Goal: Task Accomplishment & Management: Manage account settings

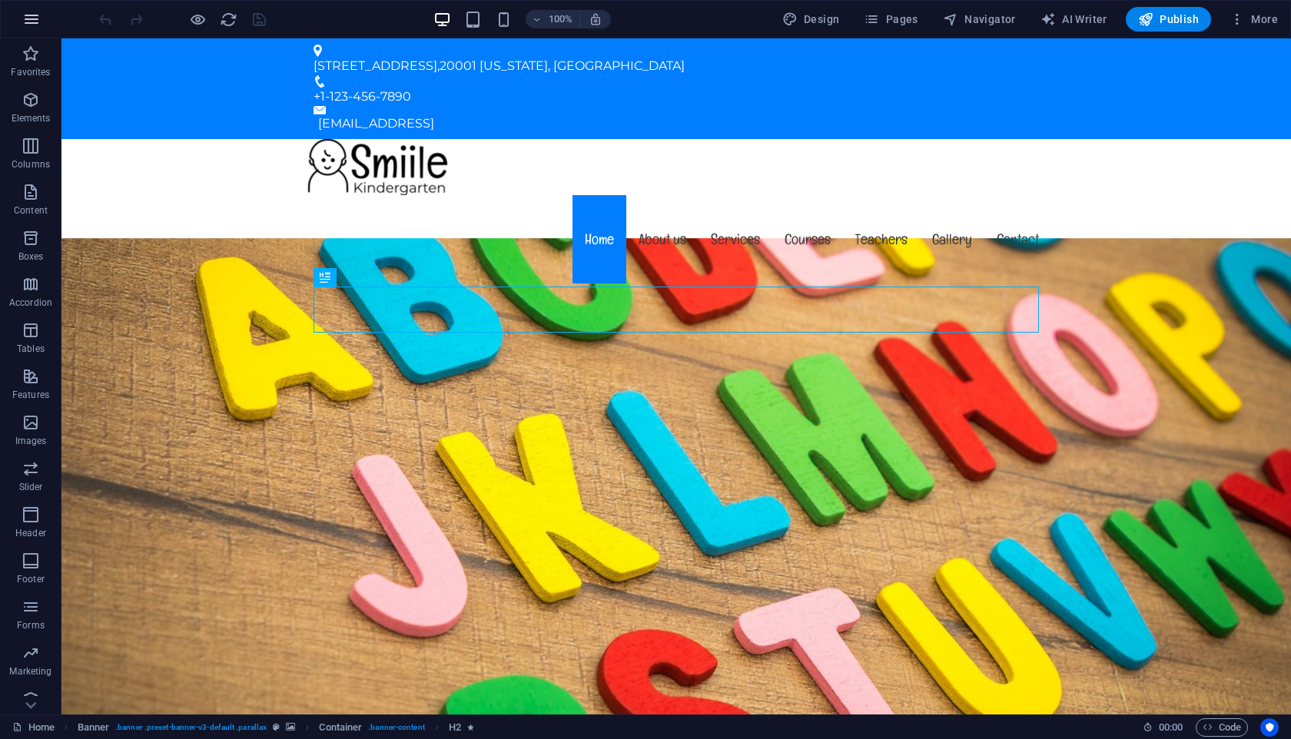
click at [32, 22] on icon "button" at bounding box center [31, 19] width 18 height 18
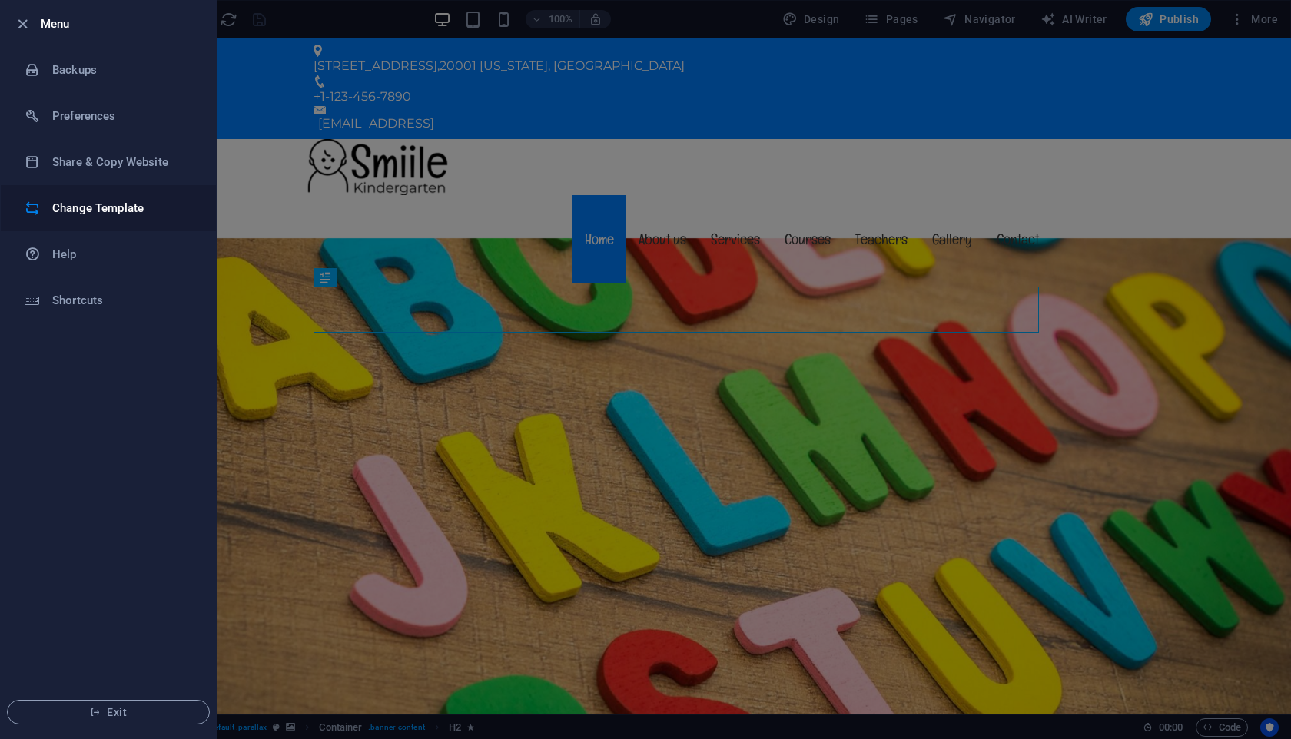
click at [73, 209] on h6 "Change Template" at bounding box center [123, 208] width 142 height 18
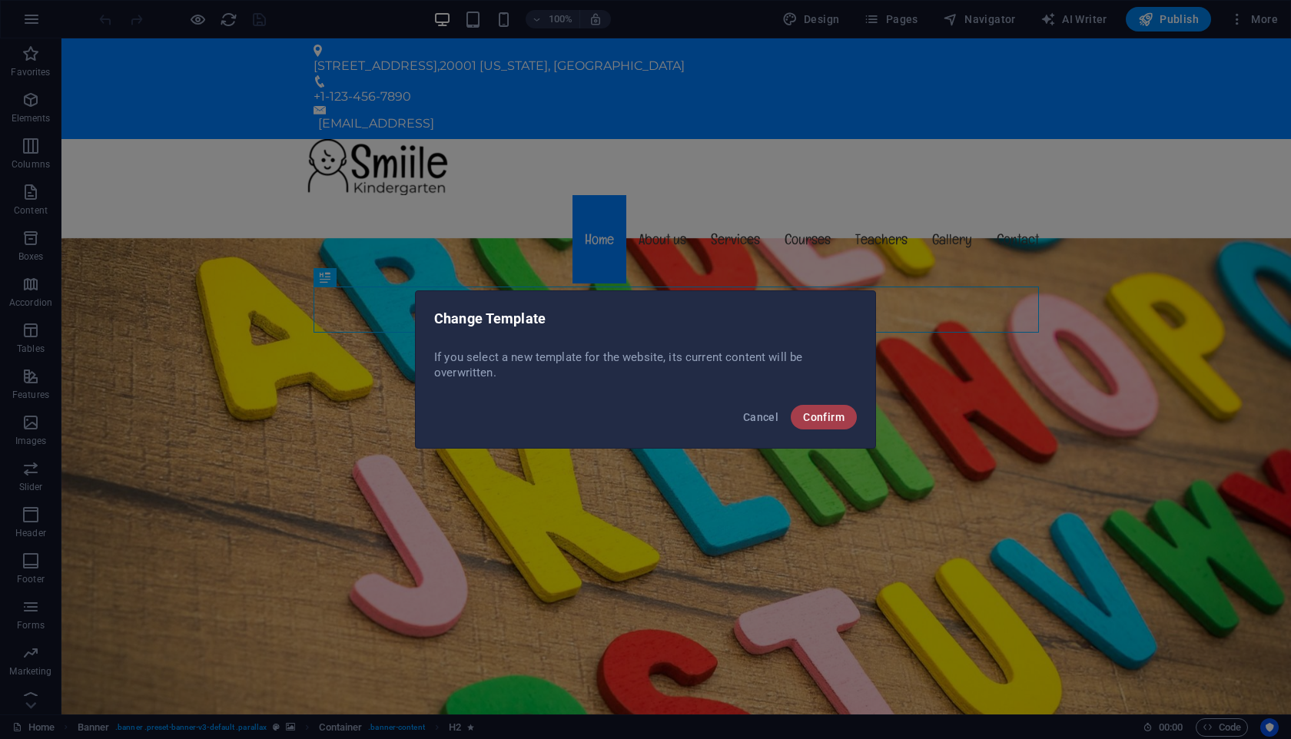
click at [819, 416] on span "Confirm" at bounding box center [823, 417] width 41 height 12
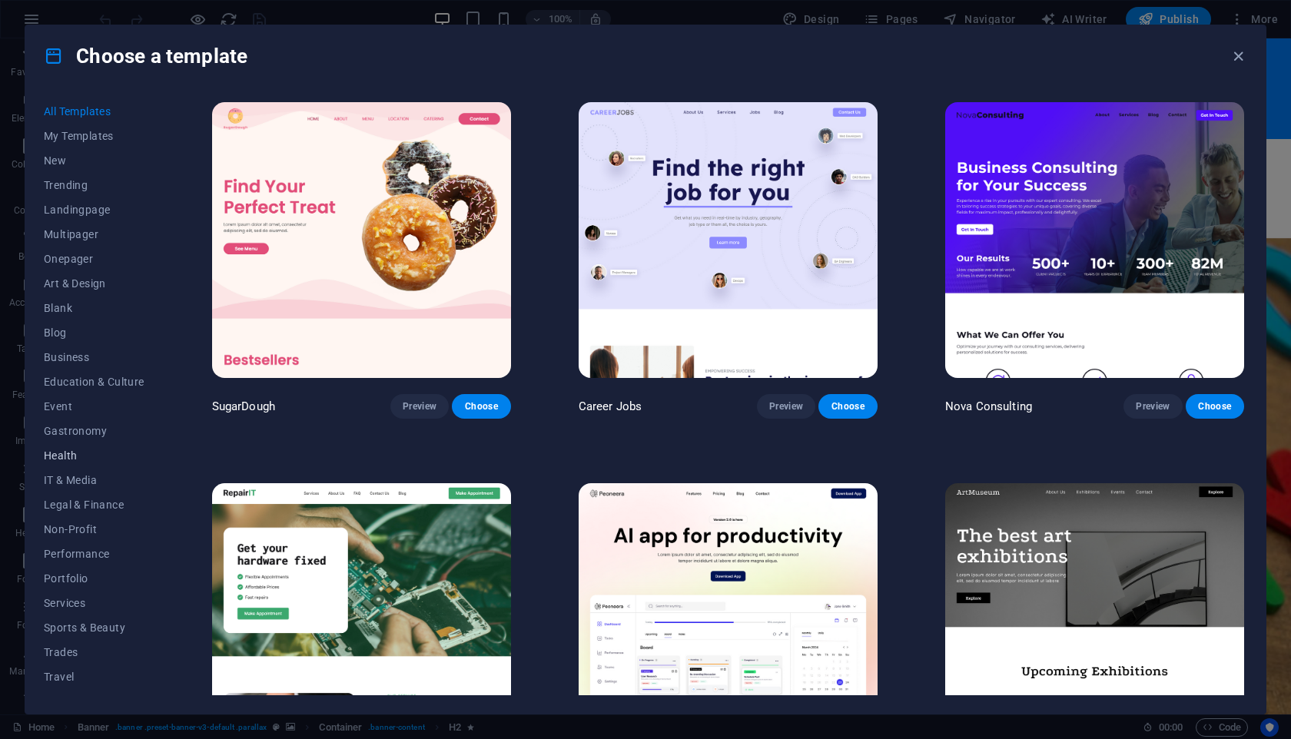
click at [78, 451] on span "Health" at bounding box center [94, 455] width 101 height 12
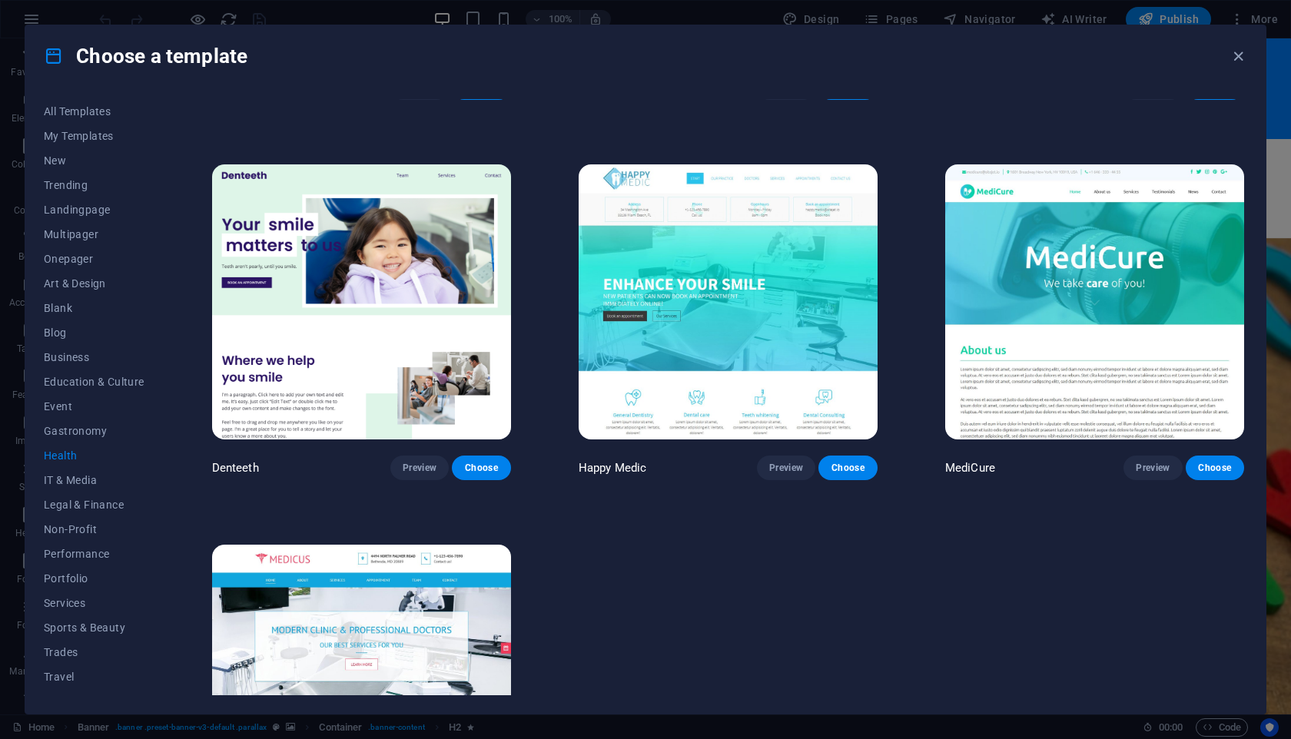
scroll to position [313, 0]
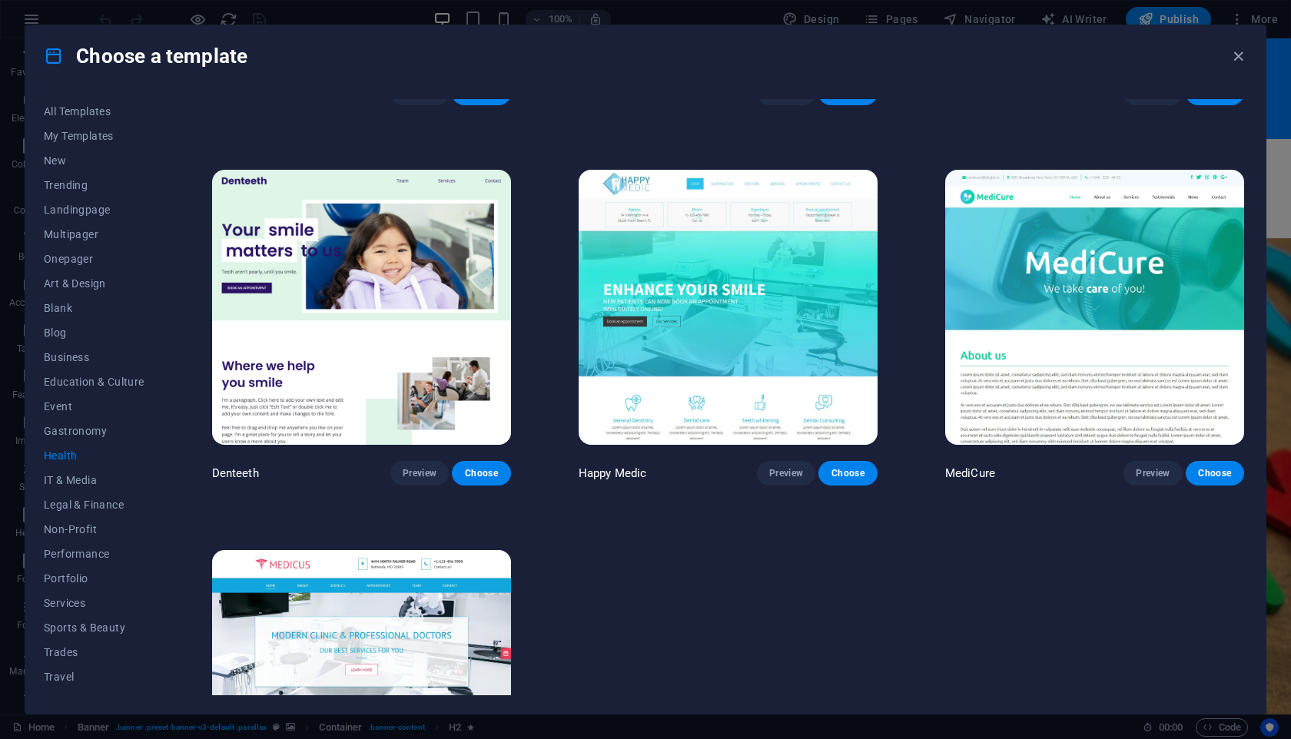
click at [678, 257] on img at bounding box center [727, 308] width 299 height 276
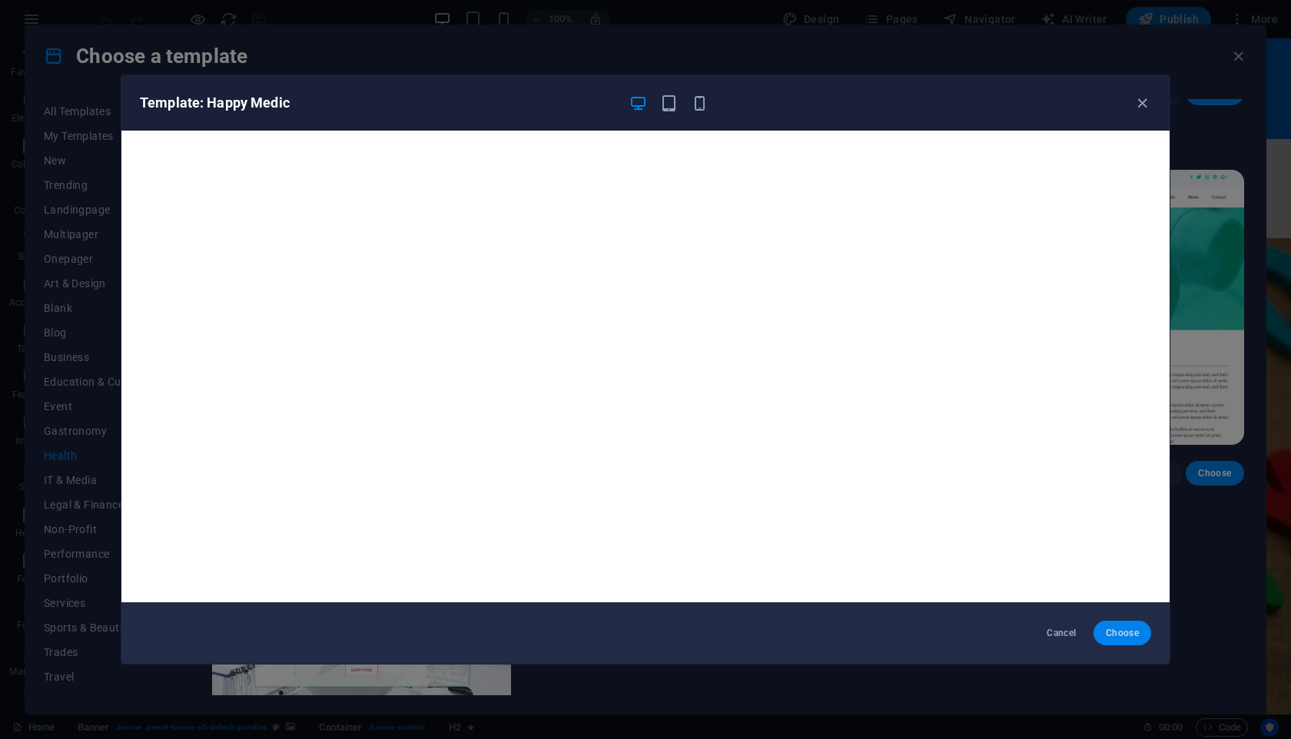
click at [1115, 635] on span "Choose" at bounding box center [1121, 633] width 33 height 12
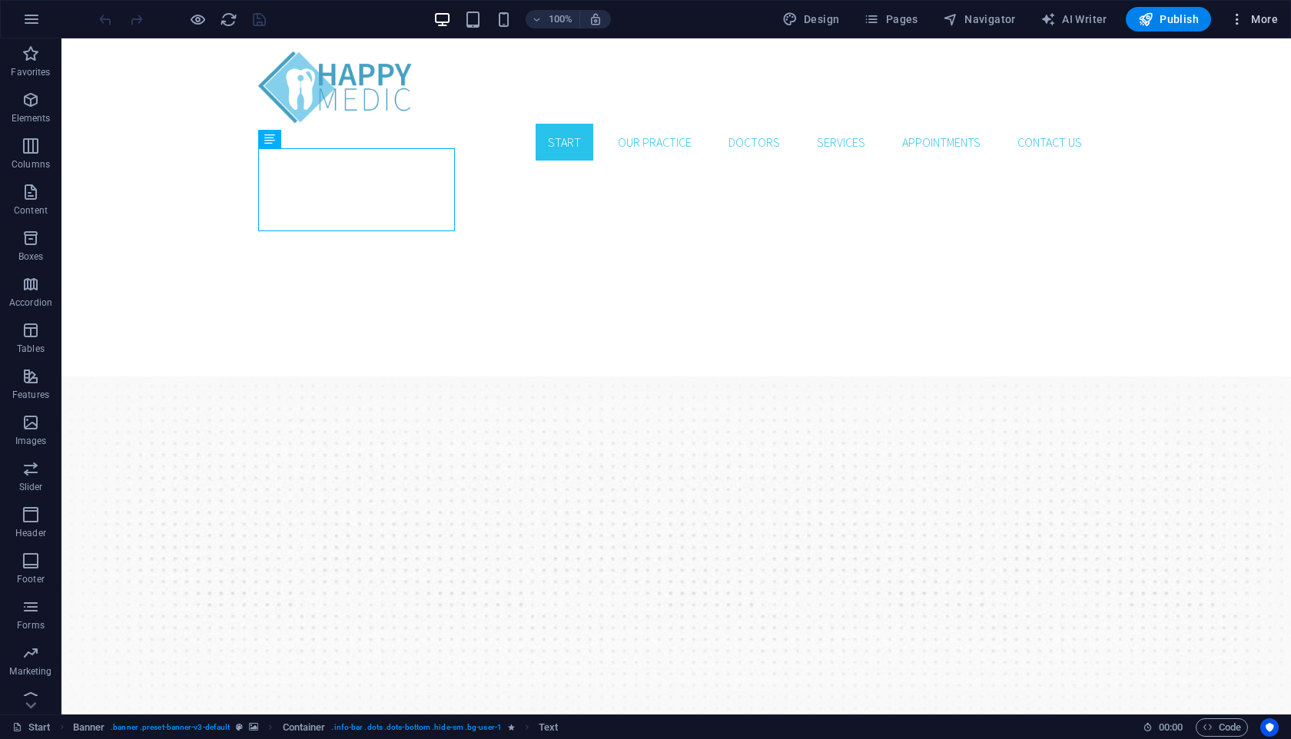
click at [1250, 22] on span "More" at bounding box center [1253, 19] width 48 height 15
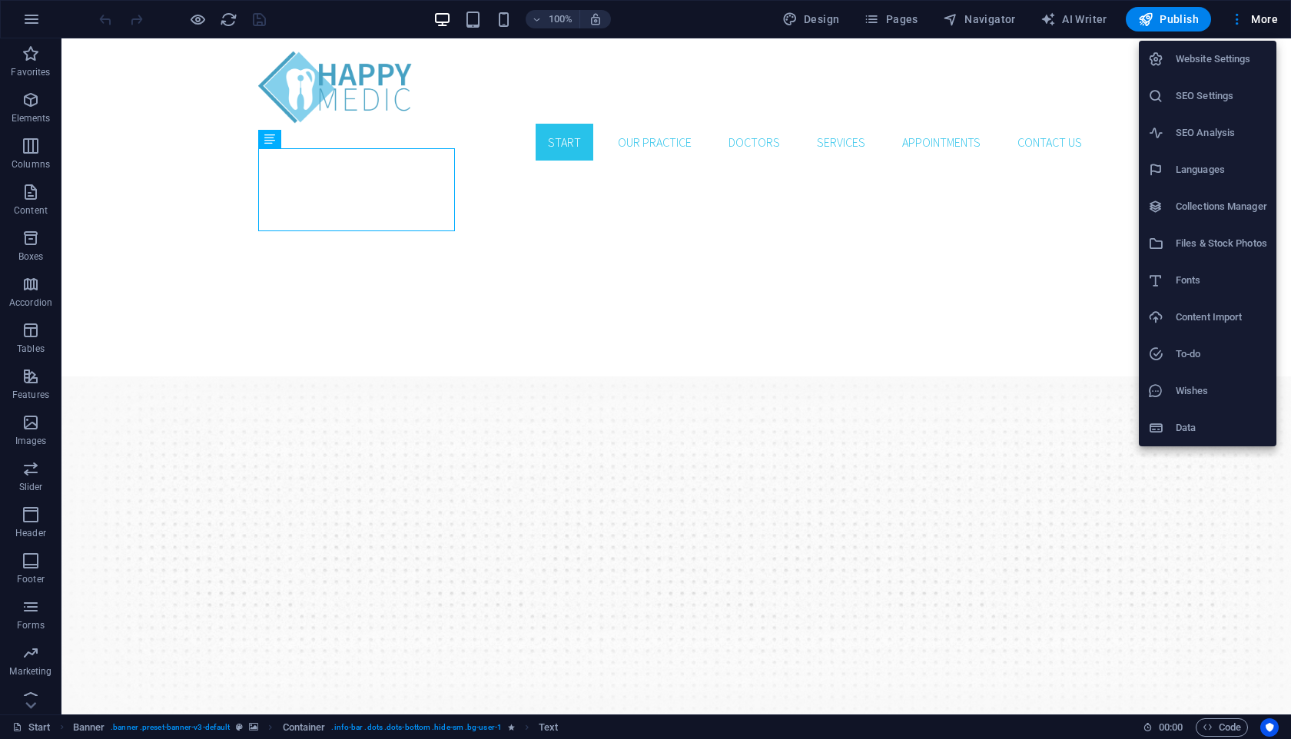
click at [1199, 67] on h6 "Website Settings" at bounding box center [1220, 59] width 91 height 18
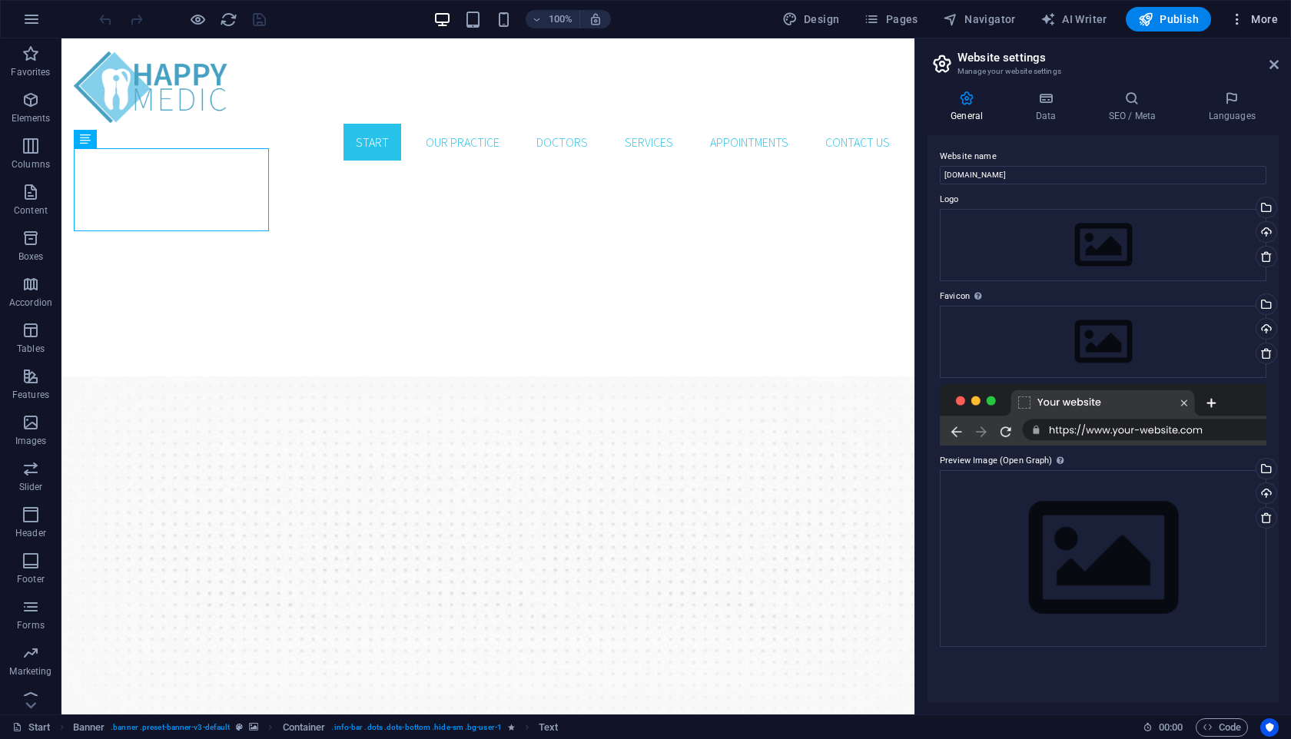
click at [1249, 18] on span "More" at bounding box center [1253, 19] width 48 height 15
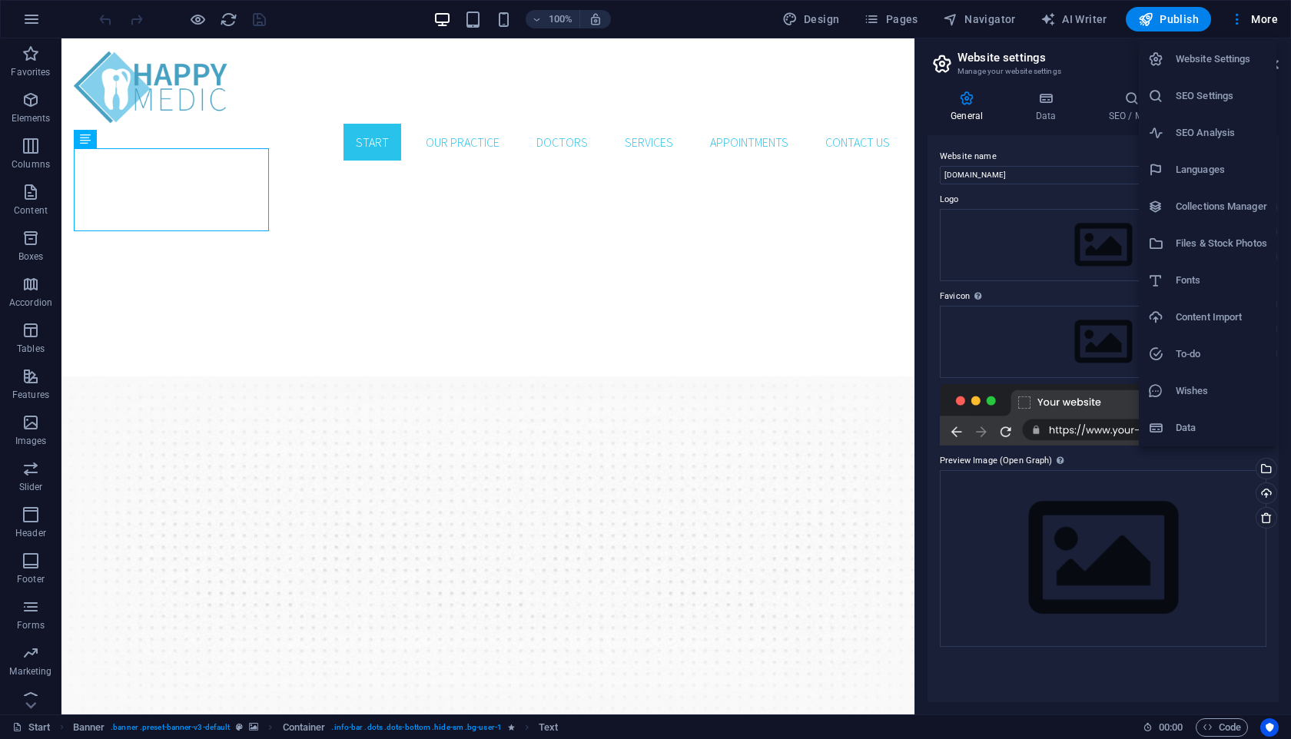
click at [1197, 100] on h6 "SEO Settings" at bounding box center [1220, 96] width 91 height 18
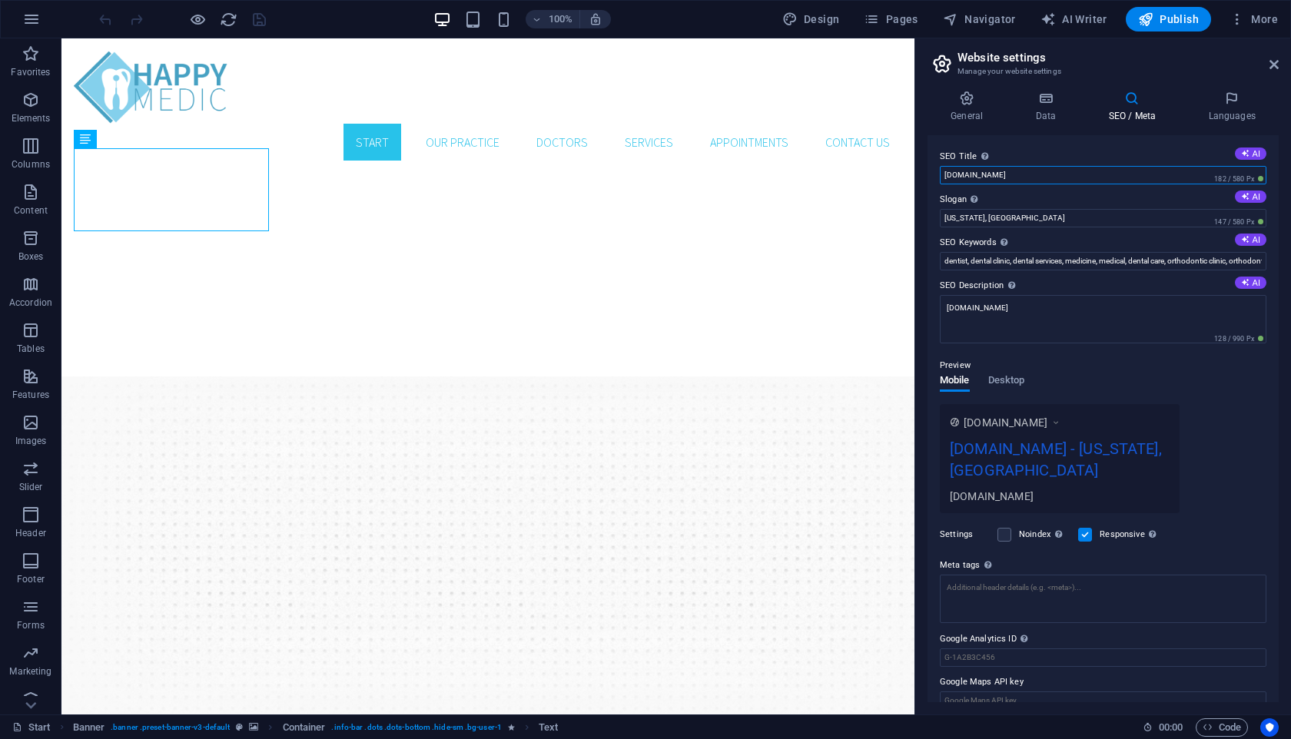
click at [1066, 172] on input "[DOMAIN_NAME]" at bounding box center [1103, 175] width 326 height 18
type input "Happy Medic"
click at [1062, 213] on input "[US_STATE], [GEOGRAPHIC_DATA]" at bounding box center [1103, 218] width 326 height 18
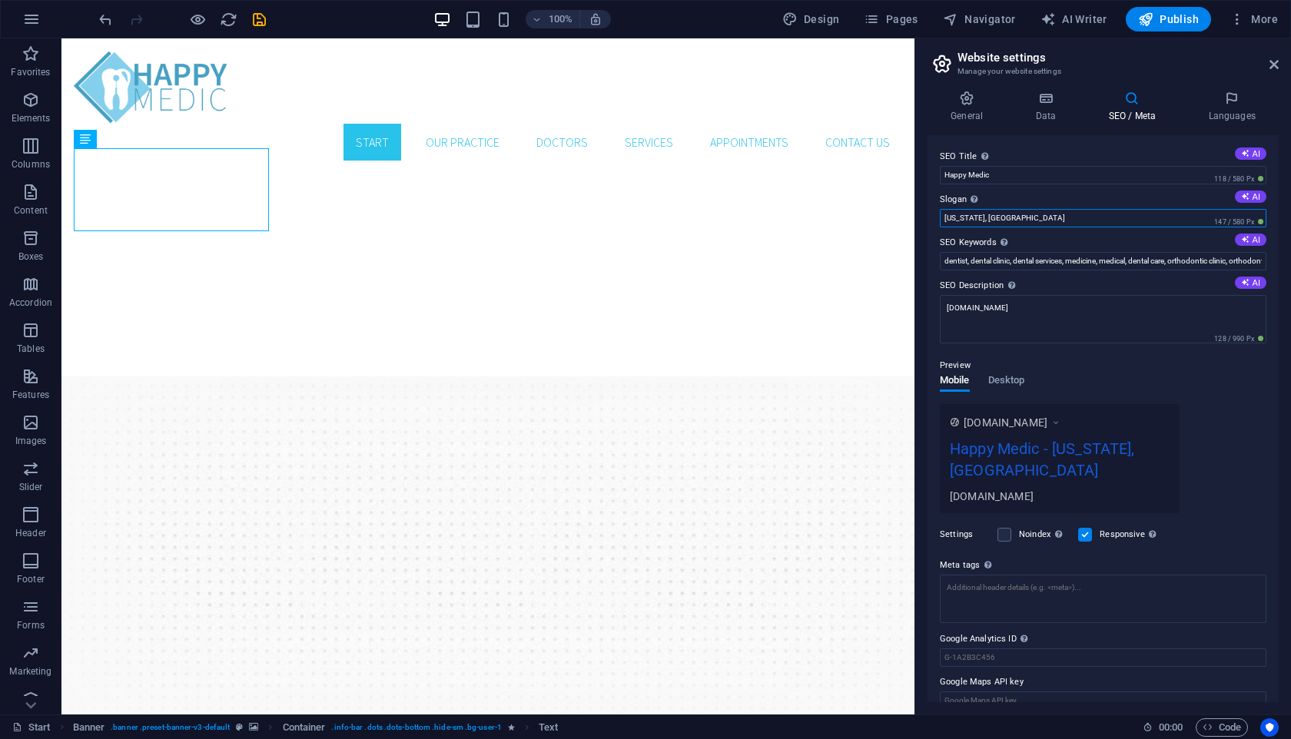
click at [1062, 213] on input "[US_STATE], [GEOGRAPHIC_DATA]" at bounding box center [1103, 218] width 326 height 18
type input "Enhance Your Smile"
click at [924, 299] on div "General Data SEO / Meta Languages Website name [DOMAIN_NAME] Logo Drag files he…" at bounding box center [1103, 396] width 376 height 636
click at [1037, 94] on icon at bounding box center [1045, 98] width 67 height 15
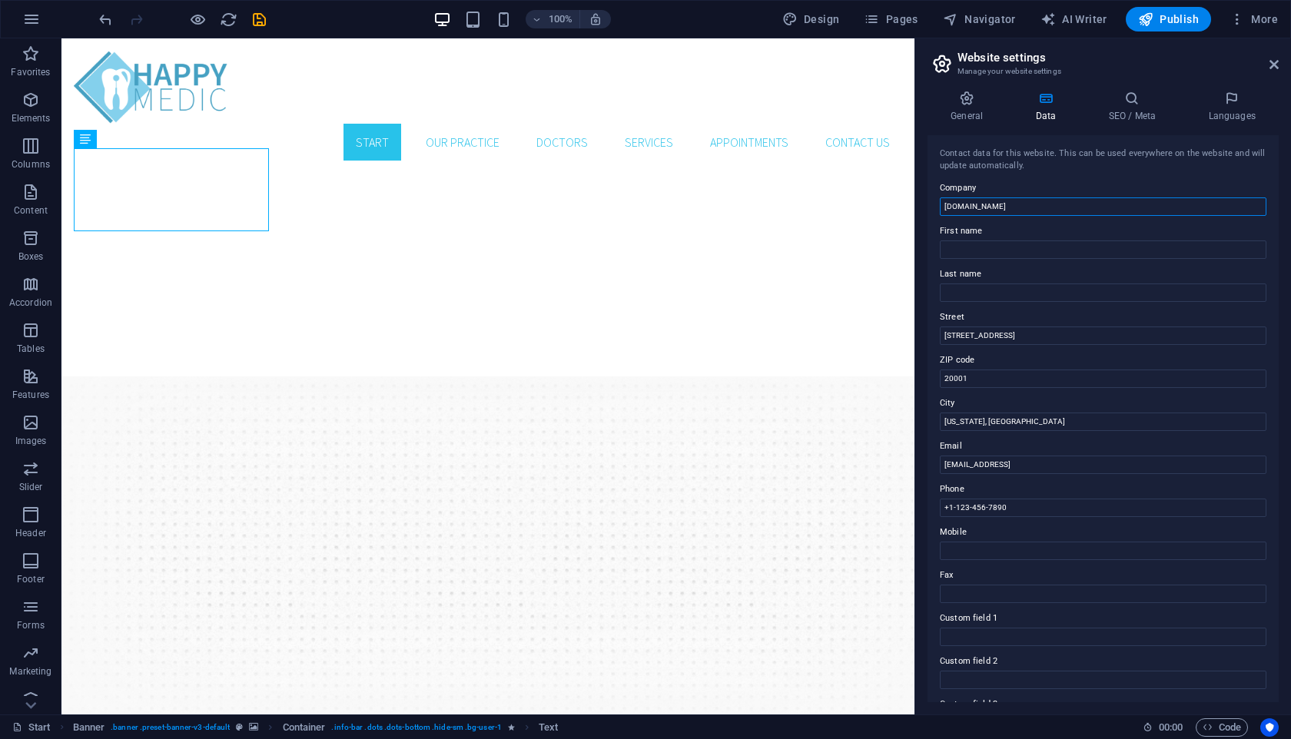
click at [978, 207] on input "[DOMAIN_NAME]" at bounding box center [1103, 206] width 326 height 18
type input "Happy Medic"
click at [975, 338] on input "[STREET_ADDRESS]" at bounding box center [1103, 335] width 326 height 18
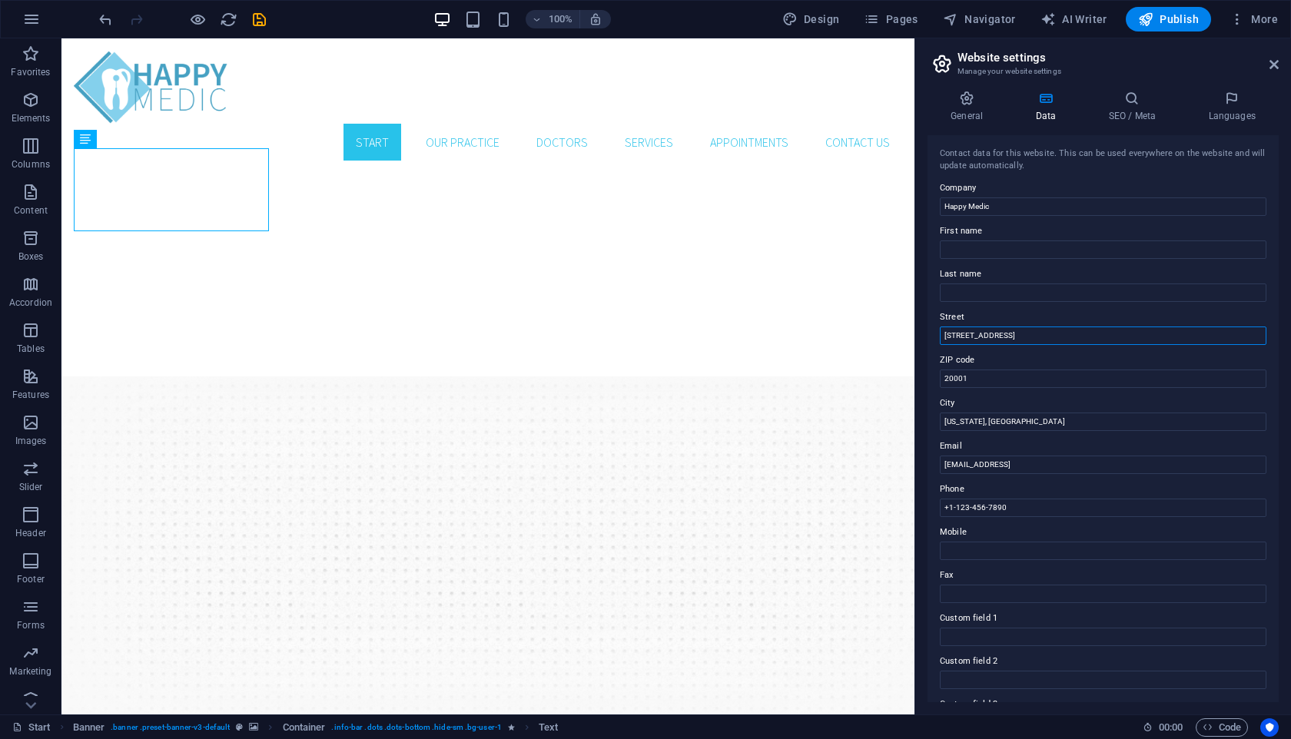
click at [975, 338] on input "[STREET_ADDRESS]" at bounding box center [1103, 335] width 326 height 18
type input "[STREET_ADDRESS]"
click at [975, 380] on input "20001" at bounding box center [1103, 379] width 326 height 18
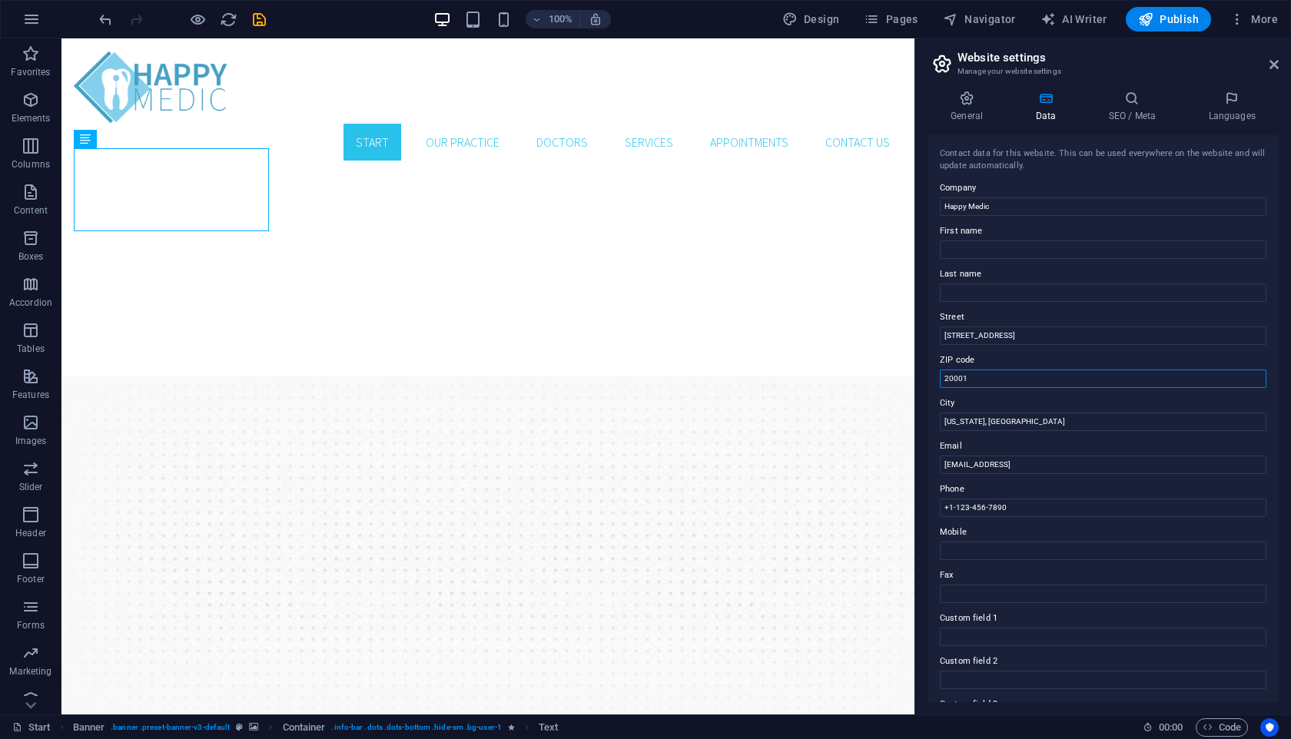
click at [975, 380] on input "20001" at bounding box center [1103, 379] width 326 height 18
type input "78503"
click at [982, 417] on input "[US_STATE], [GEOGRAPHIC_DATA]" at bounding box center [1103, 422] width 326 height 18
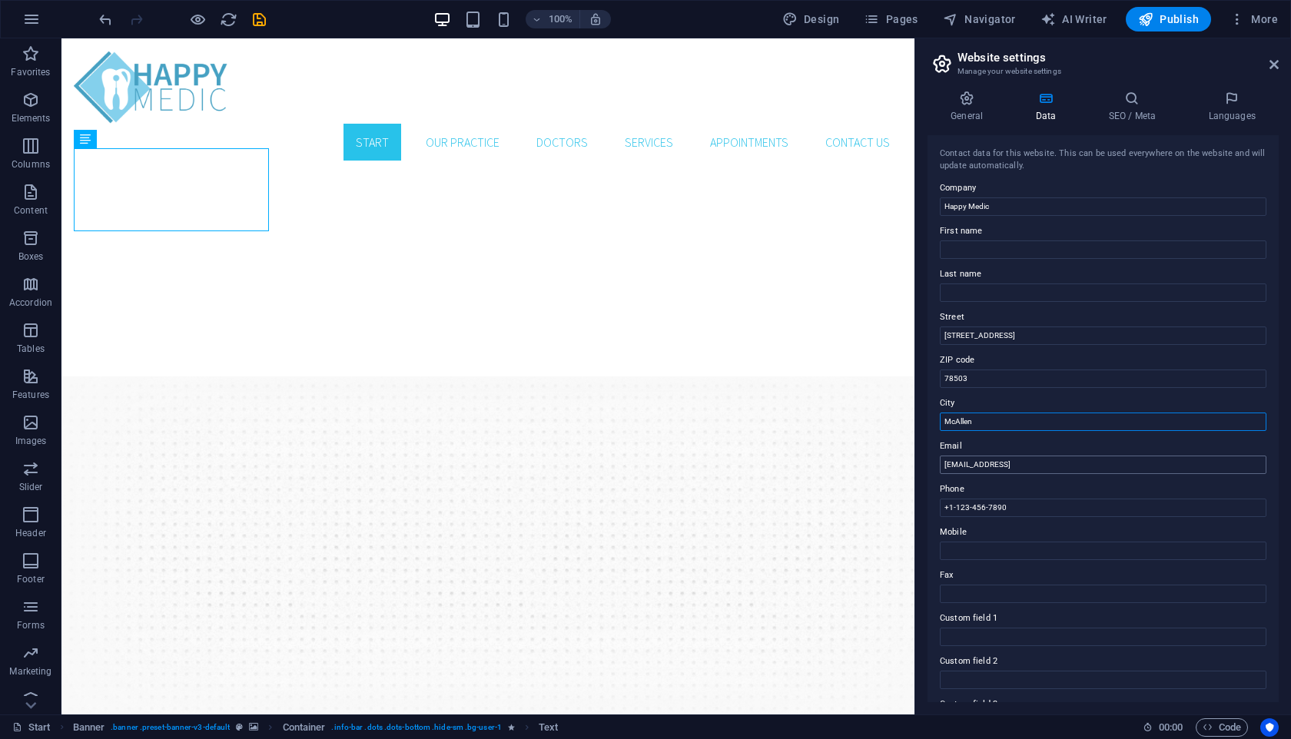
type input "McAllen"
click at [983, 460] on input "[EMAIL_ADDRESS]" at bounding box center [1103, 465] width 326 height 18
type input "A"
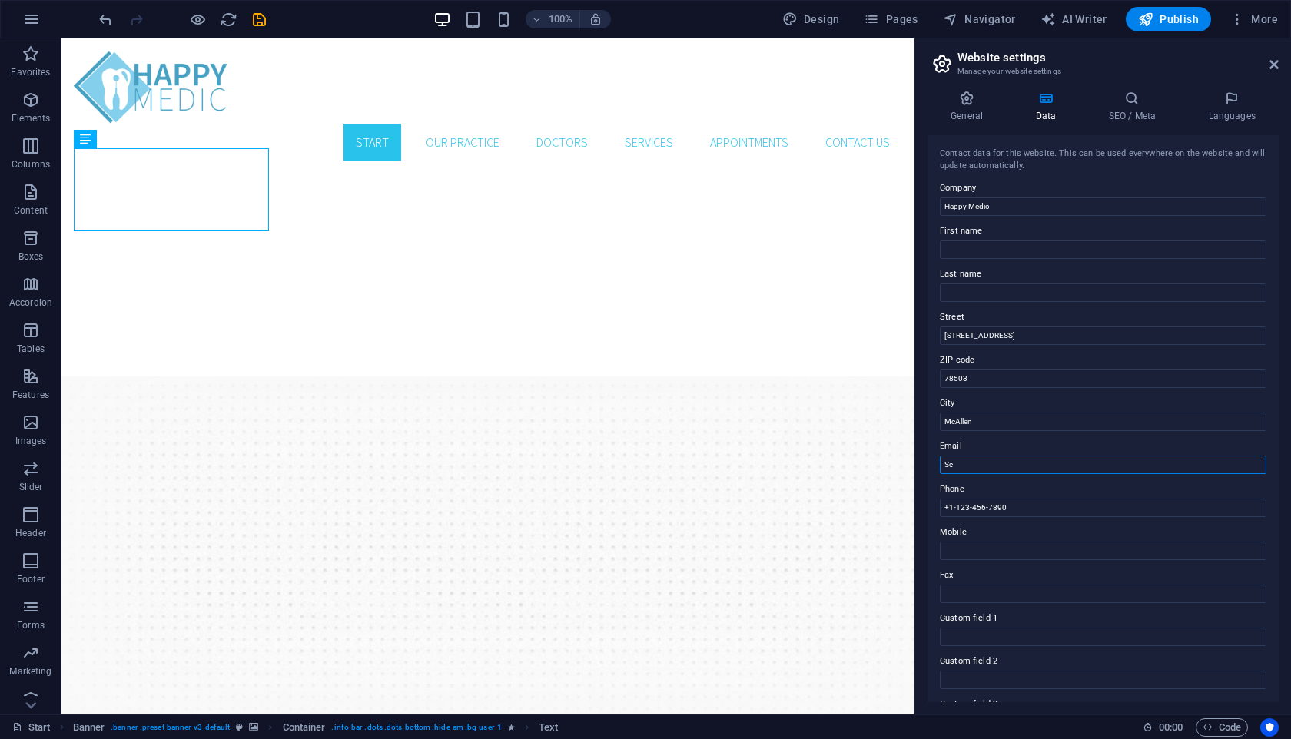
type input "S"
type input "N"
type input "[EMAIL_ADDRESS][DOMAIN_NAME]"
drag, startPoint x: 1006, startPoint y: 505, endPoint x: 955, endPoint y: 510, distance: 51.7
click at [955, 510] on input "+1-123-456-7890" at bounding box center [1103, 508] width 326 height 18
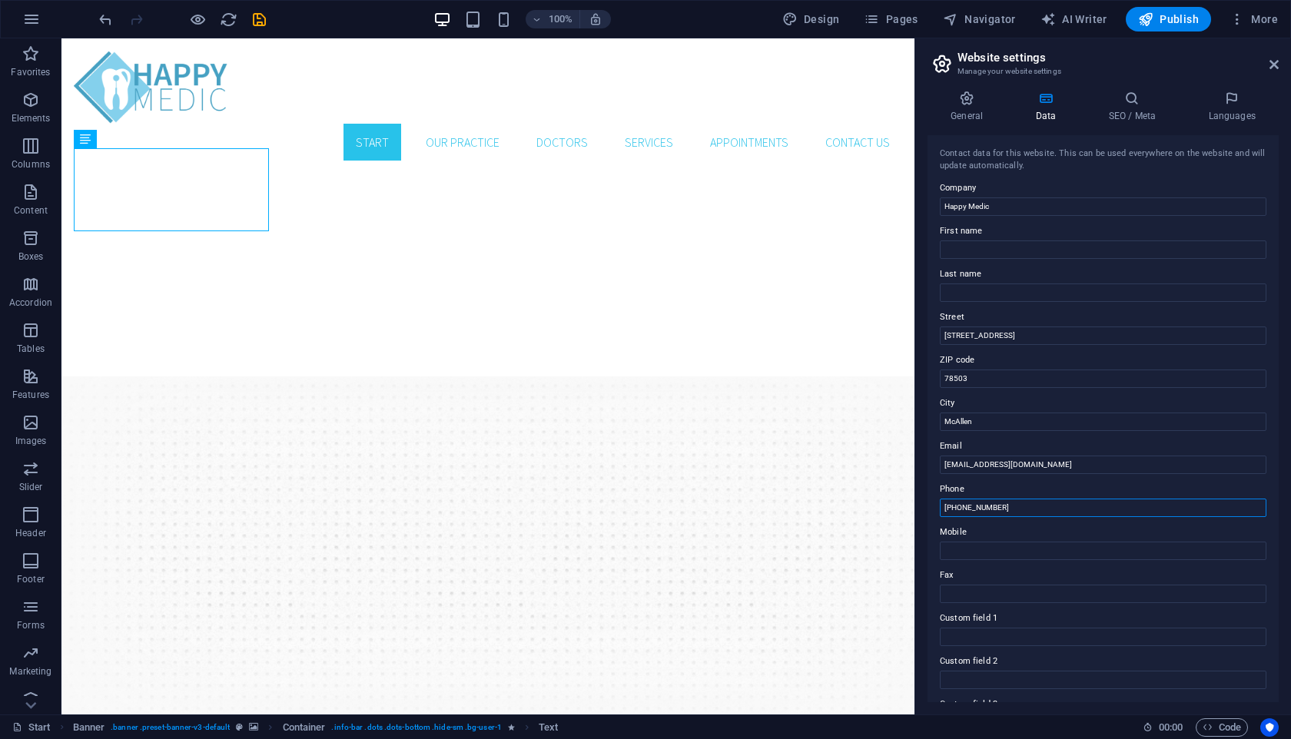
type input "[PHONE_NUMBER]"
click at [931, 517] on div "Contact data for this website. This can be used everywhere on the website and w…" at bounding box center [1102, 418] width 351 height 567
click at [257, 16] on icon "save" at bounding box center [259, 20] width 18 height 18
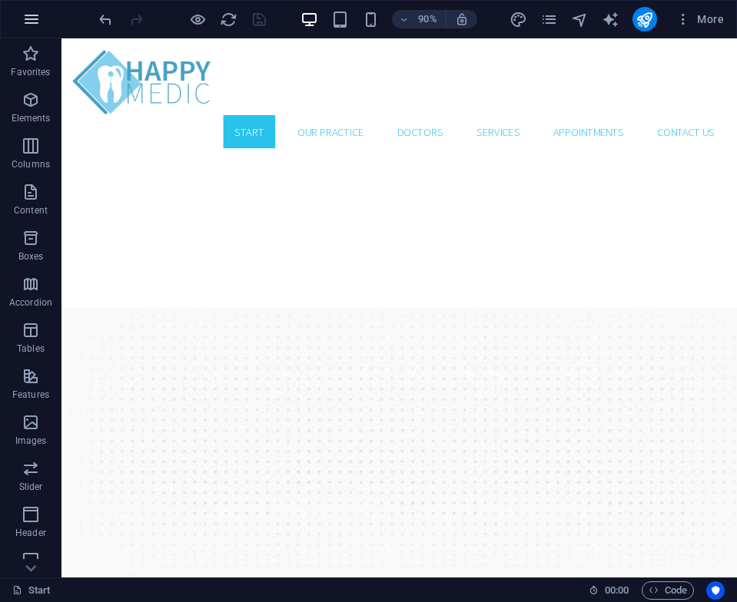
click at [40, 23] on icon "button" at bounding box center [31, 19] width 18 height 18
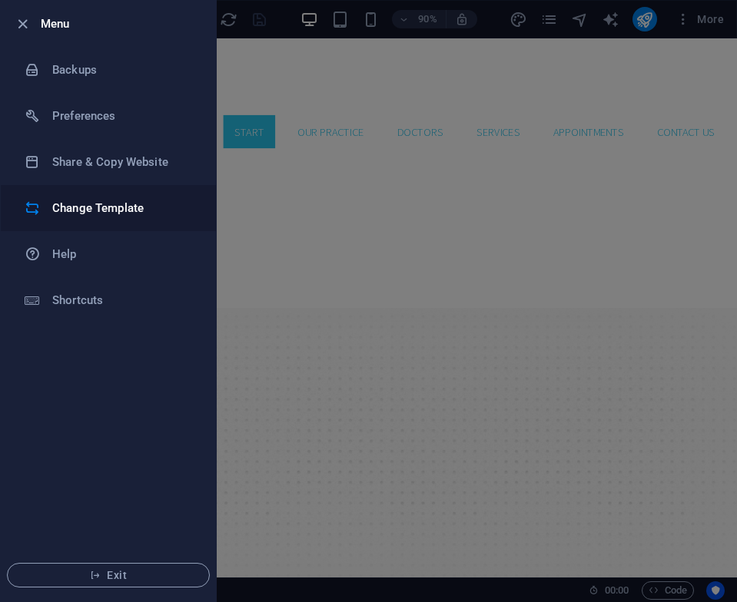
click at [104, 212] on h6 "Change Template" at bounding box center [123, 208] width 142 height 18
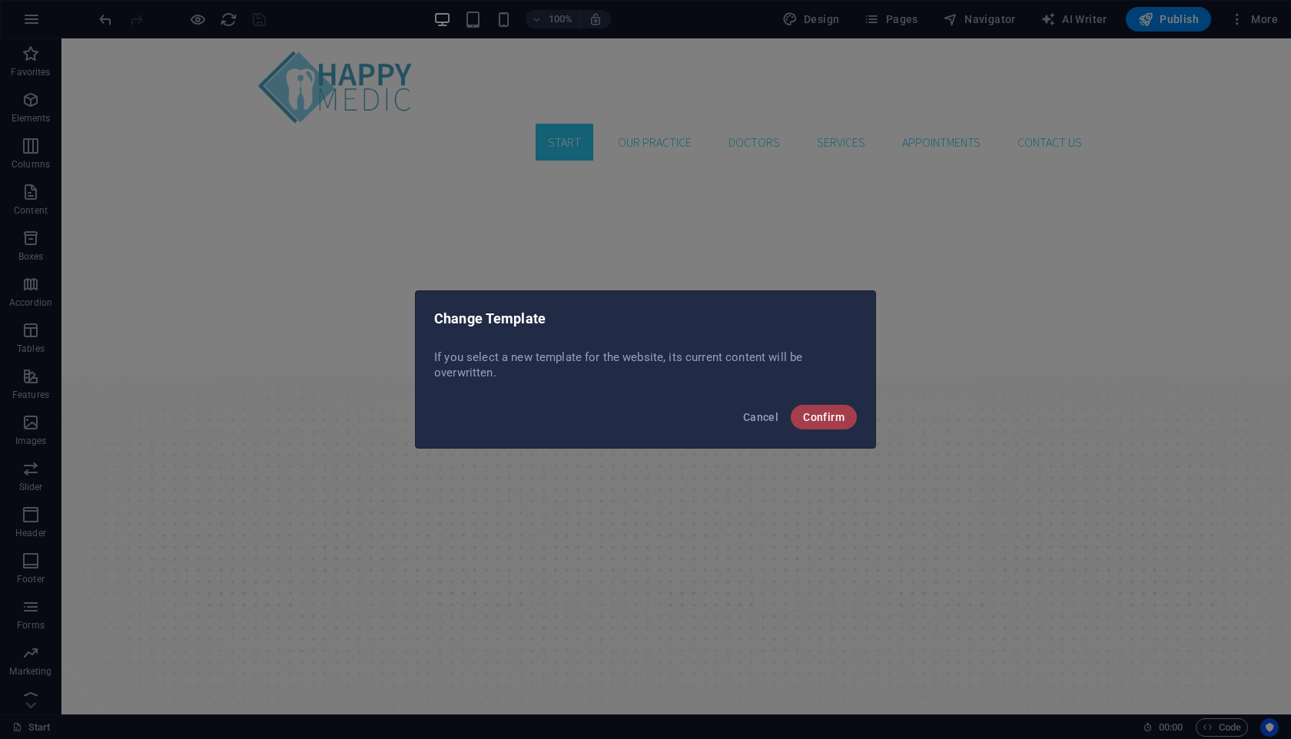
click at [840, 412] on span "Confirm" at bounding box center [823, 417] width 41 height 12
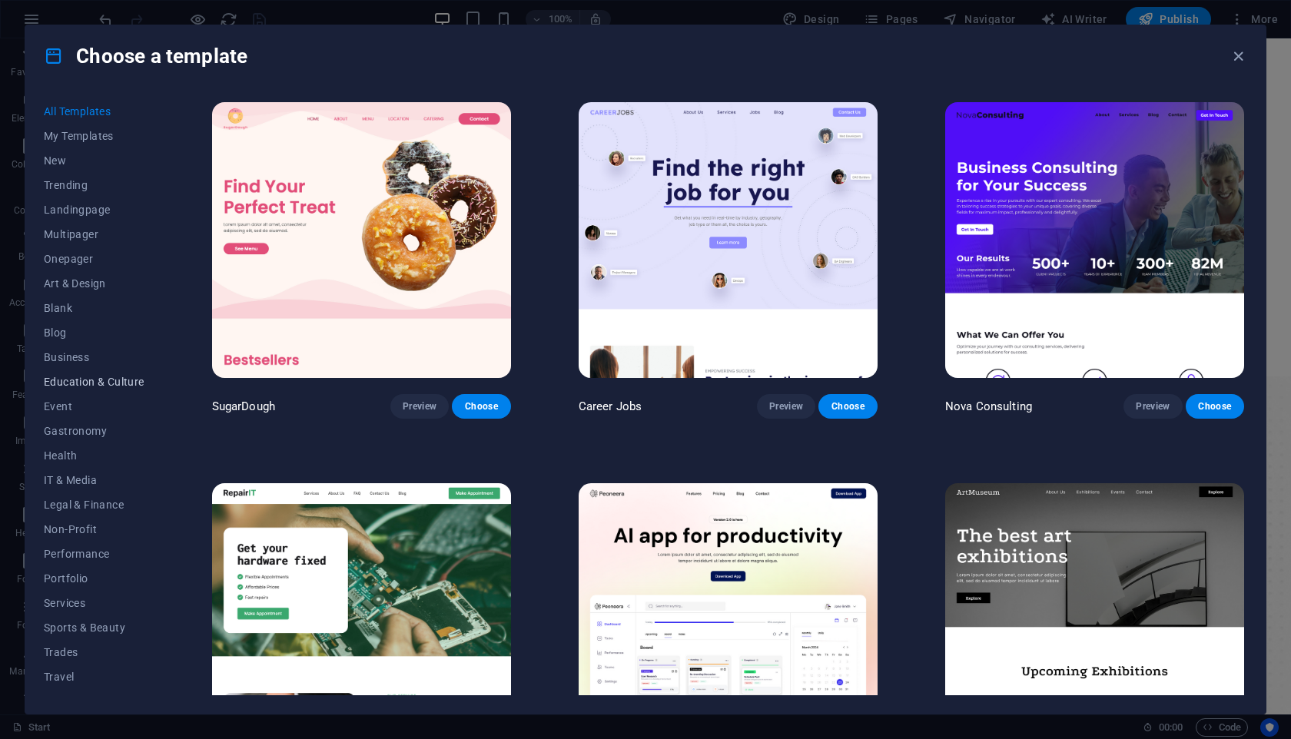
click at [125, 380] on span "Education & Culture" at bounding box center [94, 382] width 101 height 12
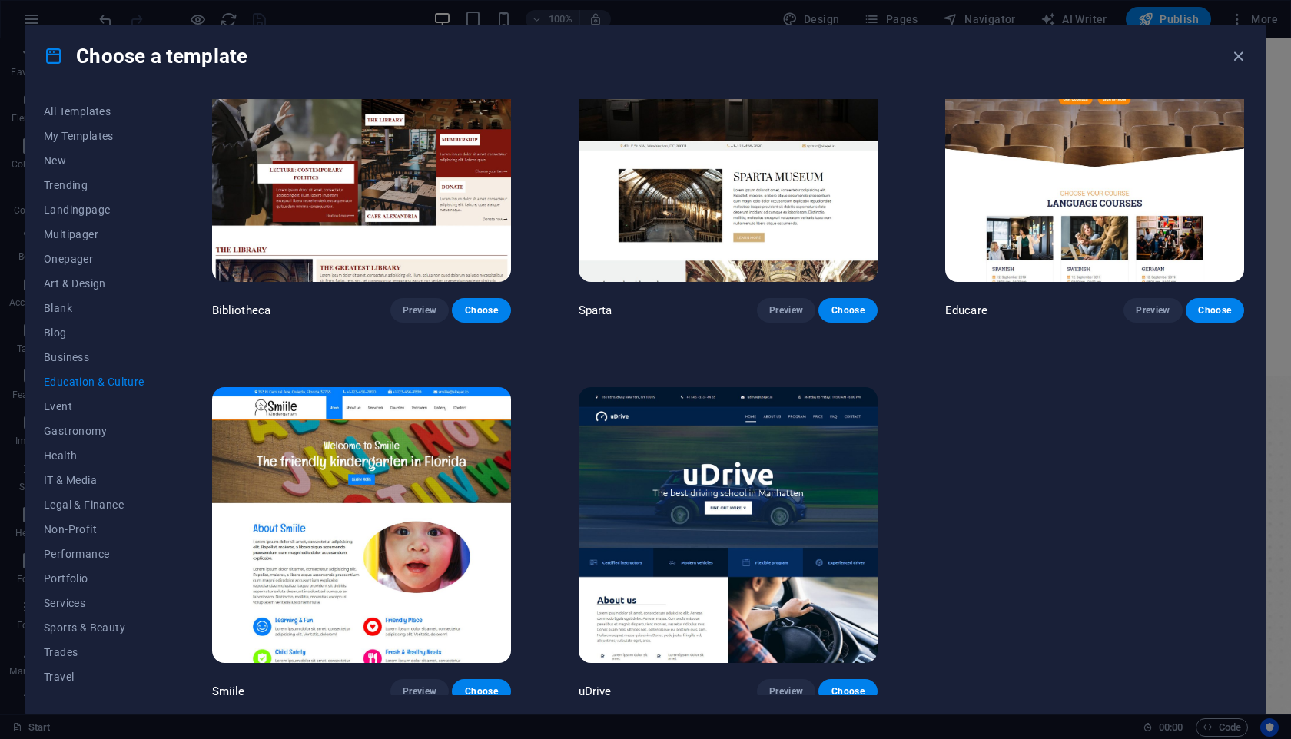
scroll to position [478, 0]
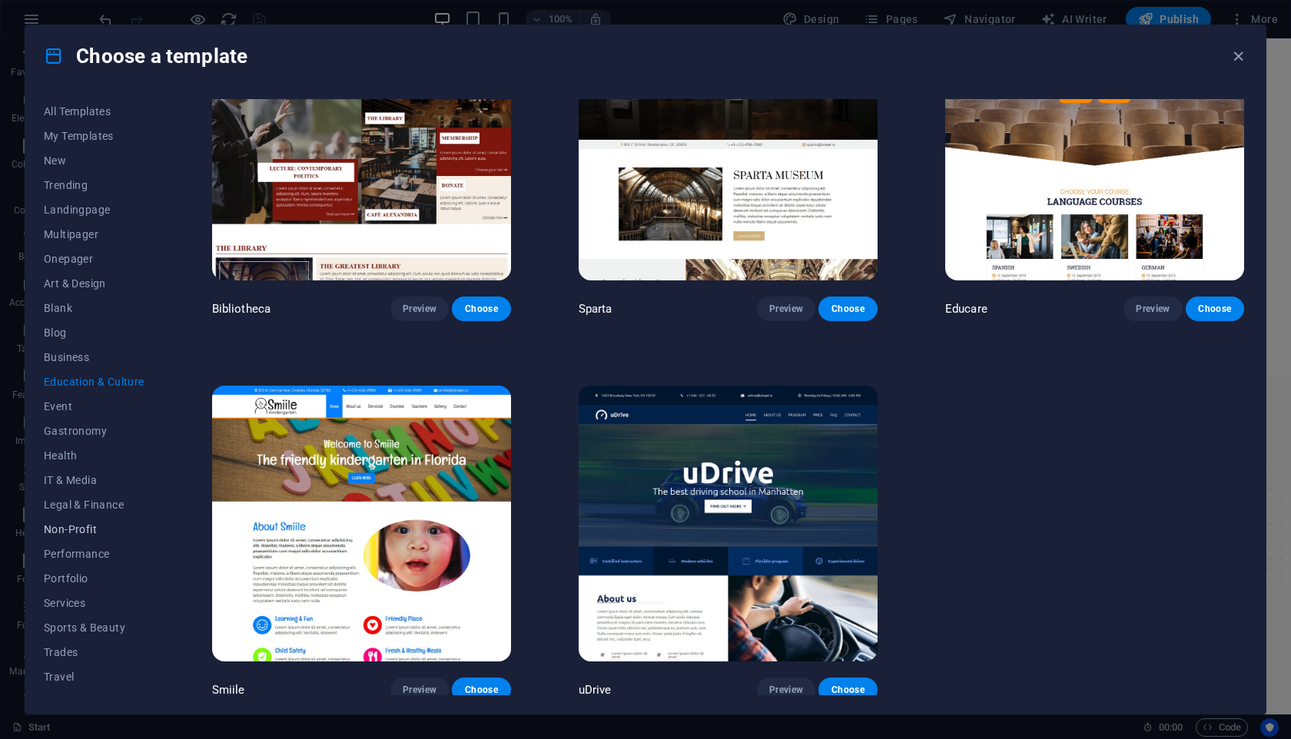
click at [82, 532] on span "Non-Profit" at bounding box center [94, 529] width 101 height 12
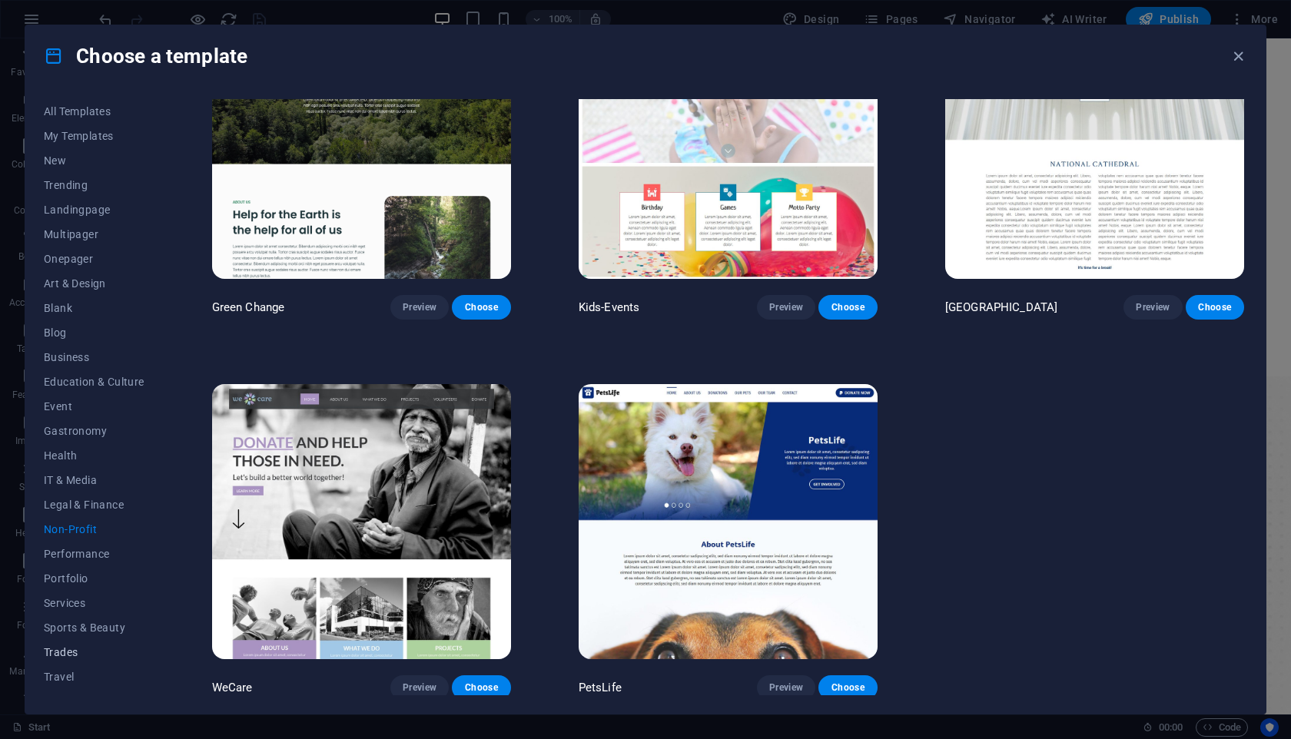
scroll to position [18, 0]
click at [79, 684] on span "Wireframe" at bounding box center [94, 683] width 101 height 12
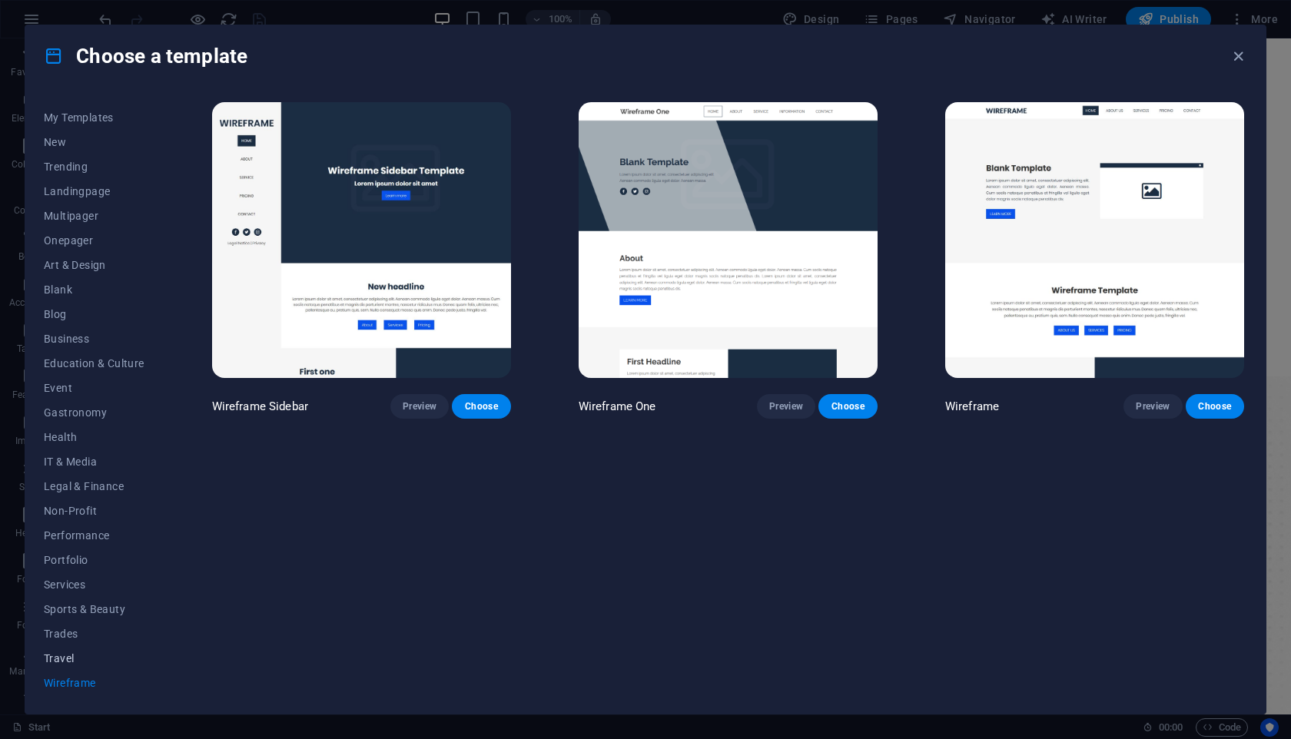
click at [71, 651] on button "Travel" at bounding box center [94, 658] width 101 height 25
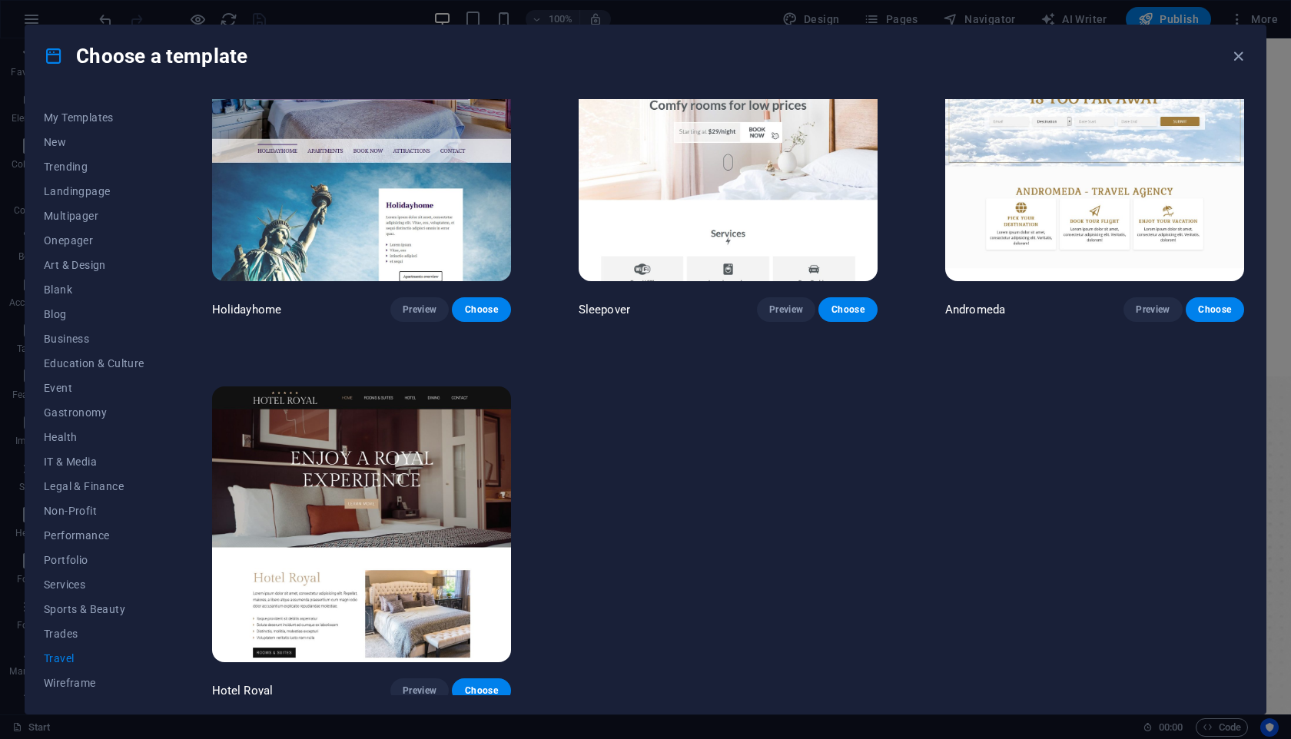
scroll to position [478, 0]
click at [75, 628] on span "Trades" at bounding box center [94, 634] width 101 height 12
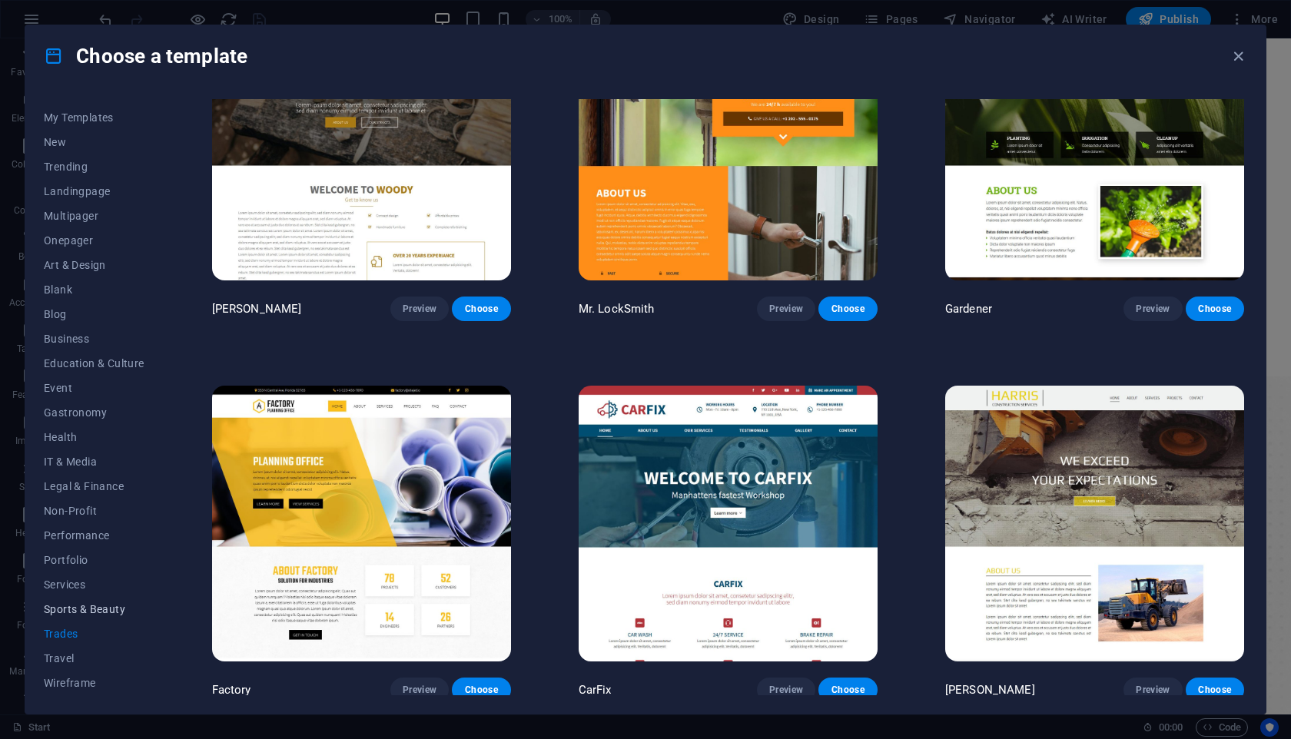
click at [92, 608] on span "Sports & Beauty" at bounding box center [94, 609] width 101 height 12
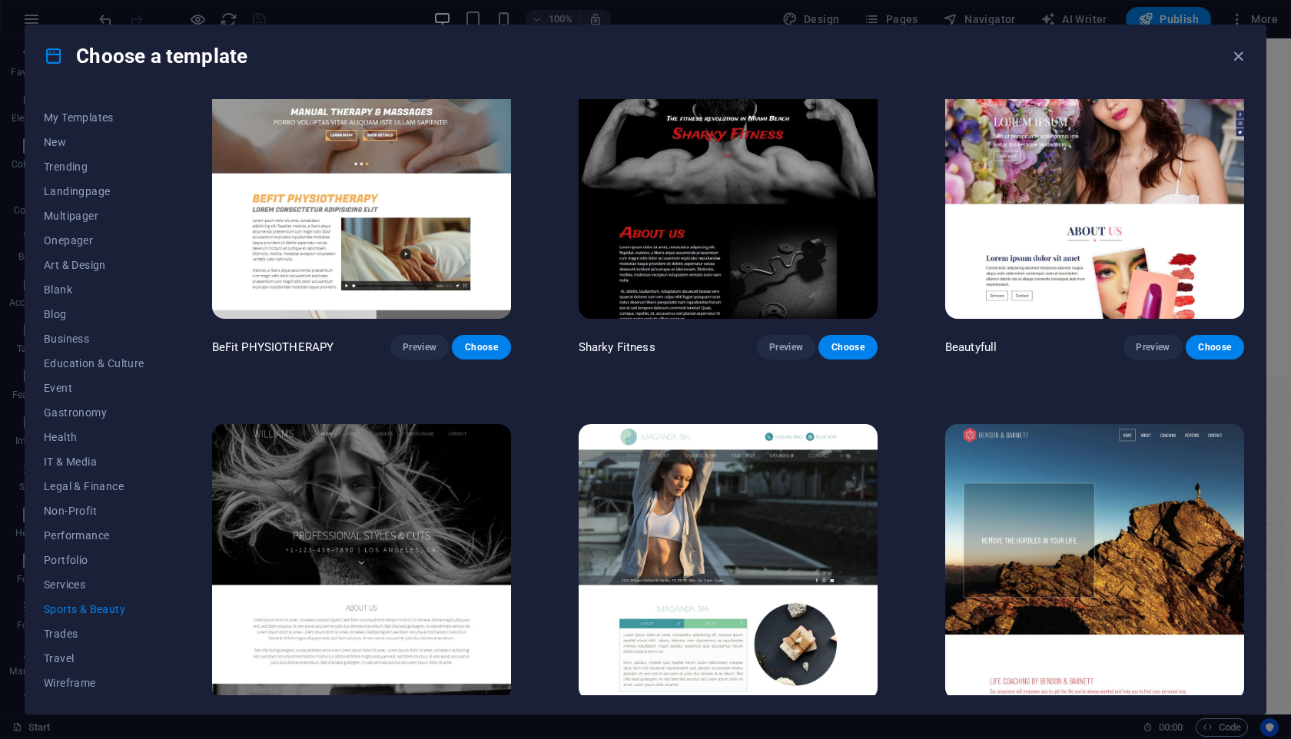
scroll to position [1235, 0]
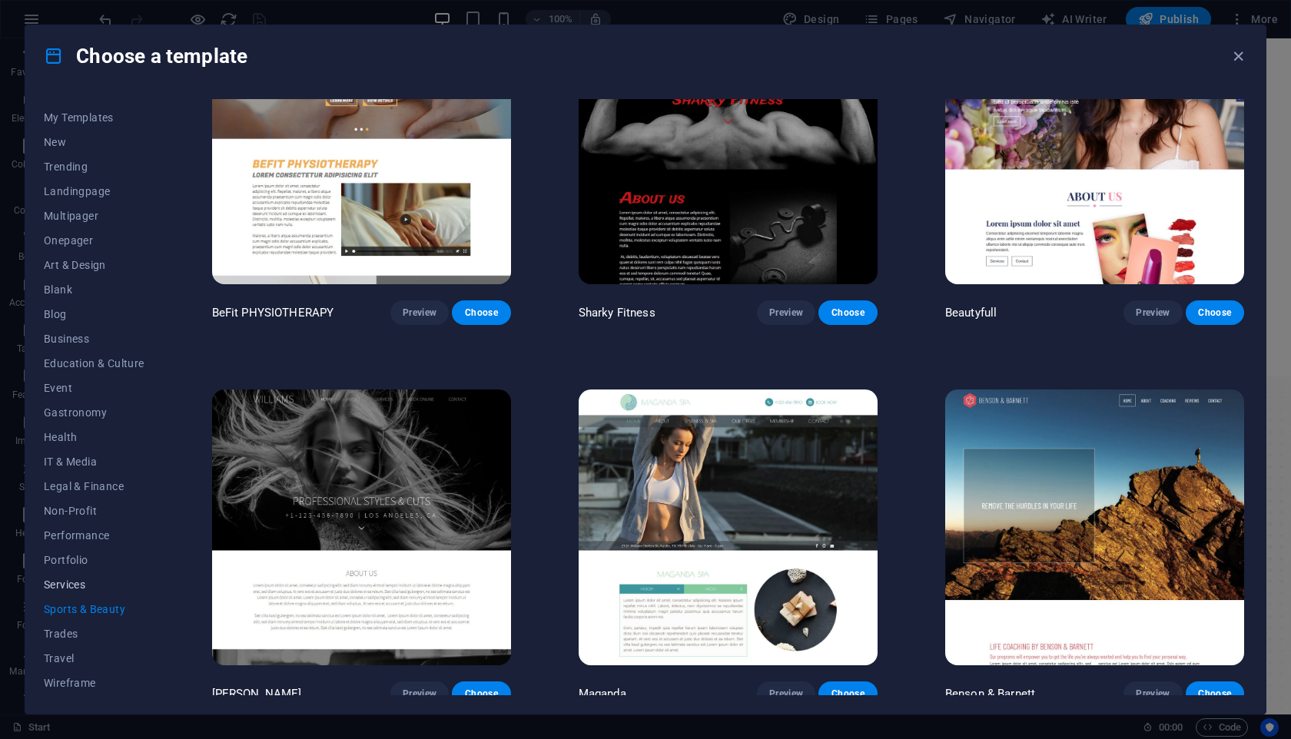
click at [89, 584] on span "Services" at bounding box center [94, 584] width 101 height 12
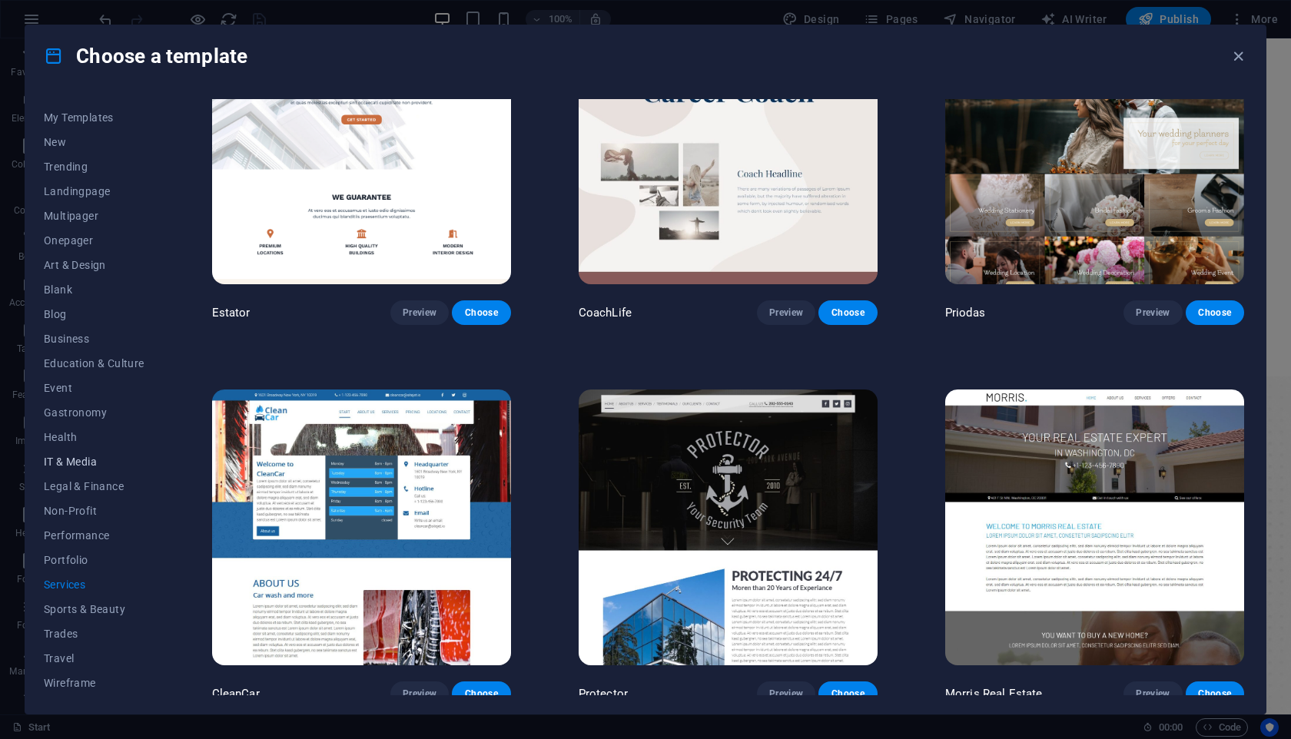
click at [79, 456] on span "IT & Media" at bounding box center [94, 462] width 101 height 12
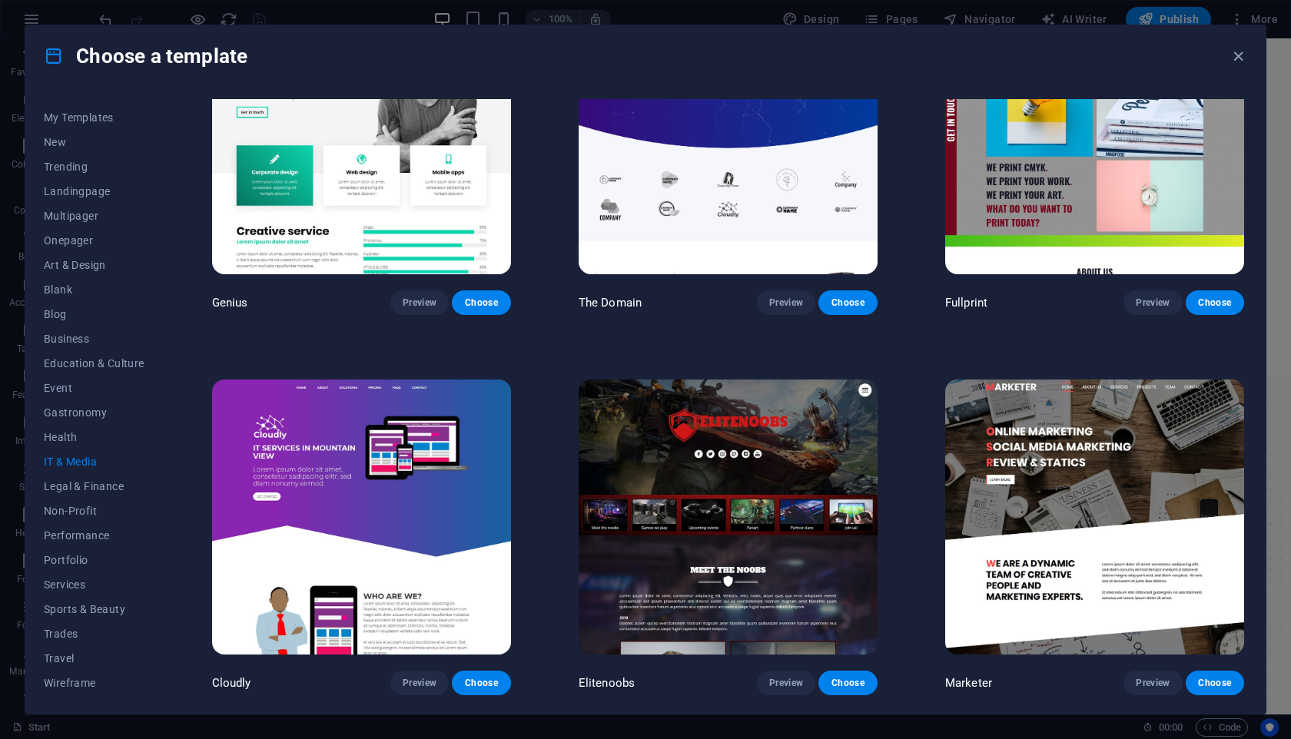
scroll to position [857, 0]
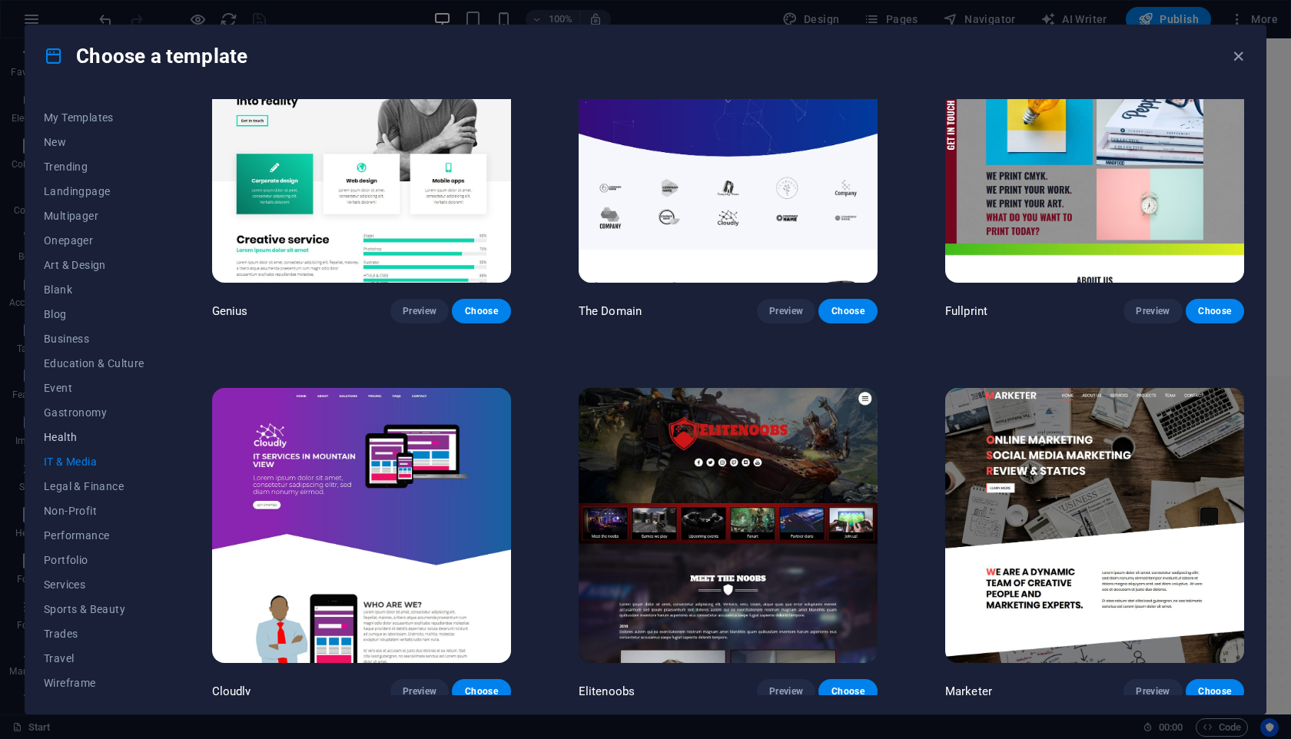
click at [58, 441] on span "Health" at bounding box center [94, 437] width 101 height 12
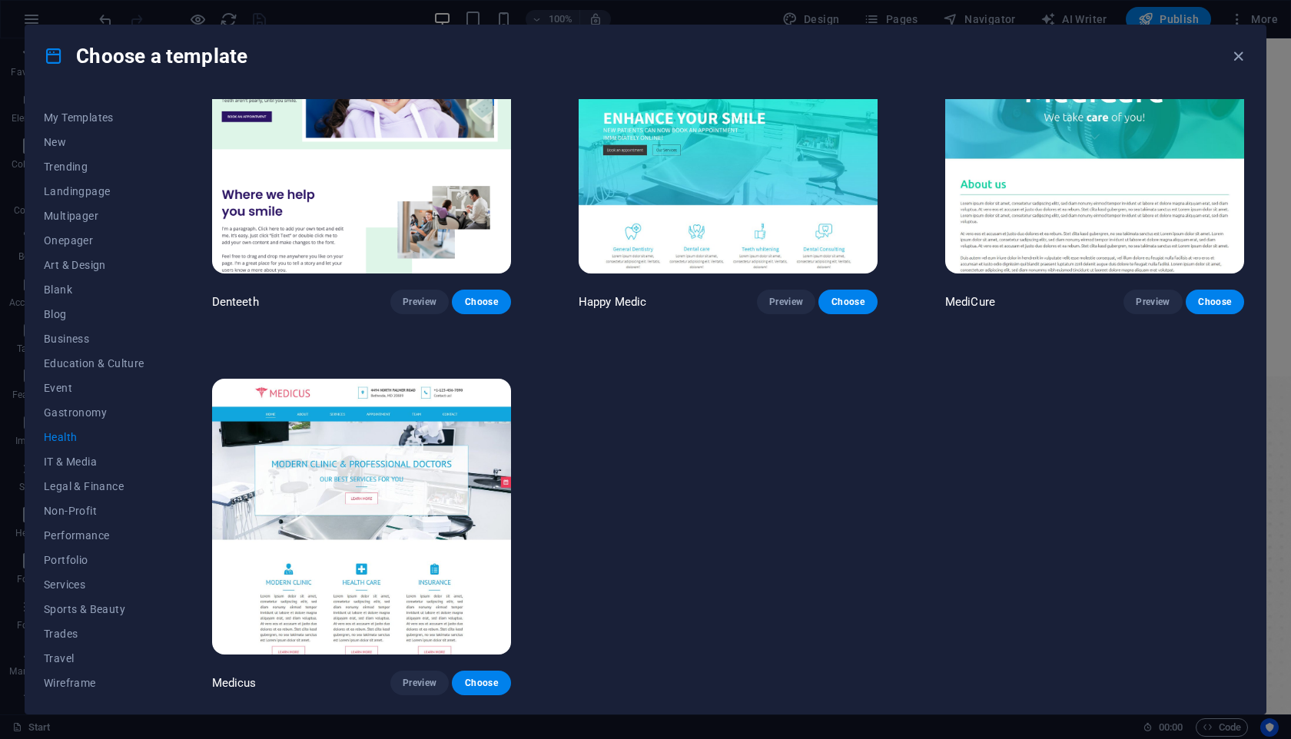
scroll to position [0, 0]
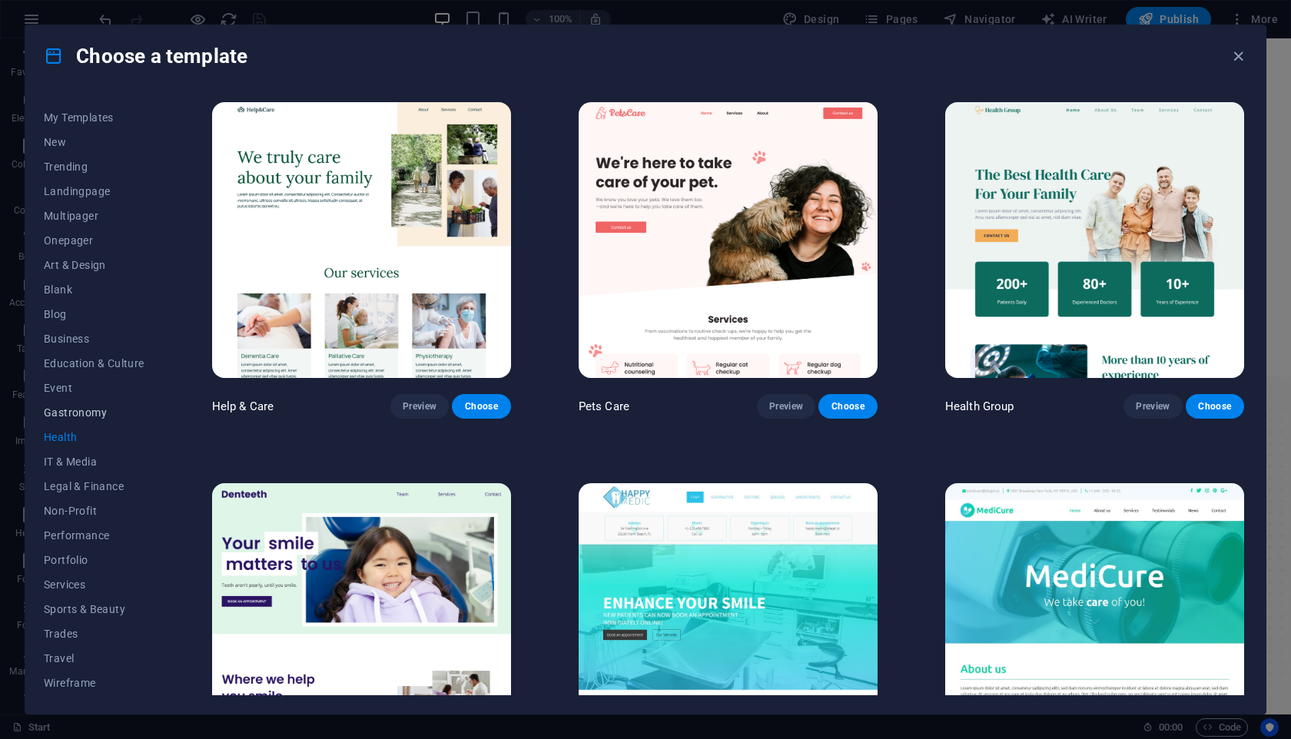
click at [67, 416] on span "Gastronomy" at bounding box center [94, 412] width 101 height 12
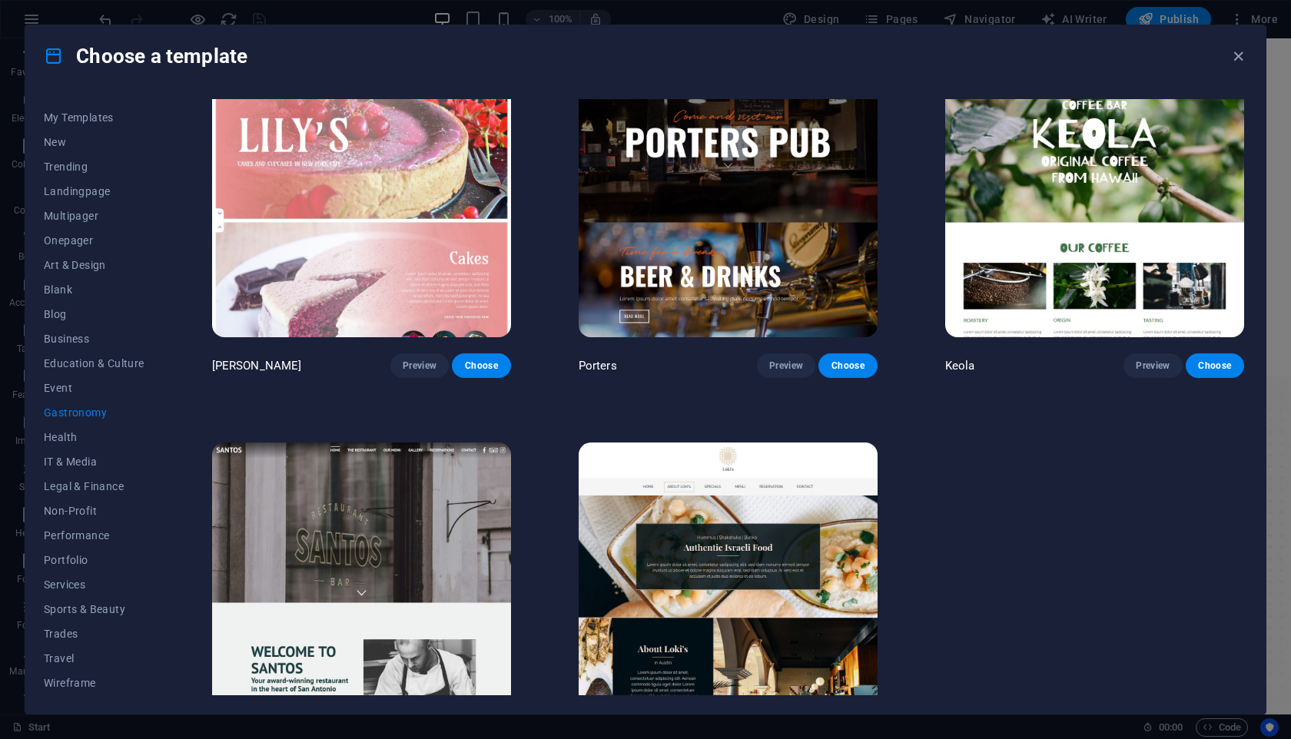
scroll to position [1613, 0]
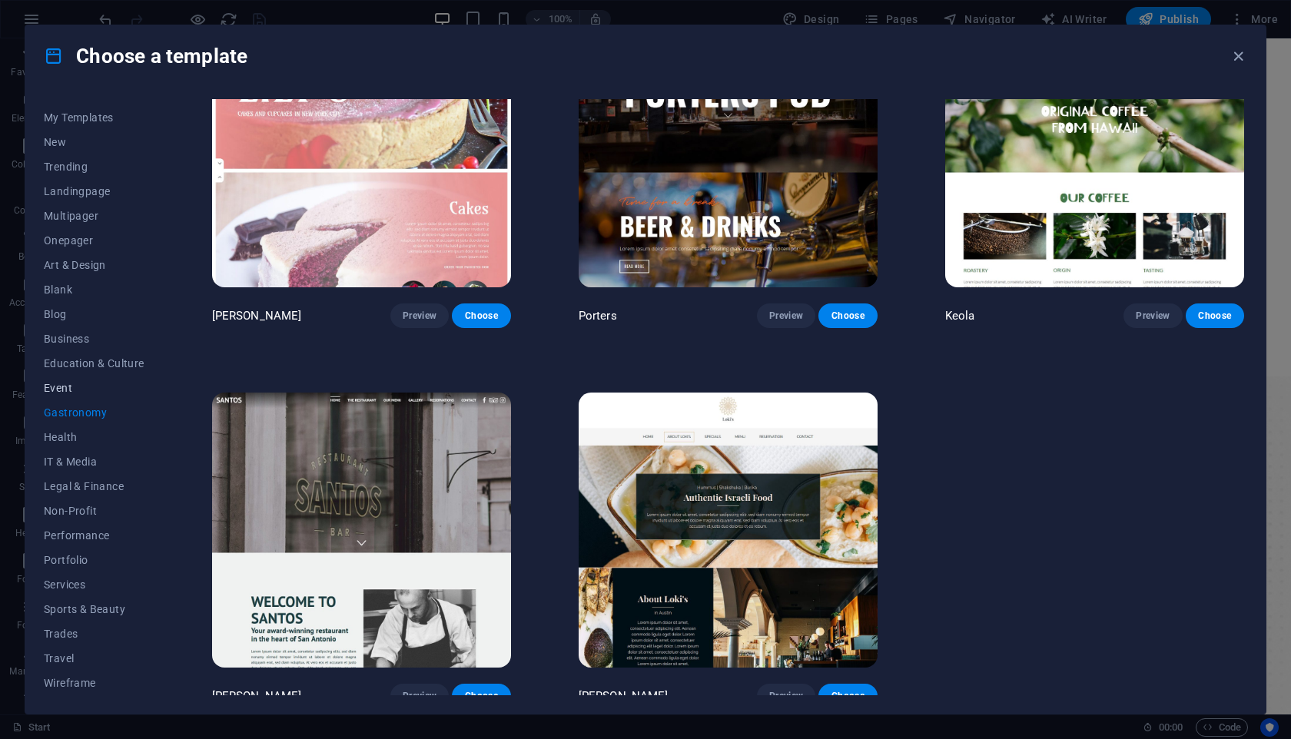
click at [62, 391] on span "Event" at bounding box center [94, 388] width 101 height 12
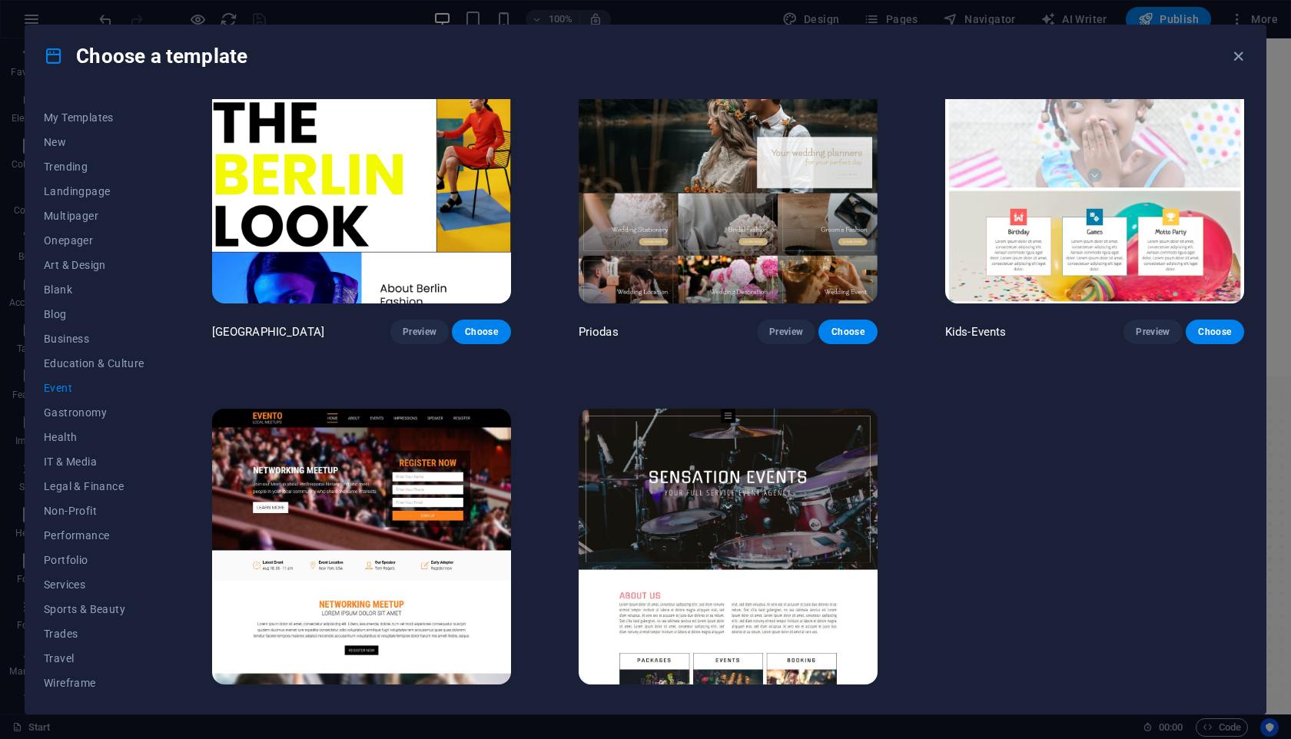
scroll to position [464, 0]
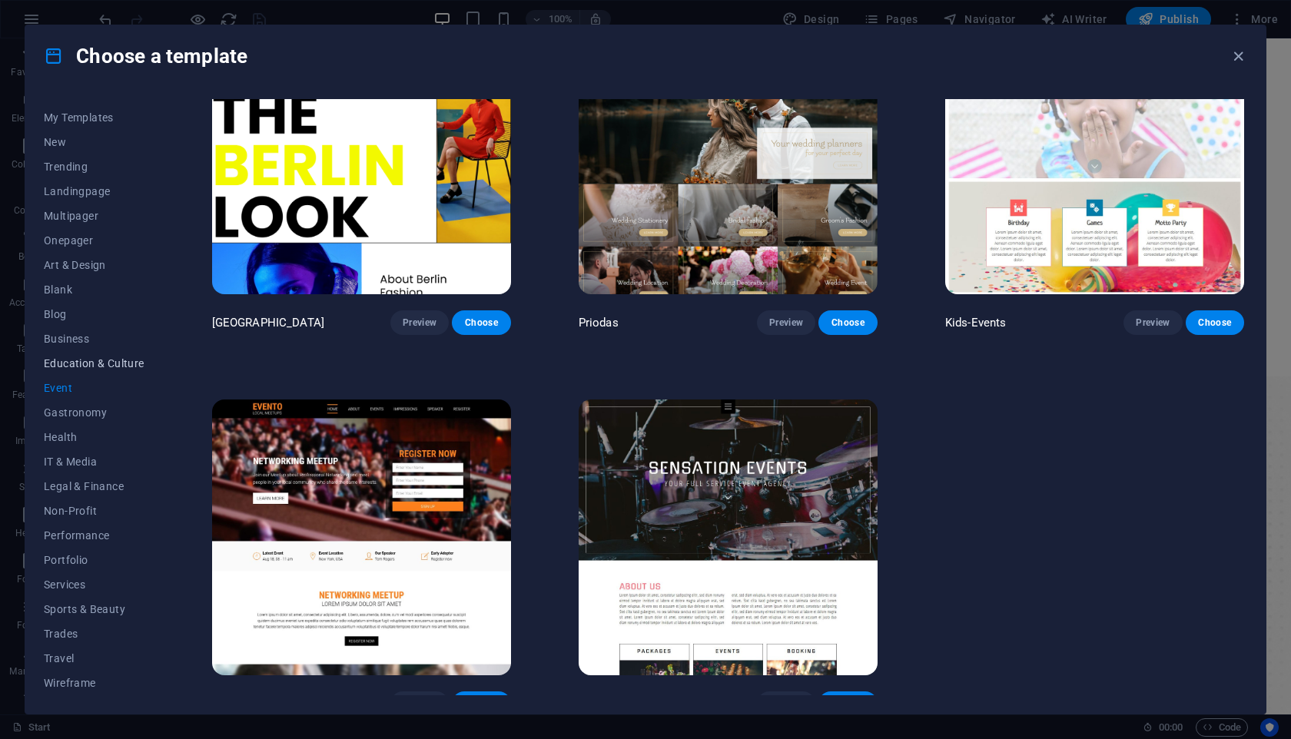
click at [103, 363] on span "Education & Culture" at bounding box center [94, 363] width 101 height 12
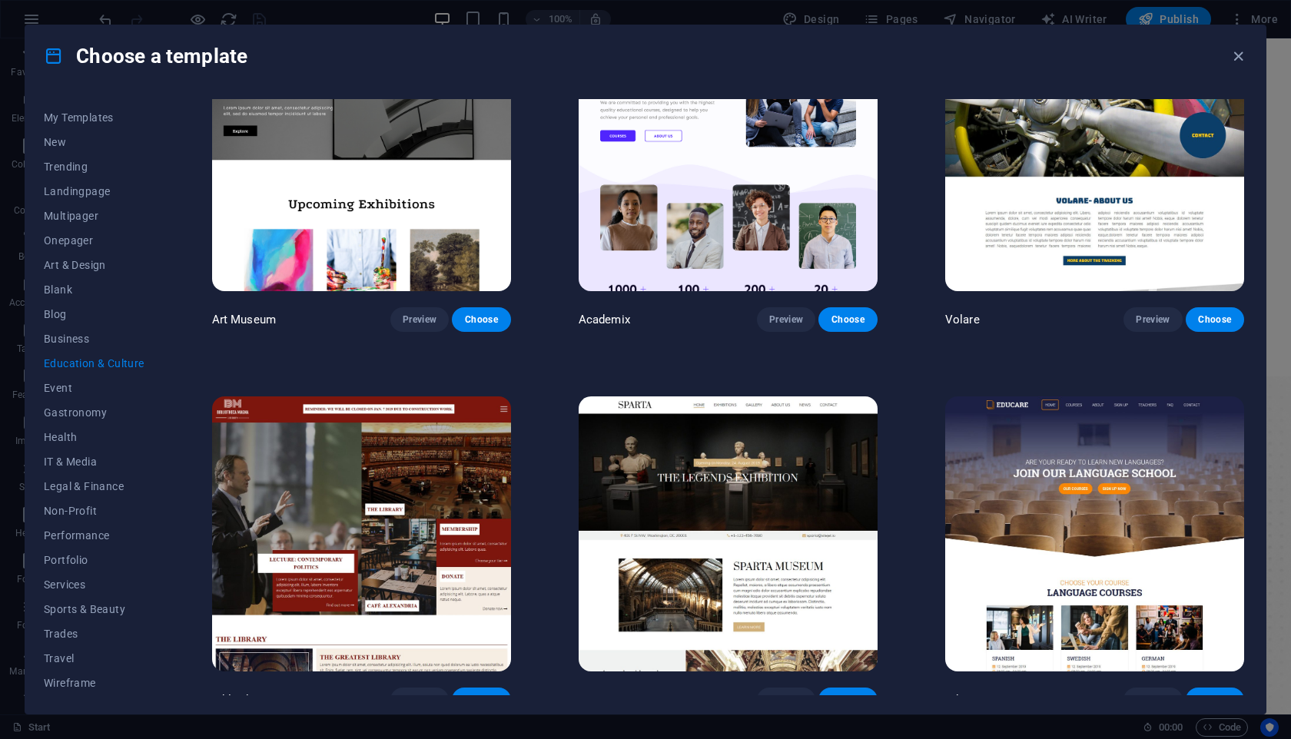
scroll to position [0, 0]
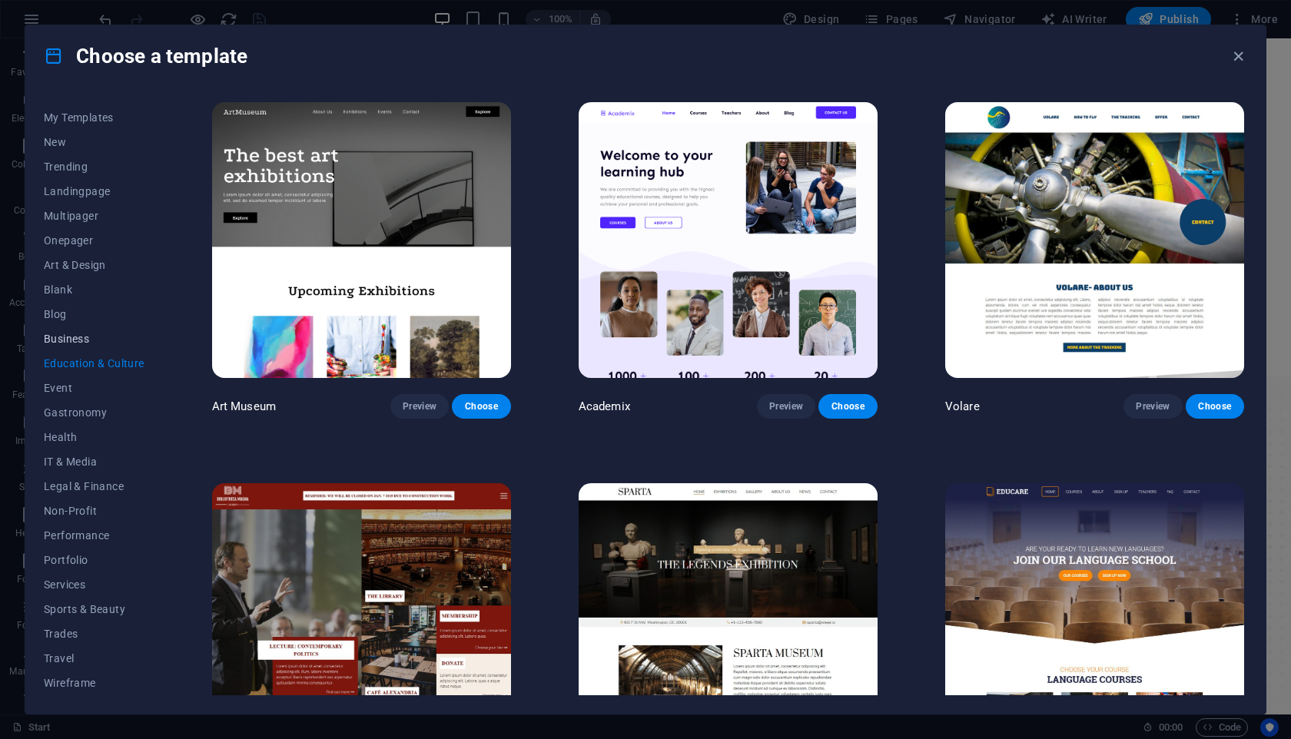
click at [85, 337] on span "Business" at bounding box center [94, 339] width 101 height 12
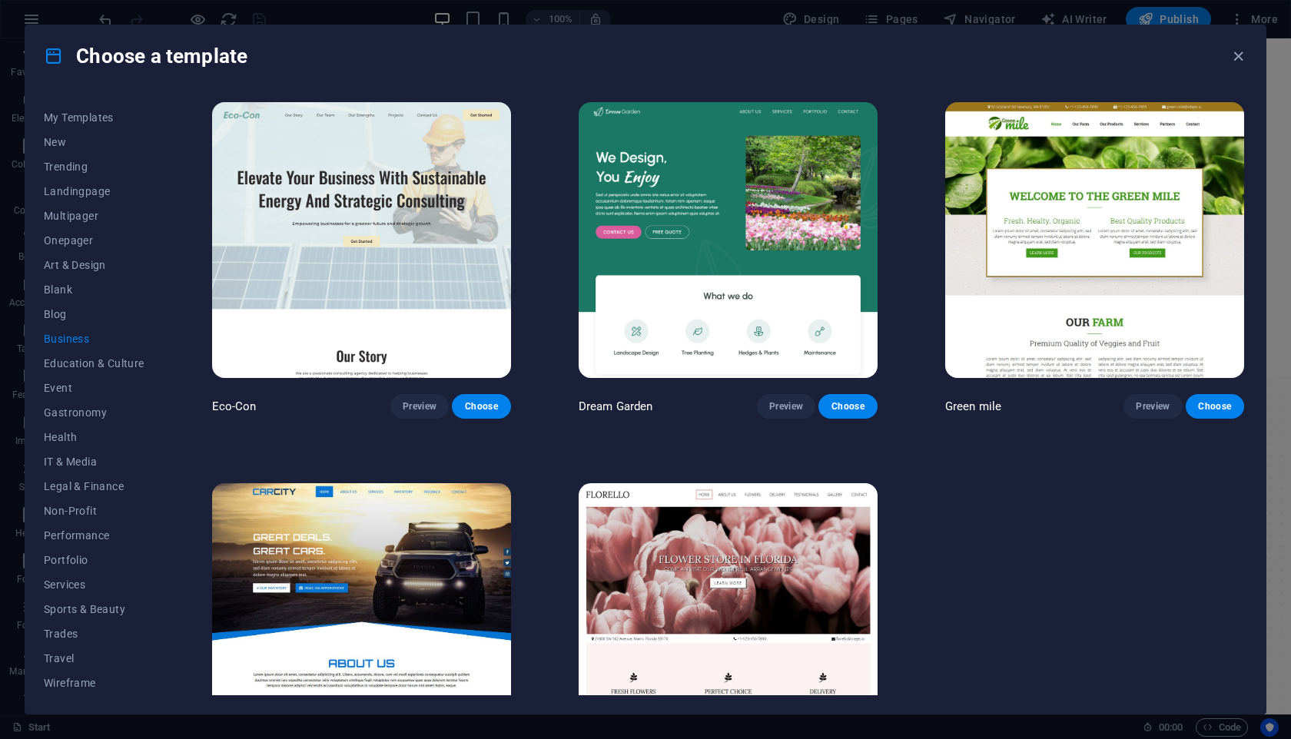
scroll to position [99, 0]
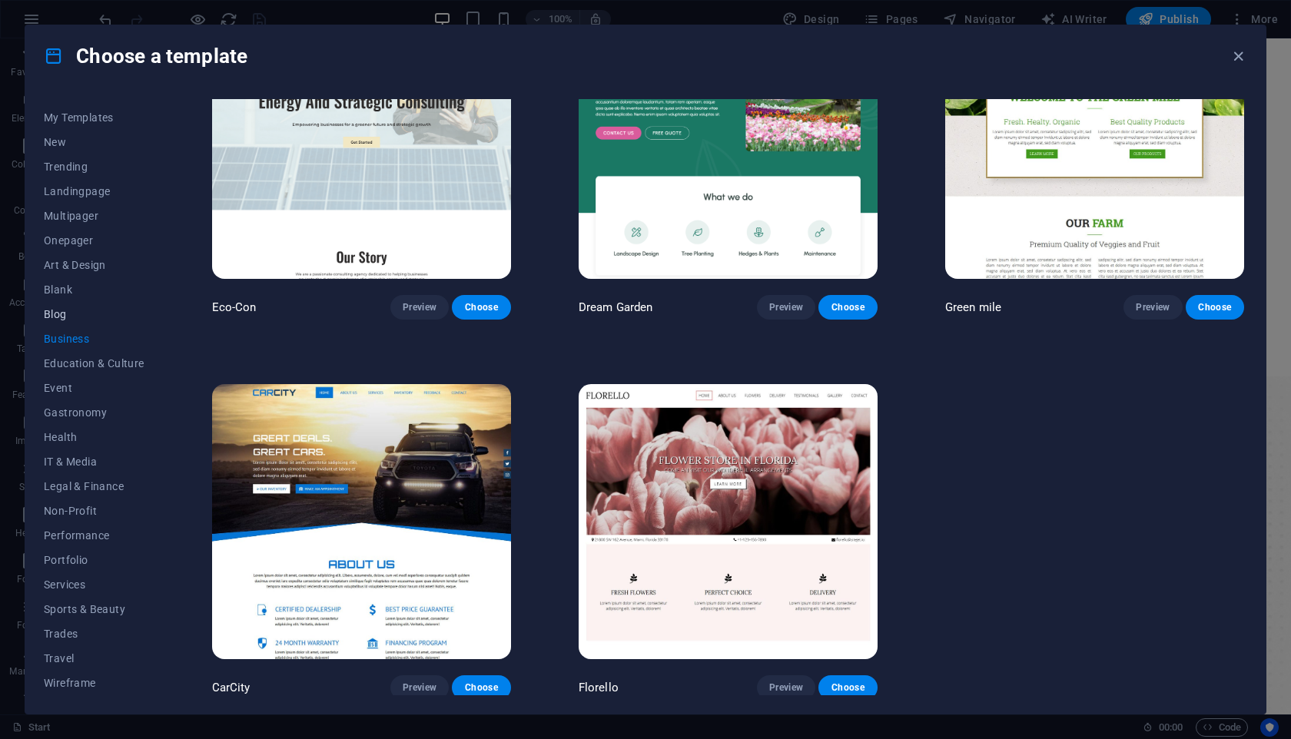
click at [65, 313] on span "Blog" at bounding box center [94, 314] width 101 height 12
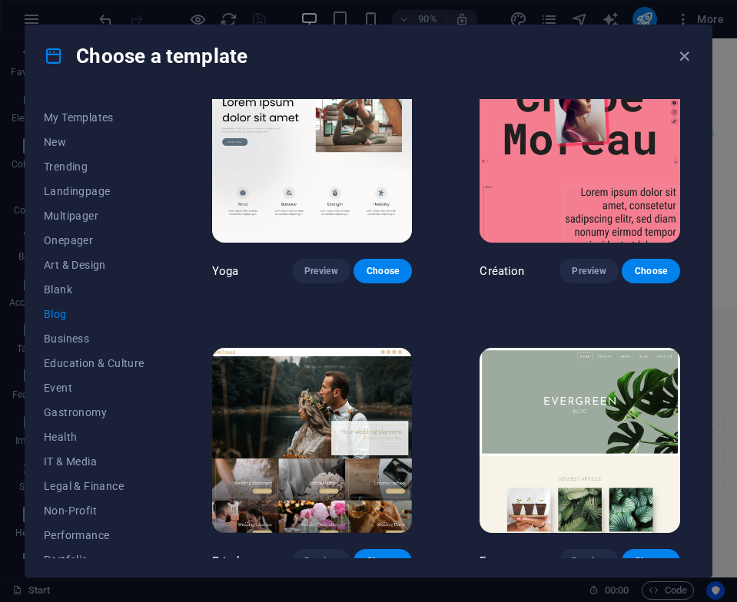
scroll to position [1855, 0]
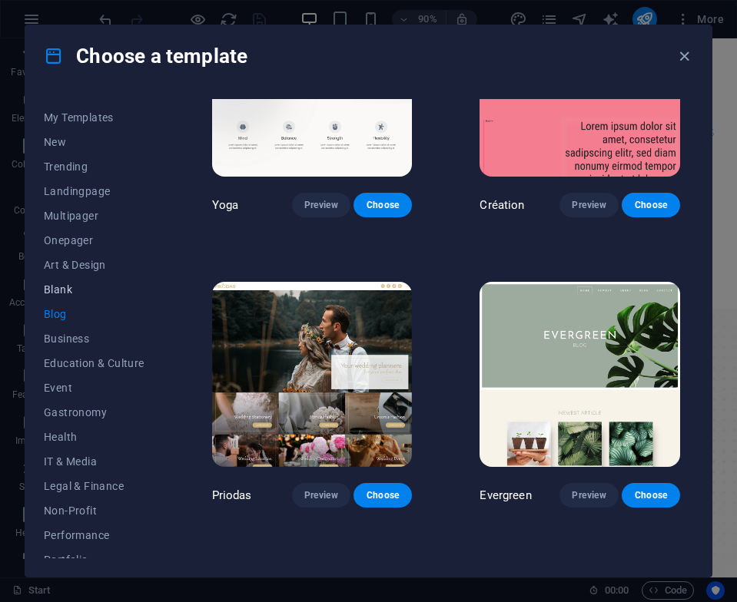
click at [55, 292] on span "Blank" at bounding box center [94, 289] width 101 height 12
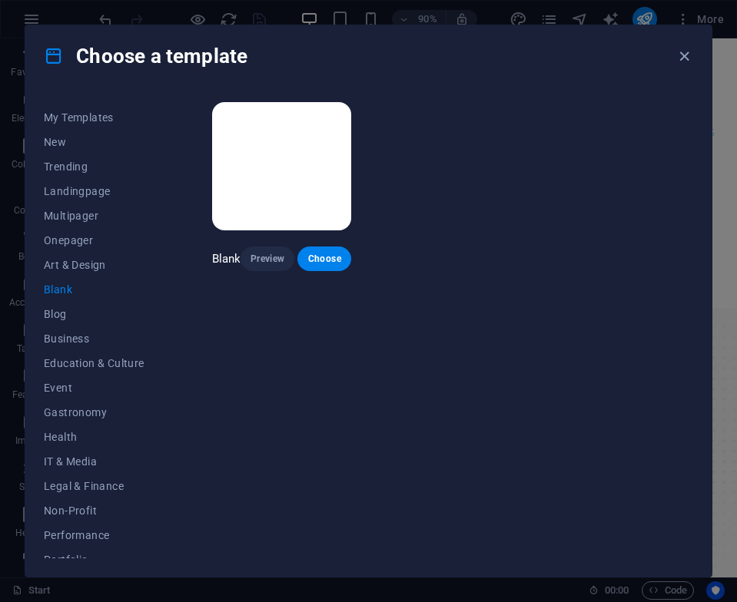
scroll to position [0, 0]
click at [58, 266] on span "Art & Design" at bounding box center [94, 265] width 101 height 12
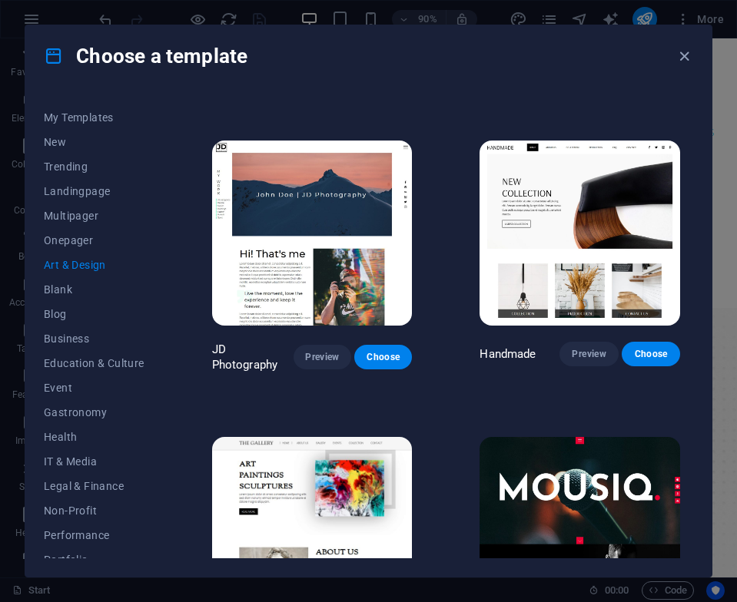
scroll to position [234, 0]
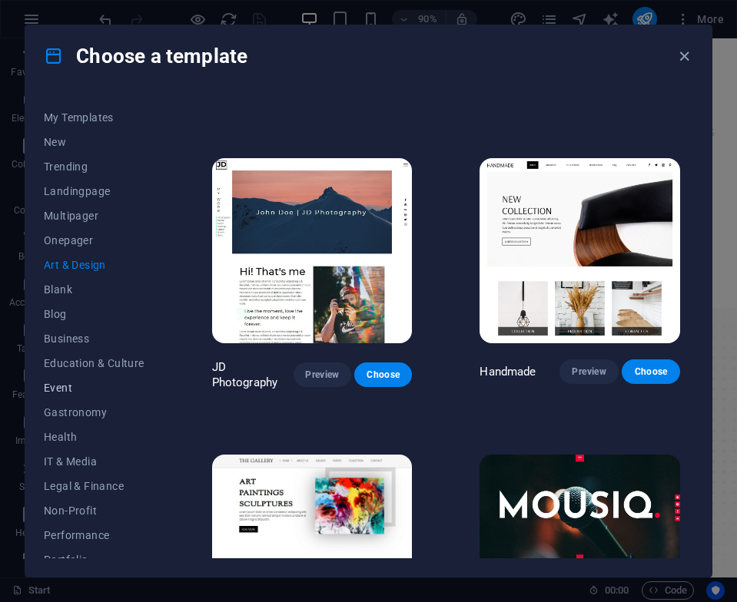
click at [96, 387] on span "Event" at bounding box center [94, 388] width 101 height 12
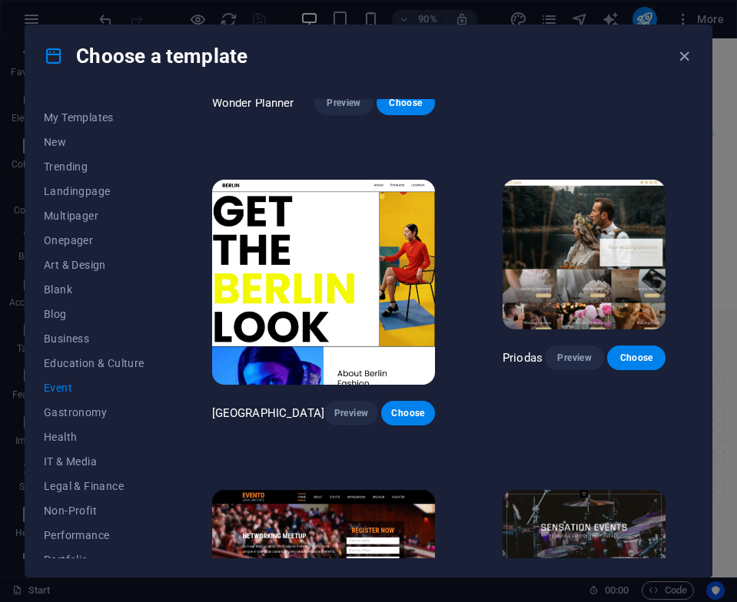
scroll to position [0, 0]
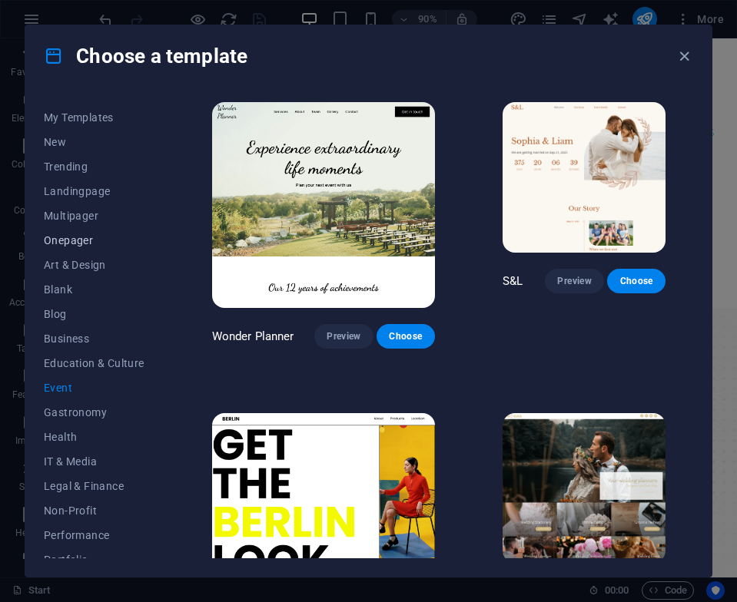
click at [98, 240] on span "Onepager" at bounding box center [94, 240] width 101 height 12
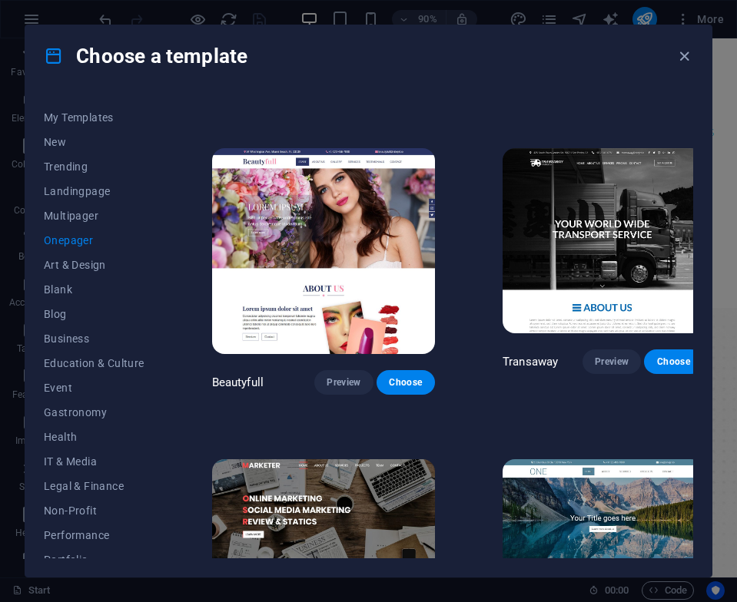
scroll to position [6081, 0]
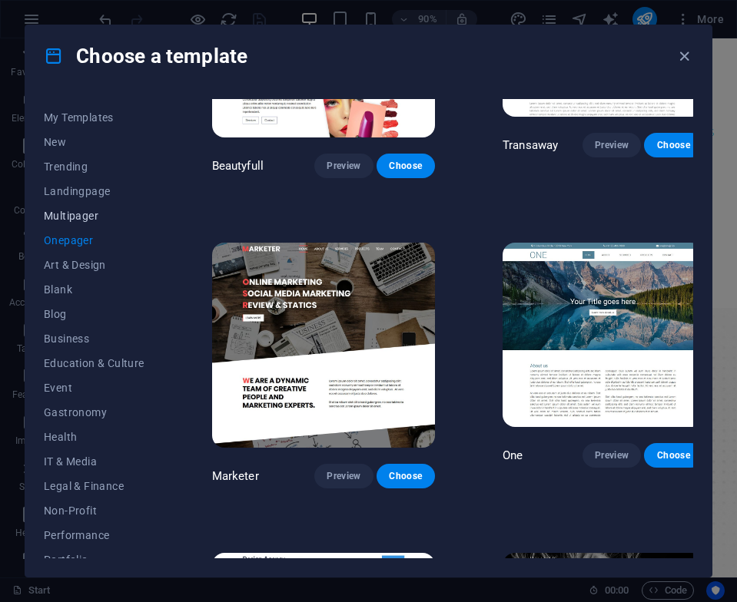
click at [78, 214] on span "Multipager" at bounding box center [94, 216] width 101 height 12
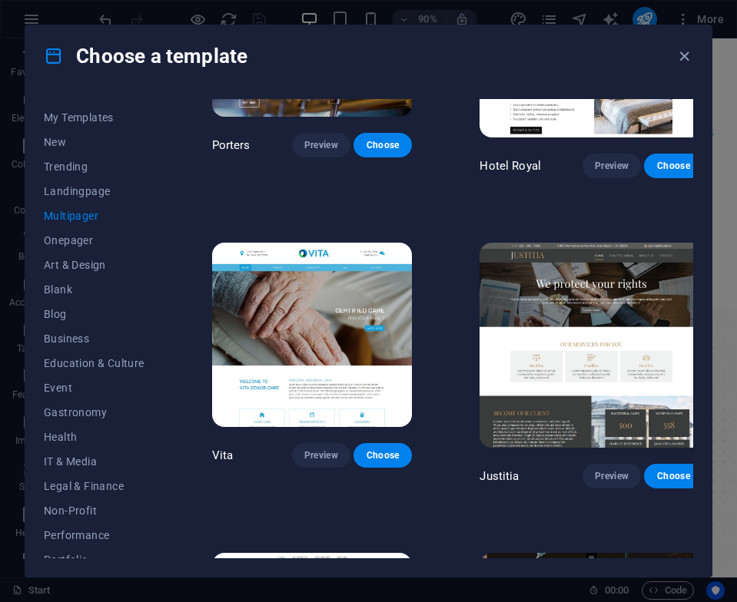
scroll to position [6206, 0]
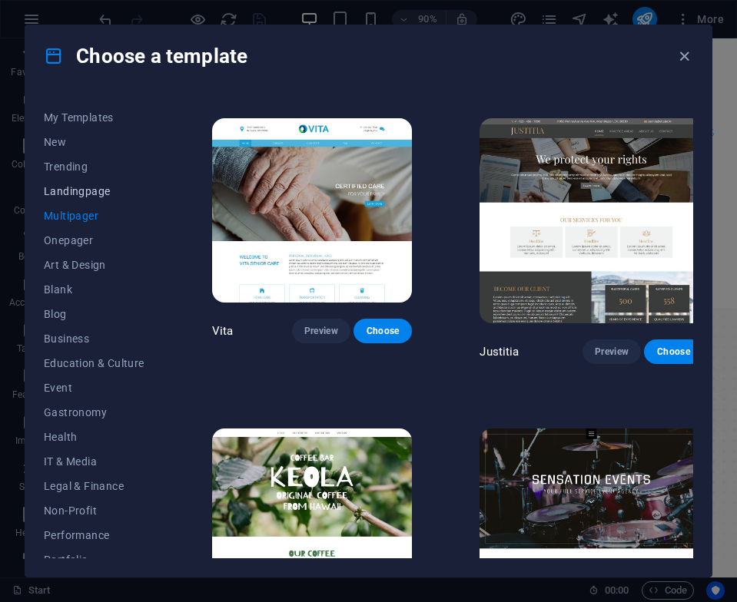
click at [90, 195] on span "Landingpage" at bounding box center [94, 191] width 101 height 12
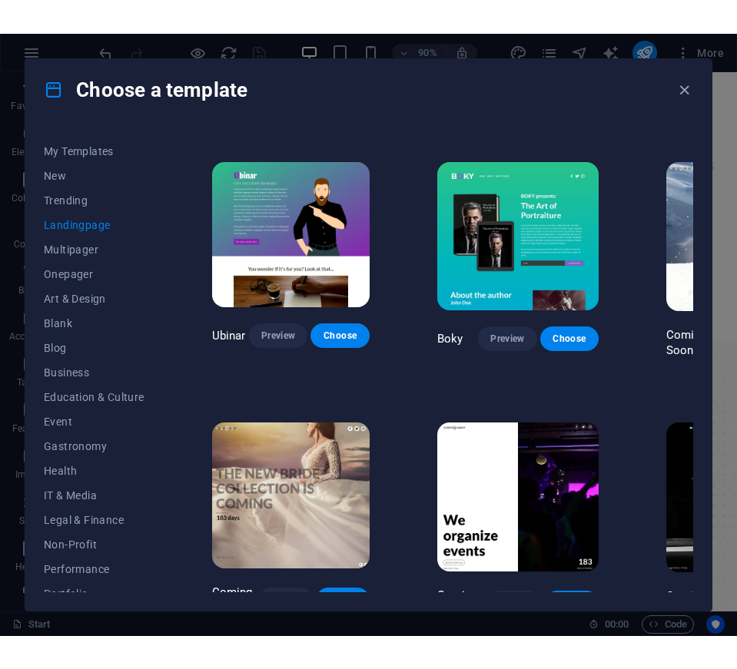
scroll to position [1804, 0]
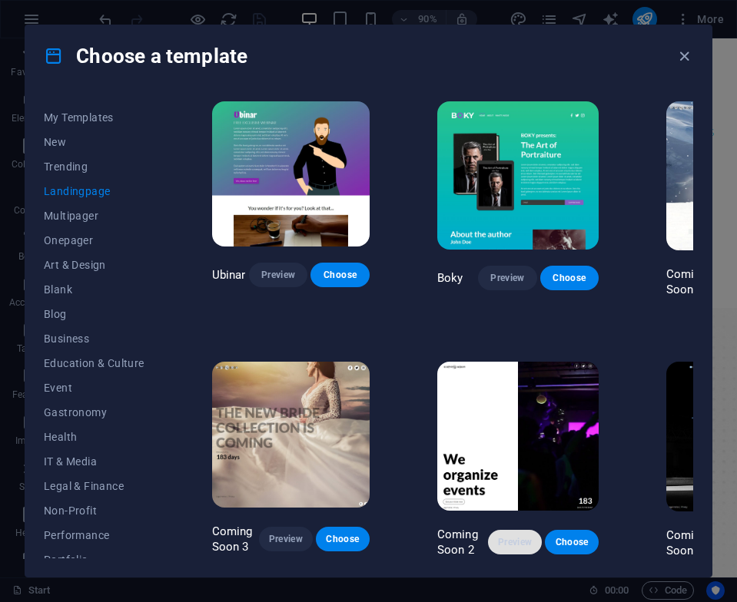
click at [515, 536] on span "Preview" at bounding box center [514, 542] width 29 height 12
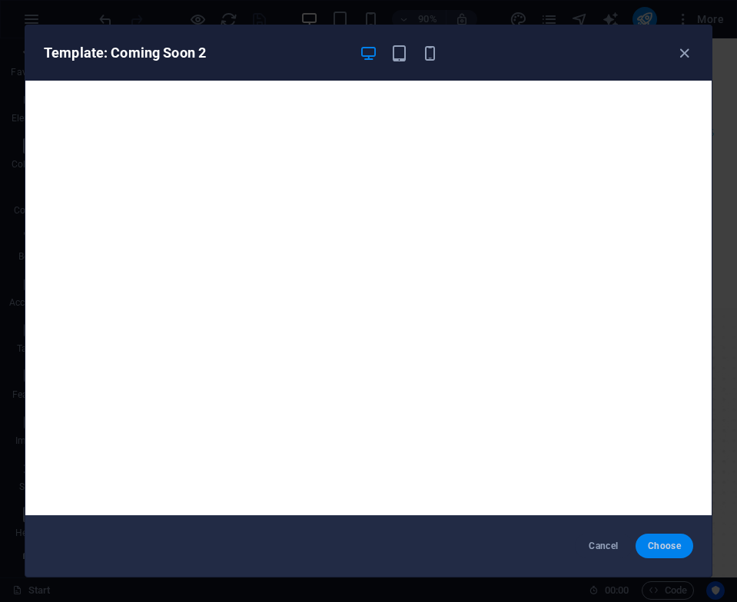
click at [667, 545] on span "Choose" at bounding box center [664, 546] width 33 height 12
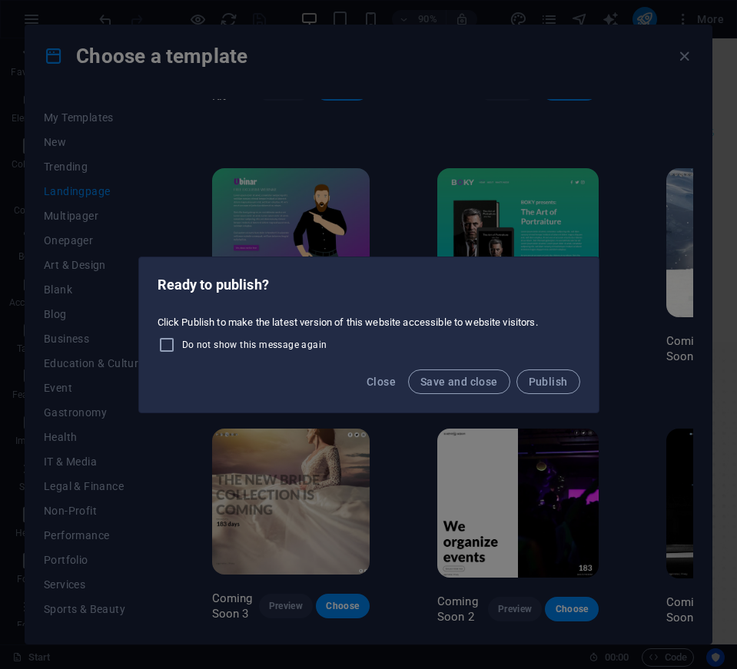
scroll to position [0, 0]
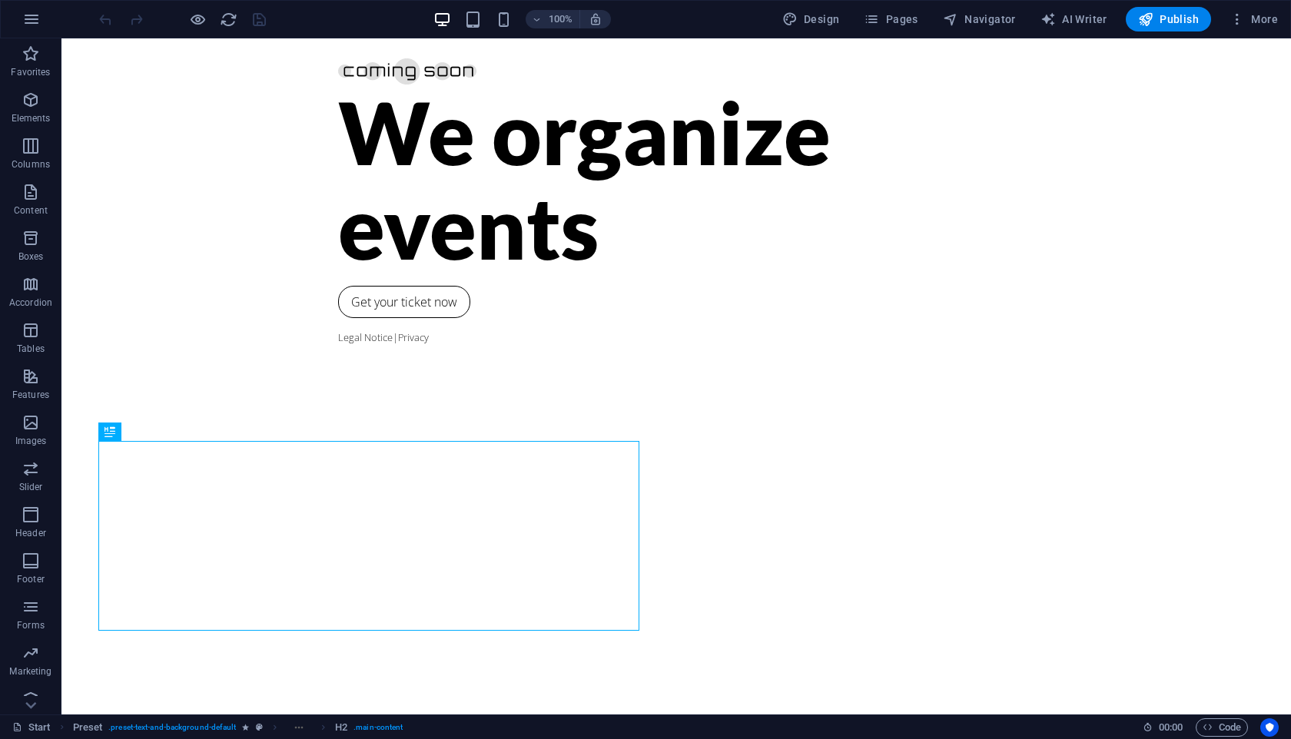
click at [383, 12] on div "100% Design Pages Navigator AI Writer Publish More" at bounding box center [690, 19] width 1188 height 25
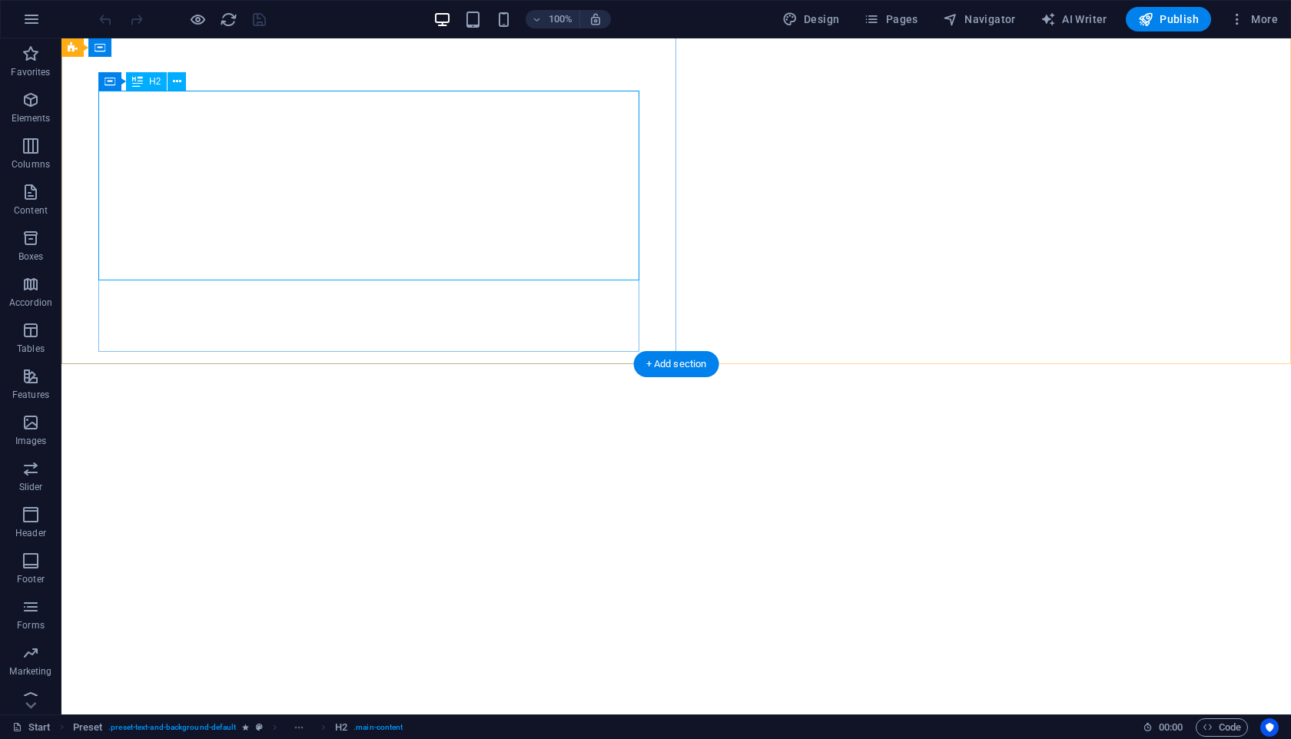
scroll to position [409, 0]
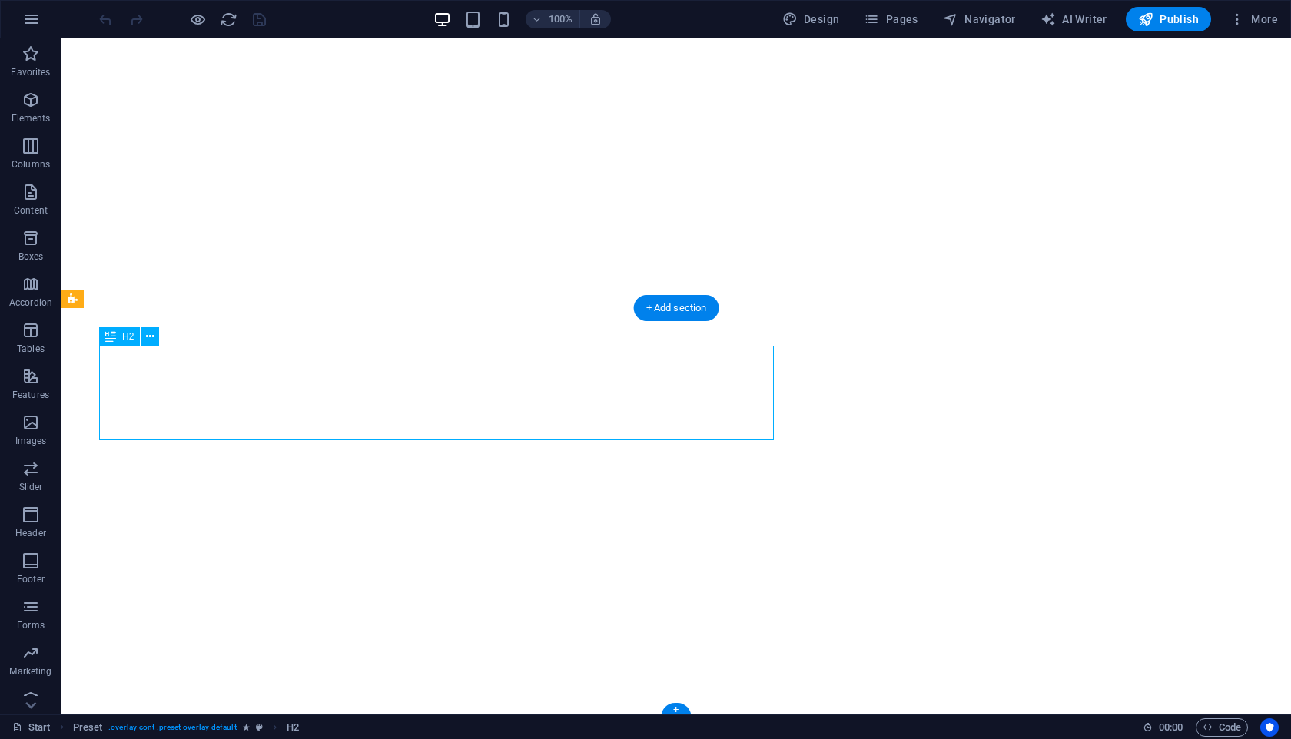
scroll to position [0, 0]
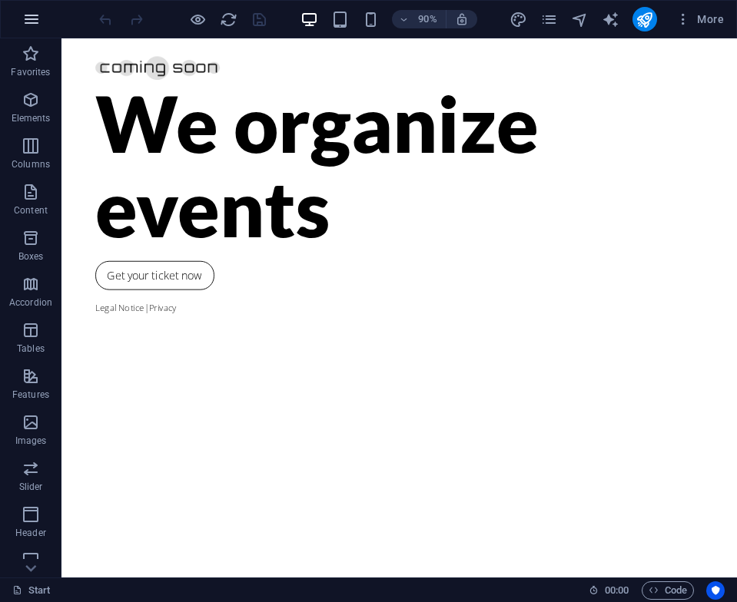
click at [35, 19] on icon "button" at bounding box center [31, 19] width 18 height 18
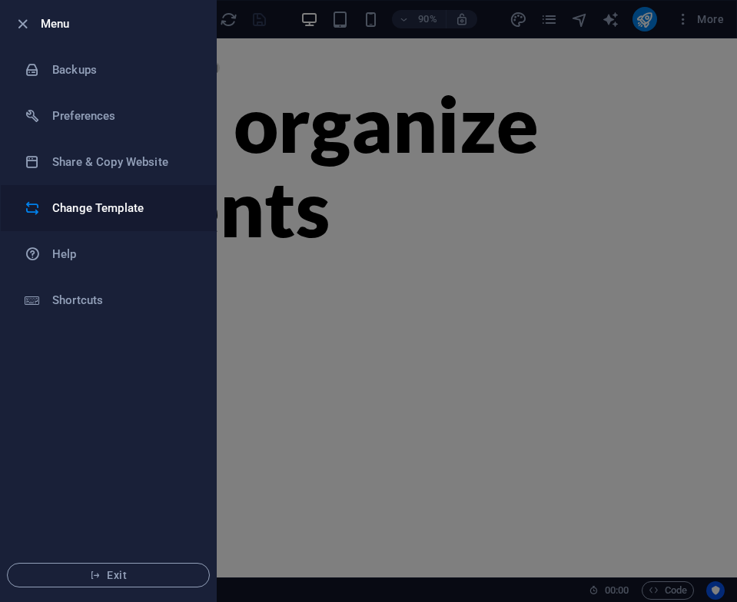
click at [82, 199] on h6 "Change Template" at bounding box center [123, 208] width 142 height 18
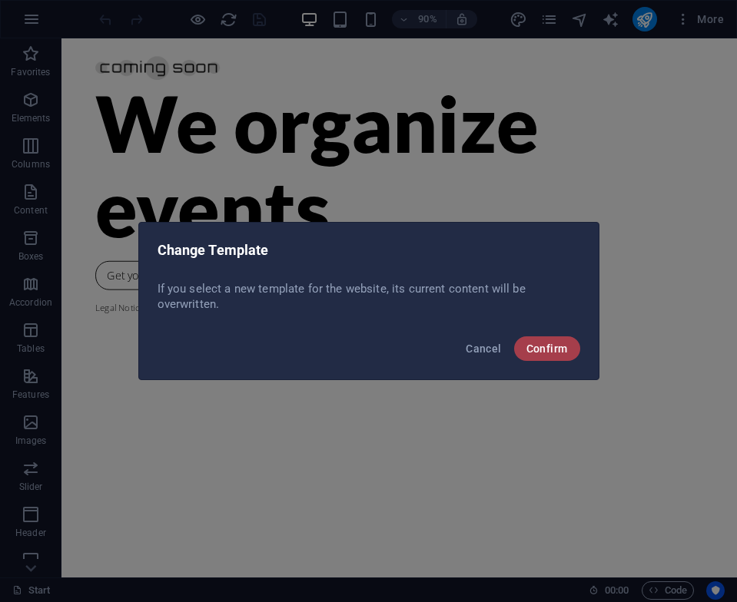
click at [532, 341] on button "Confirm" at bounding box center [547, 348] width 66 height 25
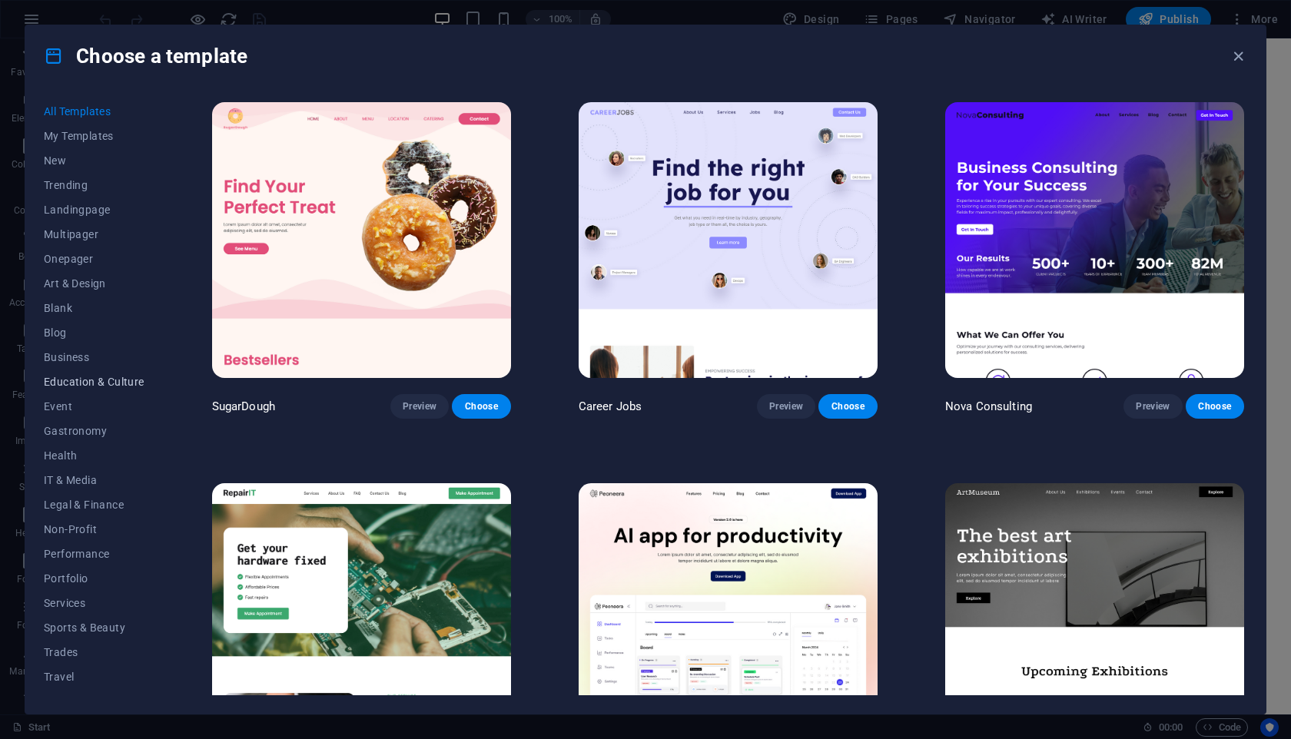
click at [86, 378] on span "Education & Culture" at bounding box center [94, 382] width 101 height 12
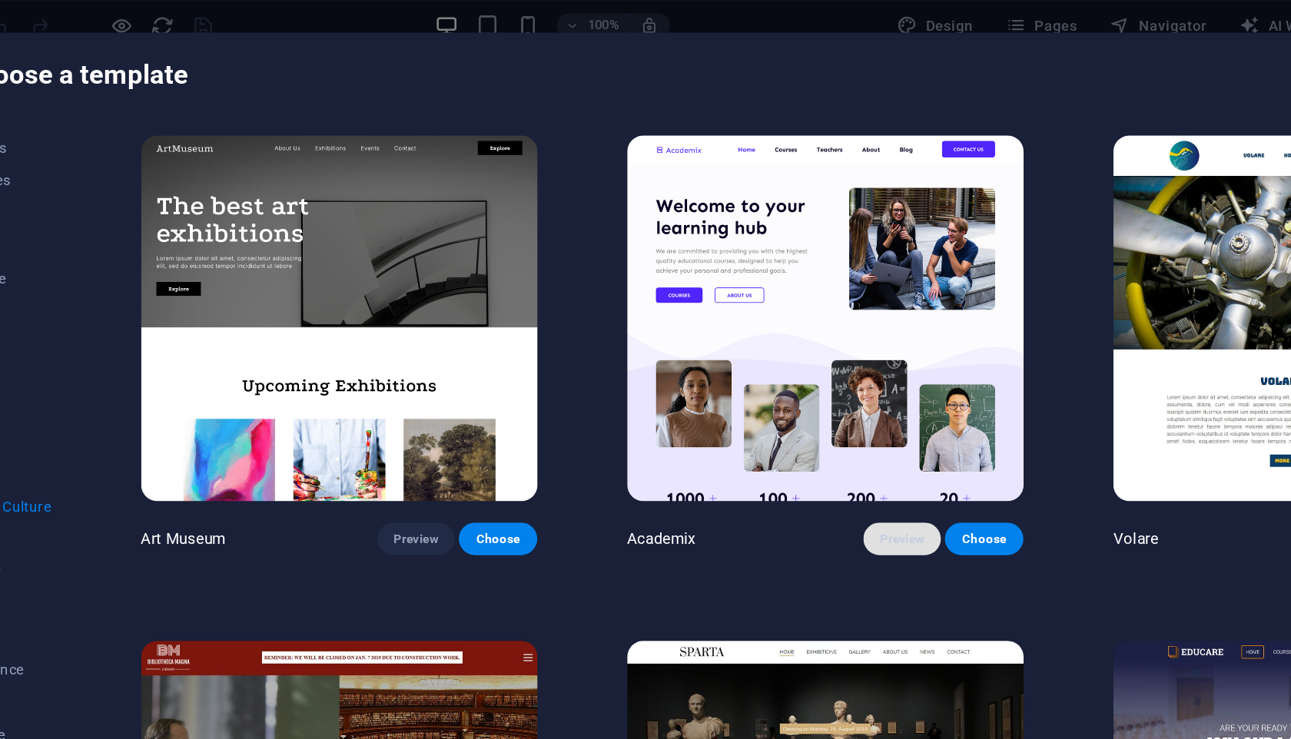
click at [736, 394] on button "Preview" at bounding box center [786, 406] width 58 height 25
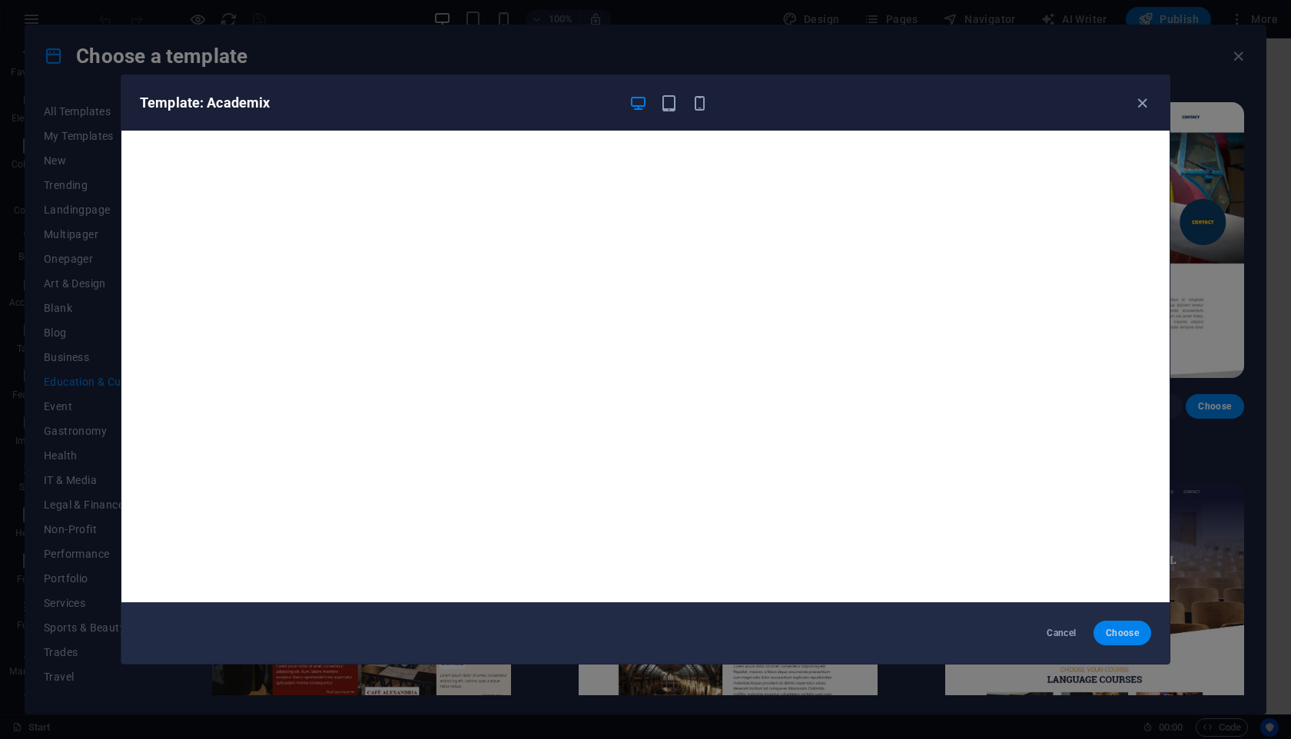
click at [736, 641] on button "Choose" at bounding box center [1122, 633] width 58 height 25
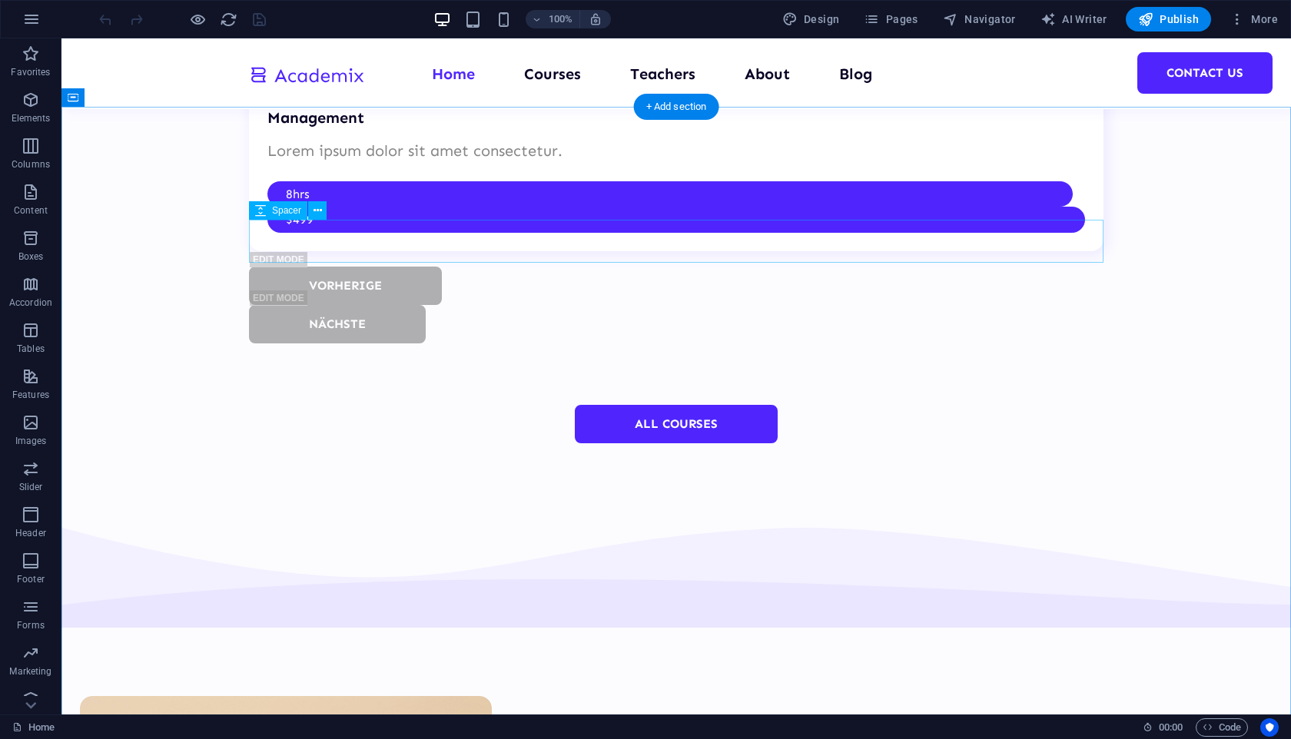
scroll to position [5349, 0]
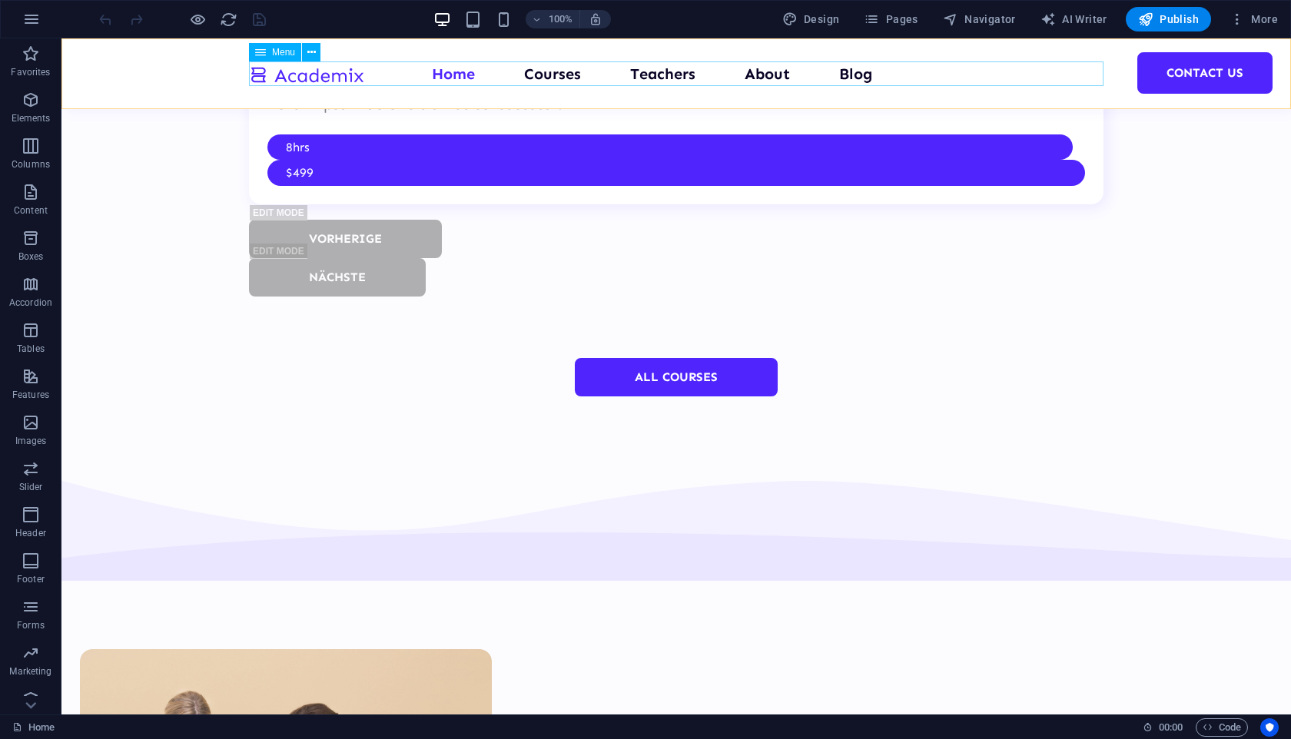
click at [762, 75] on nav "Home Courses Teachers About Blog Contact Us" at bounding box center [676, 73] width 854 height 25
click at [767, 74] on nav "Home Courses Teachers About Blog Contact Us" at bounding box center [676, 73] width 854 height 25
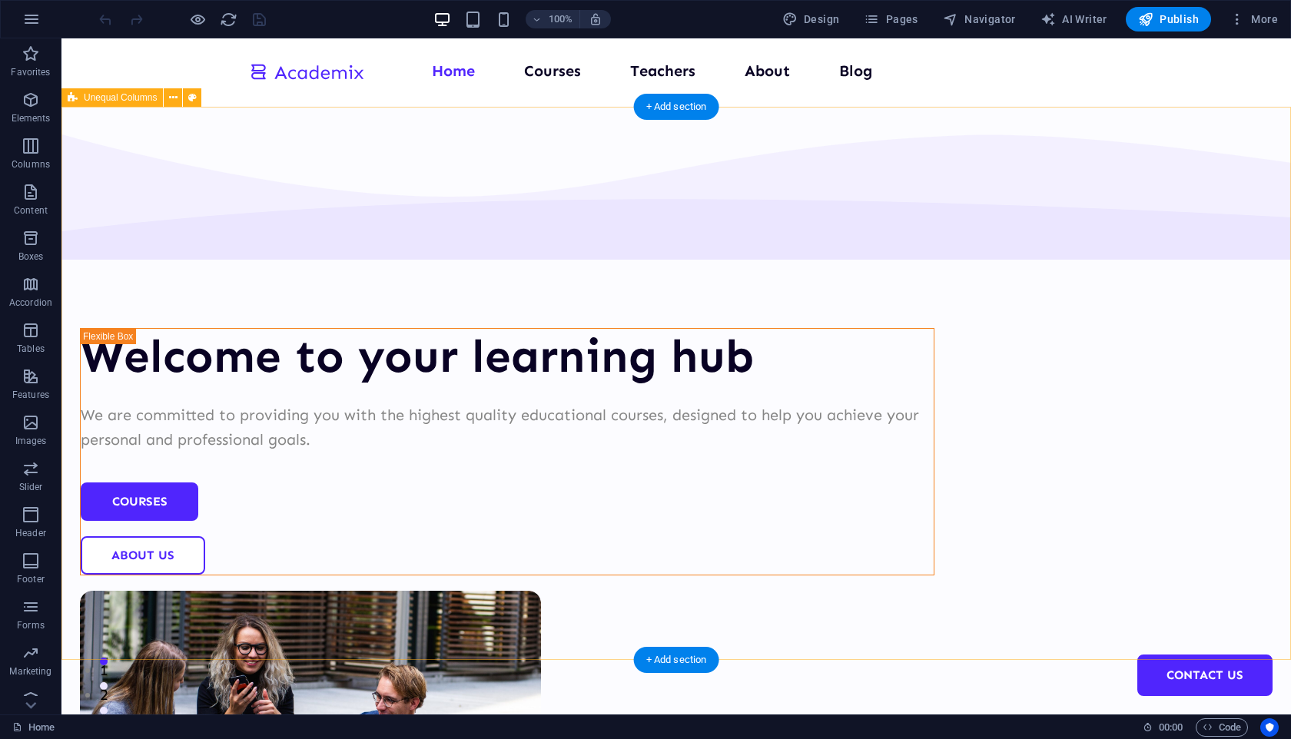
scroll to position [0, 0]
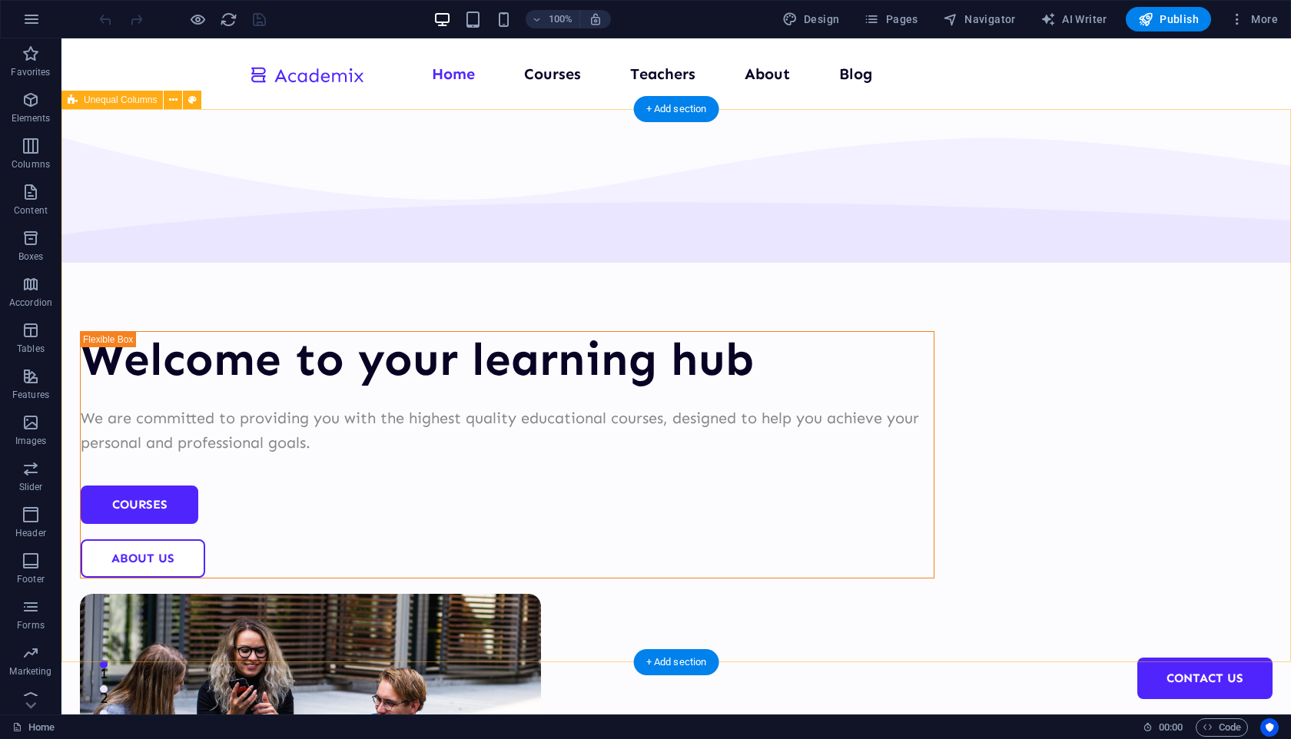
click at [378, 148] on div "Welcome to your learning hub We are committed to providing you with the highest…" at bounding box center [675, 597] width 1229 height 976
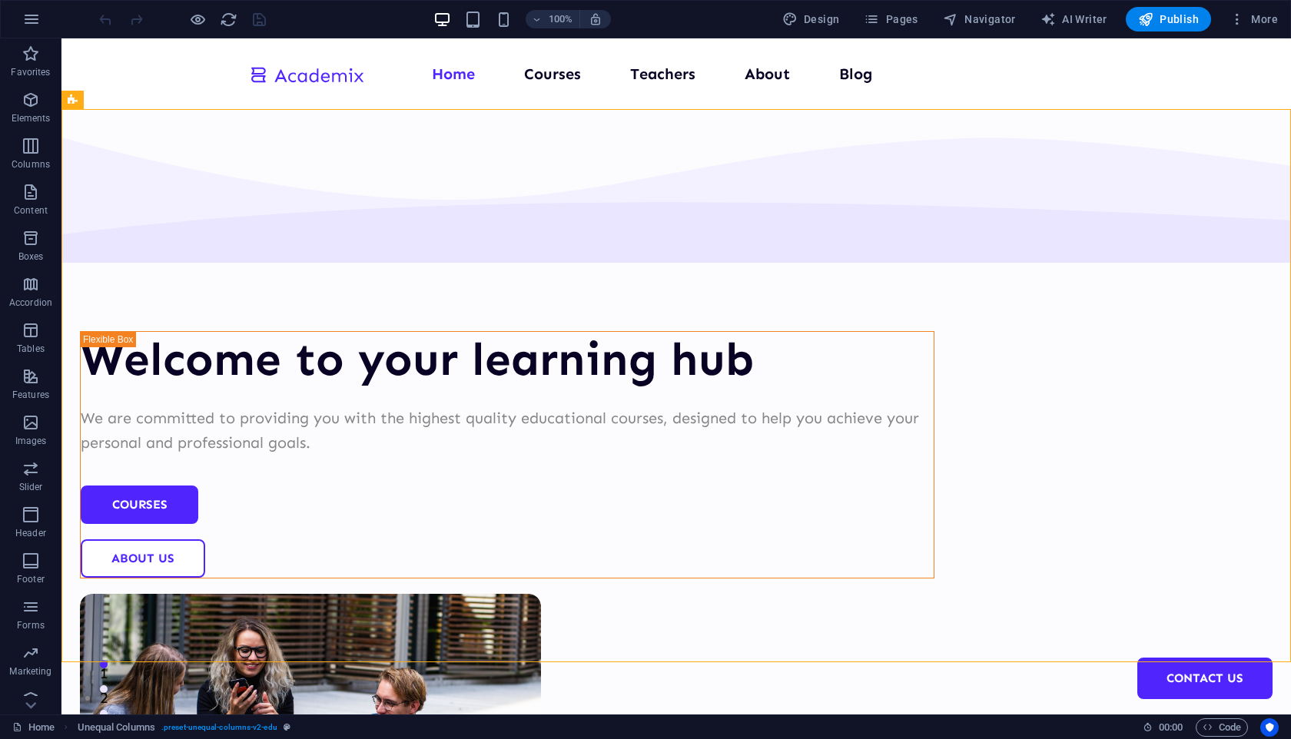
click at [339, 14] on div "100% Design Pages Navigator AI Writer Publish More" at bounding box center [690, 19] width 1188 height 25
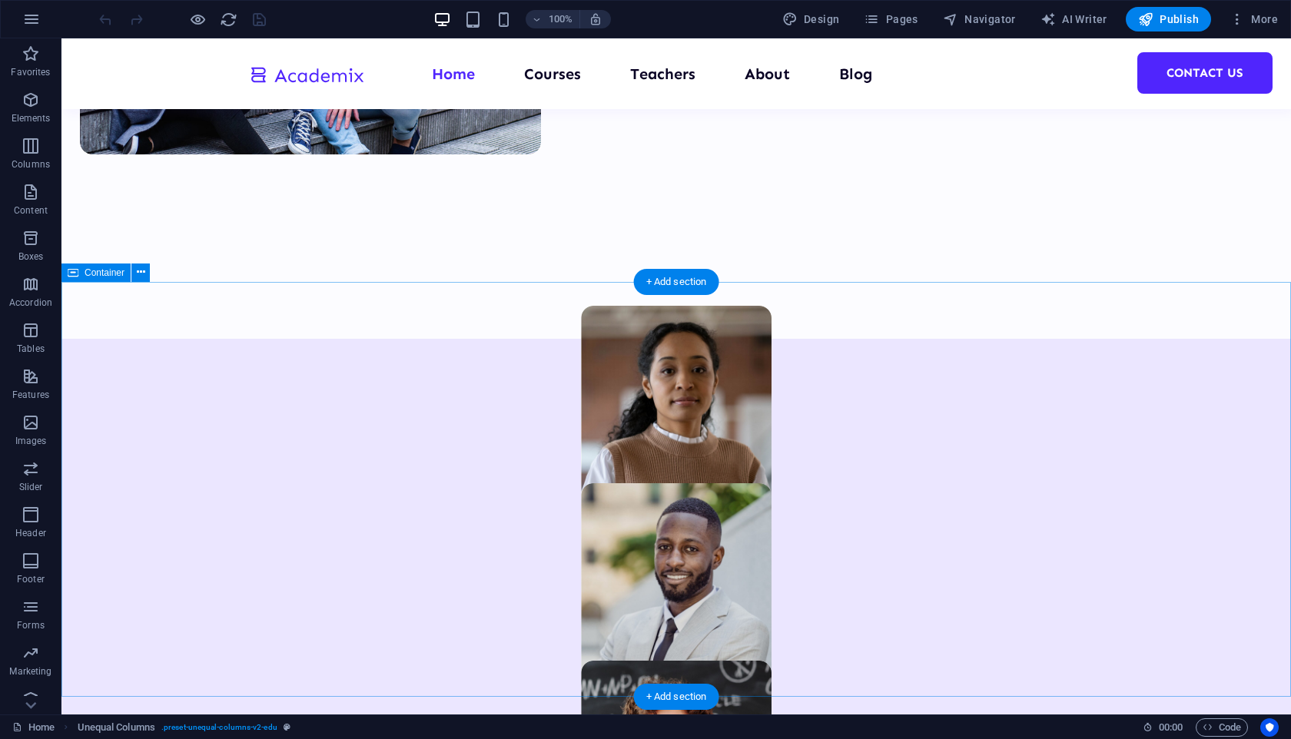
scroll to position [782, 0]
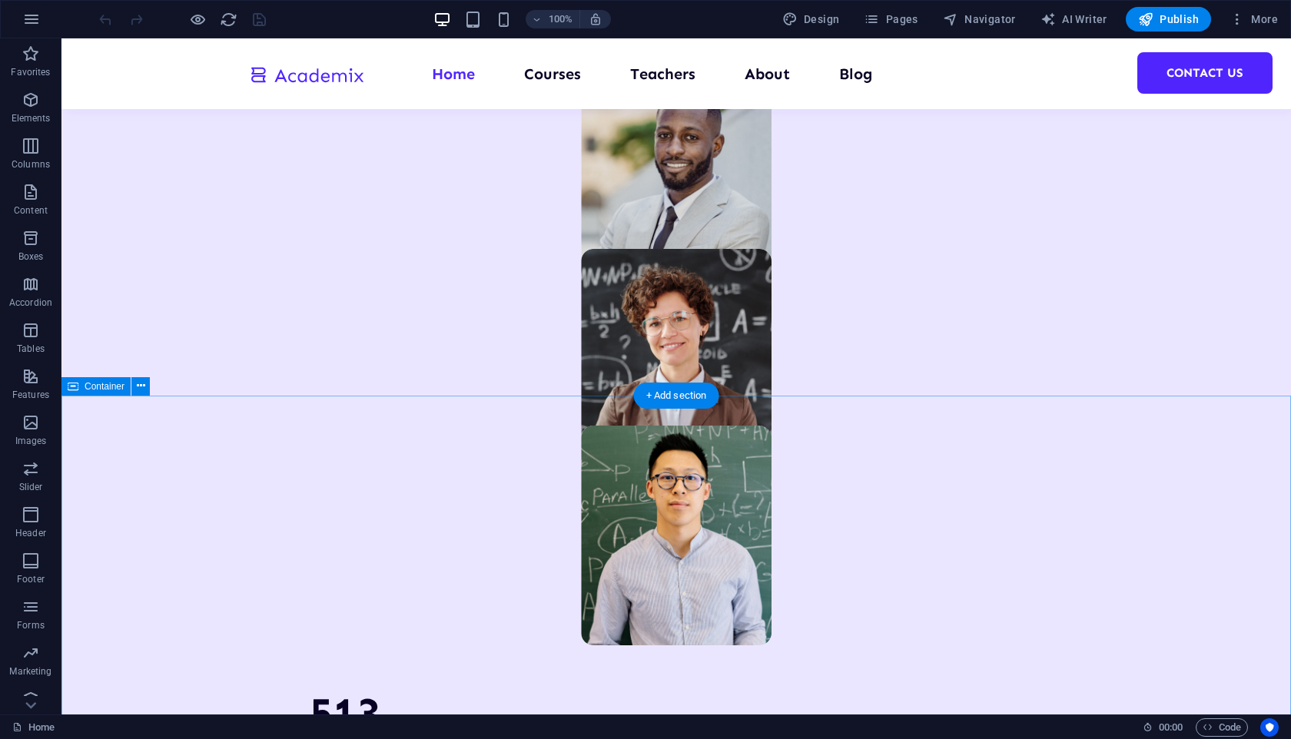
scroll to position [1172, 0]
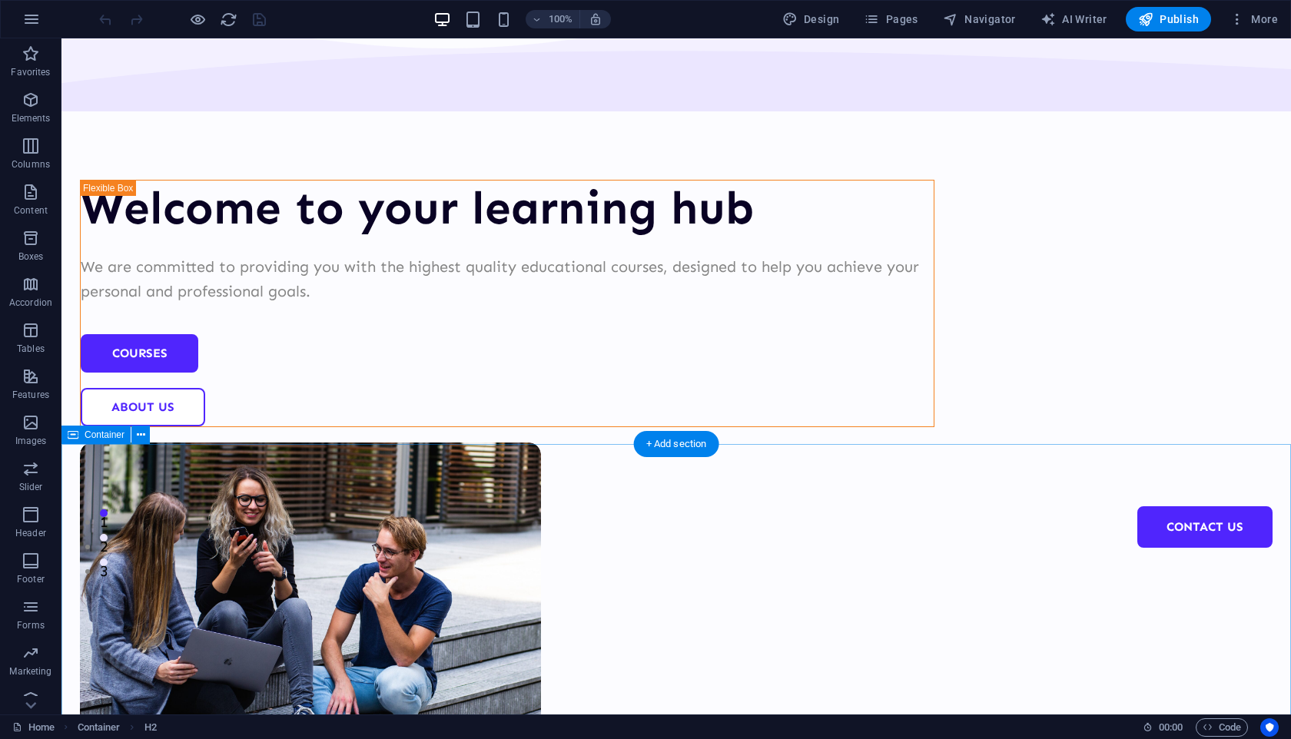
scroll to position [0, 0]
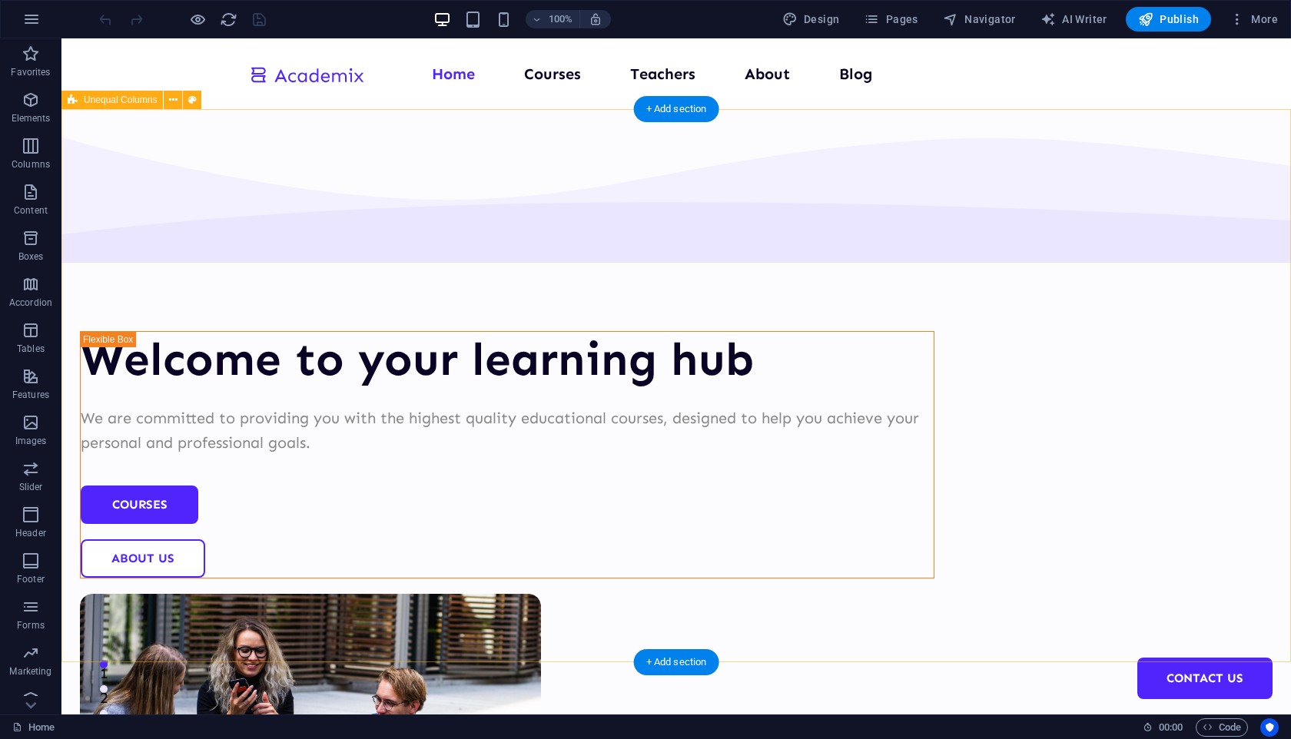
click at [221, 374] on div "Welcome to your learning hub We are committed to providing you with the highest…" at bounding box center [675, 597] width 1229 height 976
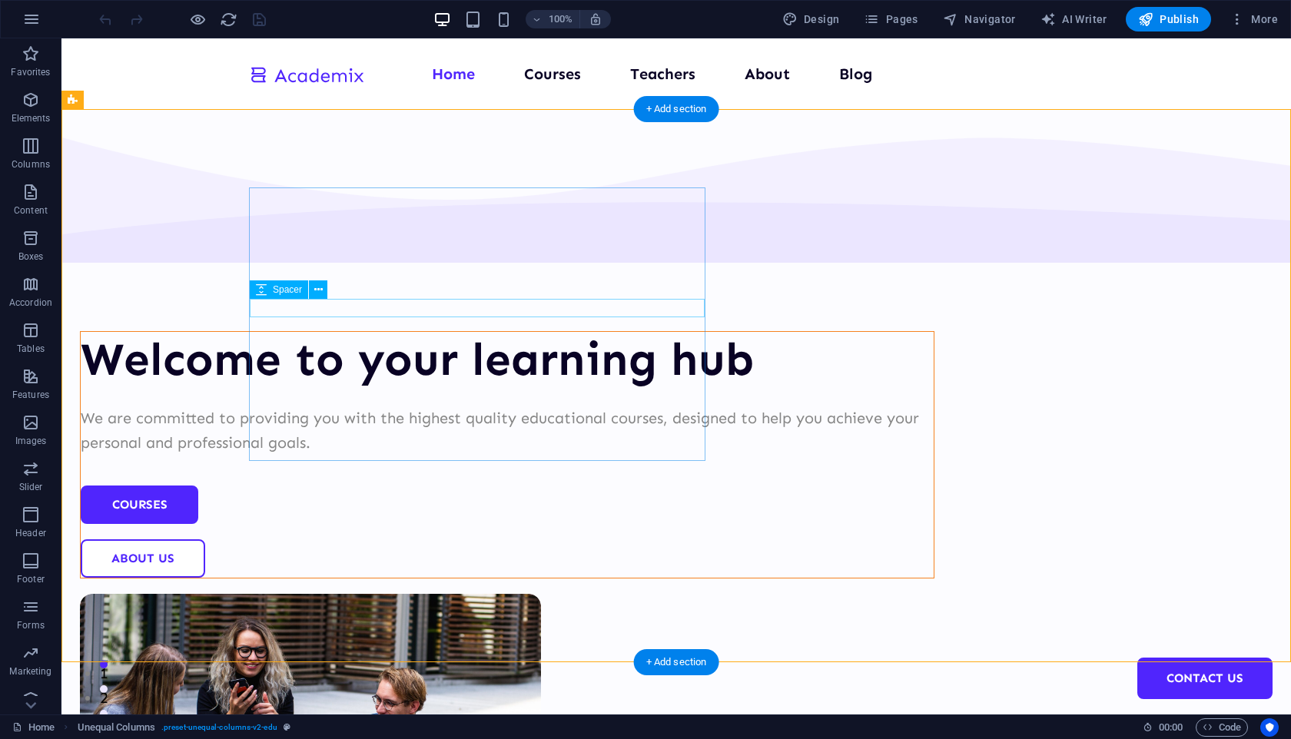
click at [319, 387] on div at bounding box center [507, 396] width 853 height 18
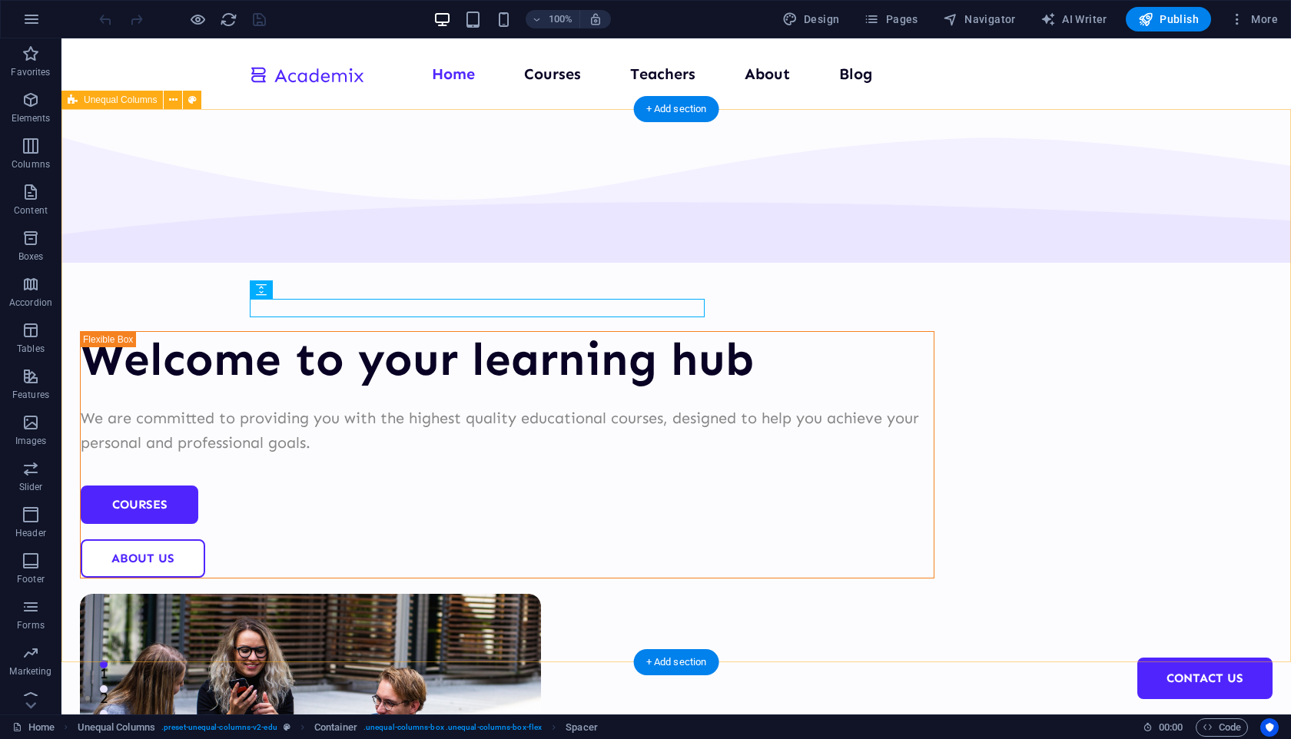
click at [395, 158] on div "Welcome to your learning hub We are committed to providing you with the highest…" at bounding box center [675, 597] width 1229 height 976
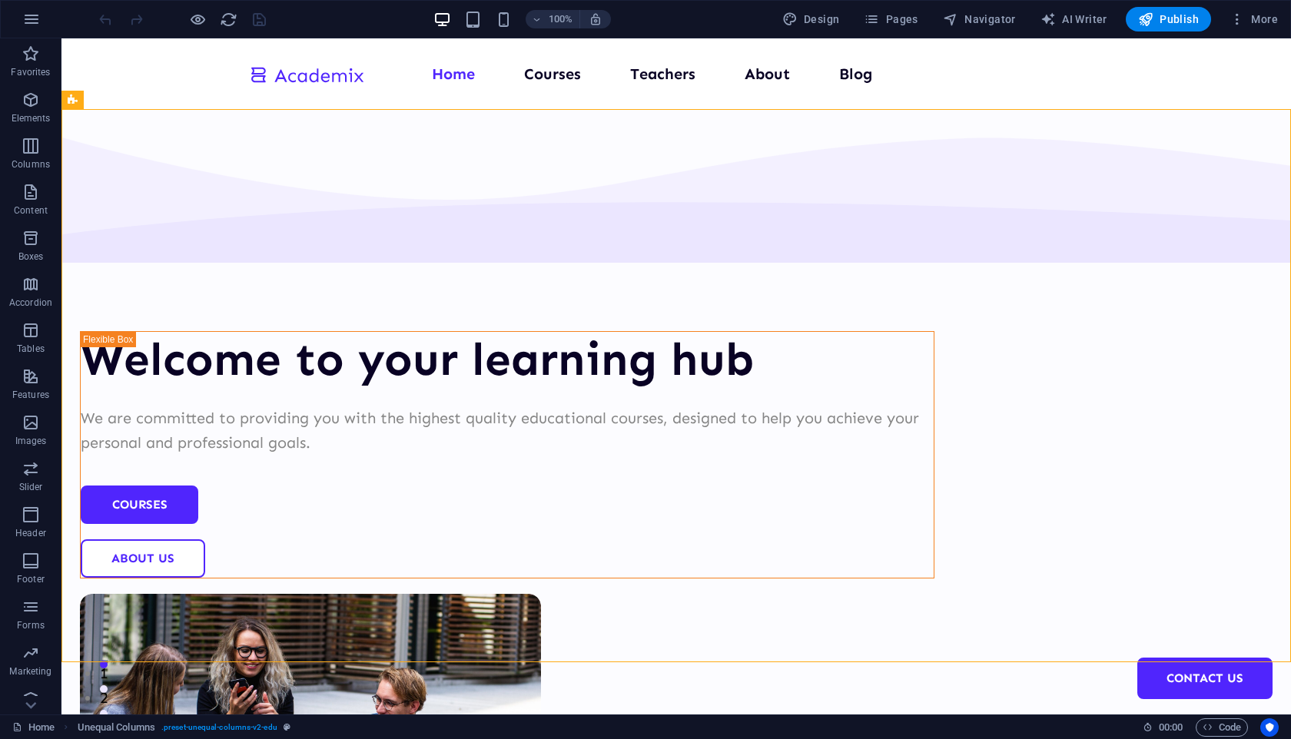
click at [389, 25] on div "100% Design Pages Navigator AI Writer Publish More" at bounding box center [690, 19] width 1188 height 25
click at [147, 78] on div "Menu Home Courses Teachers About Blog Contact Us" at bounding box center [675, 73] width 1229 height 71
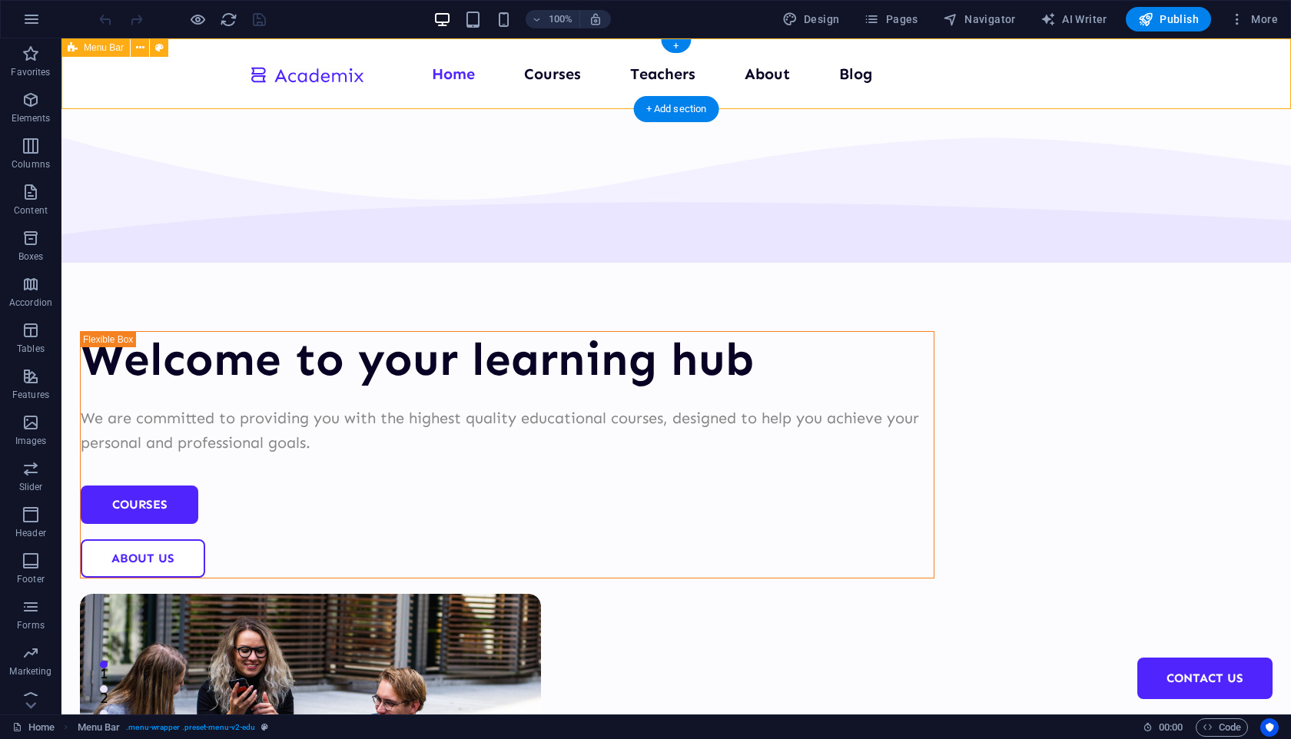
click at [147, 78] on div "Menu Home Courses Teachers About Blog Contact Us" at bounding box center [675, 73] width 1229 height 71
select select "header"
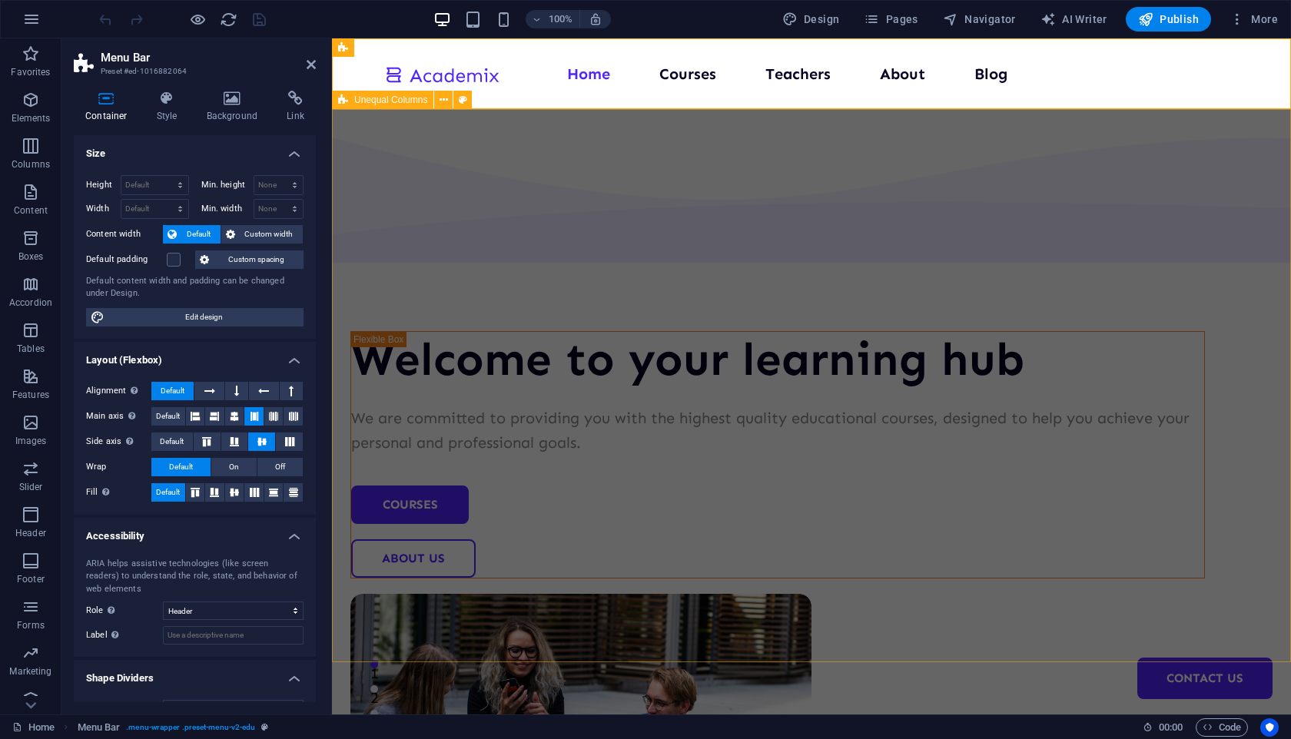
click at [402, 147] on div "Welcome to your learning hub We are committed to providing you with the highest…" at bounding box center [811, 597] width 959 height 976
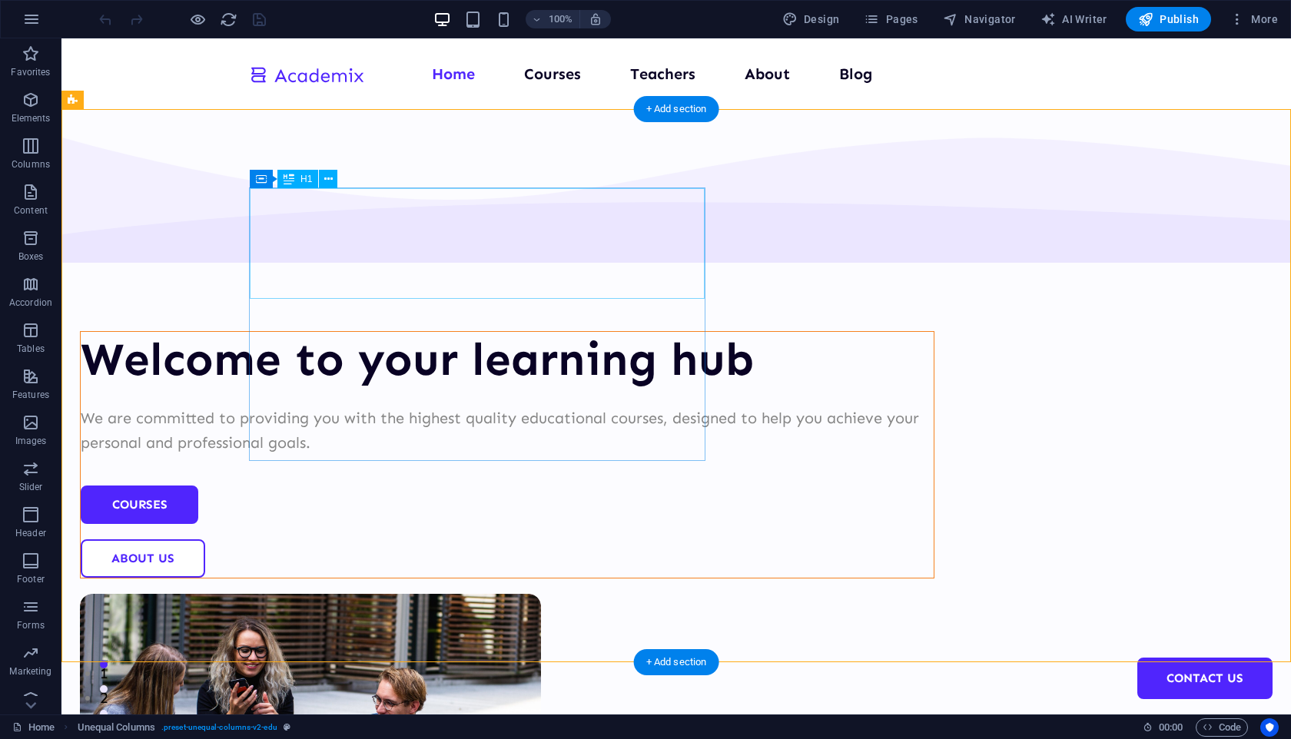
click at [291, 332] on div "Welcome to your learning hub" at bounding box center [507, 359] width 853 height 55
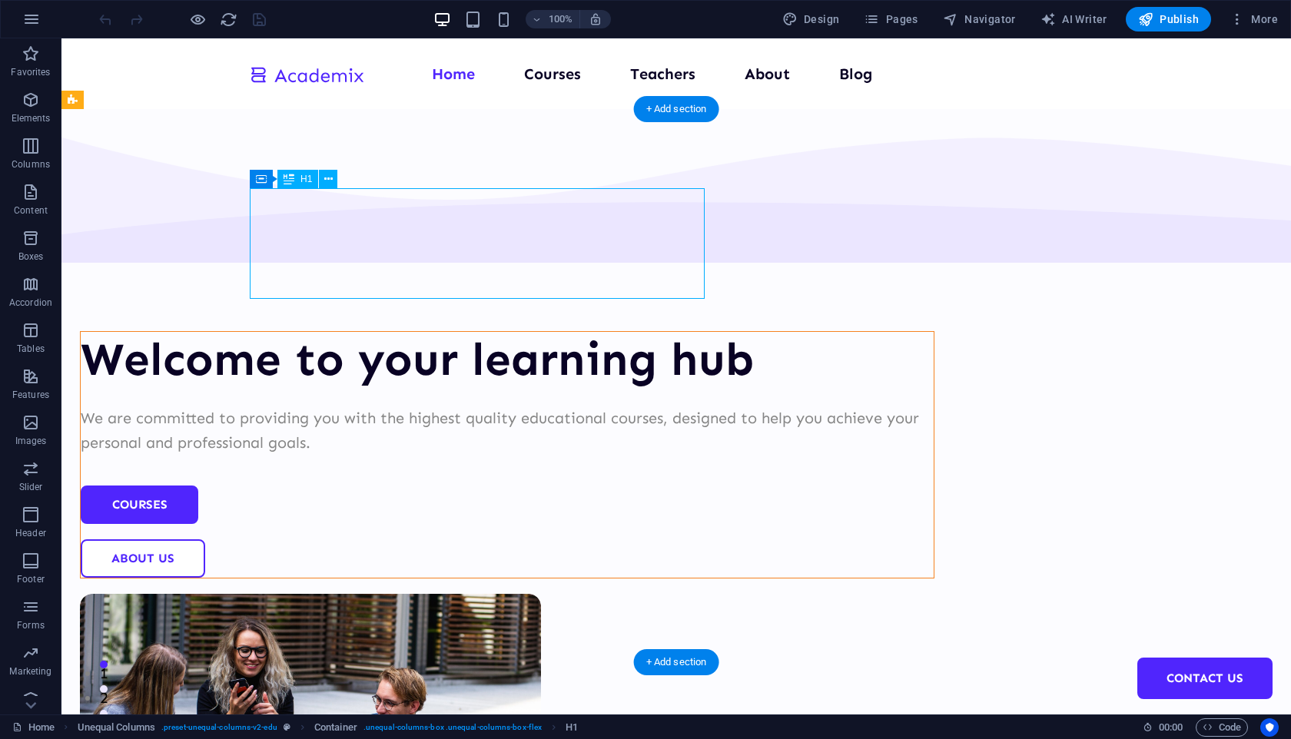
click at [291, 332] on div "Welcome to your learning hub" at bounding box center [507, 359] width 853 height 55
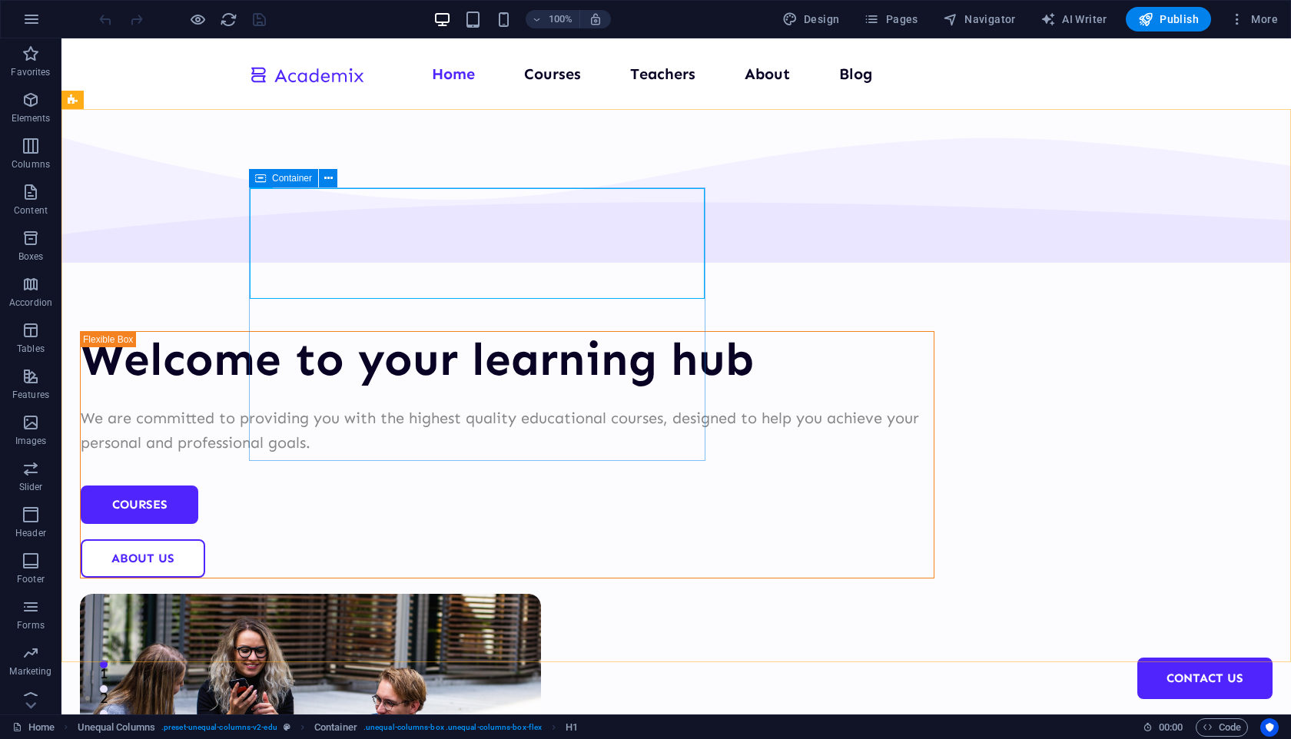
click at [271, 187] on div "Container" at bounding box center [298, 178] width 98 height 19
click at [274, 181] on span "Container" at bounding box center [292, 178] width 40 height 9
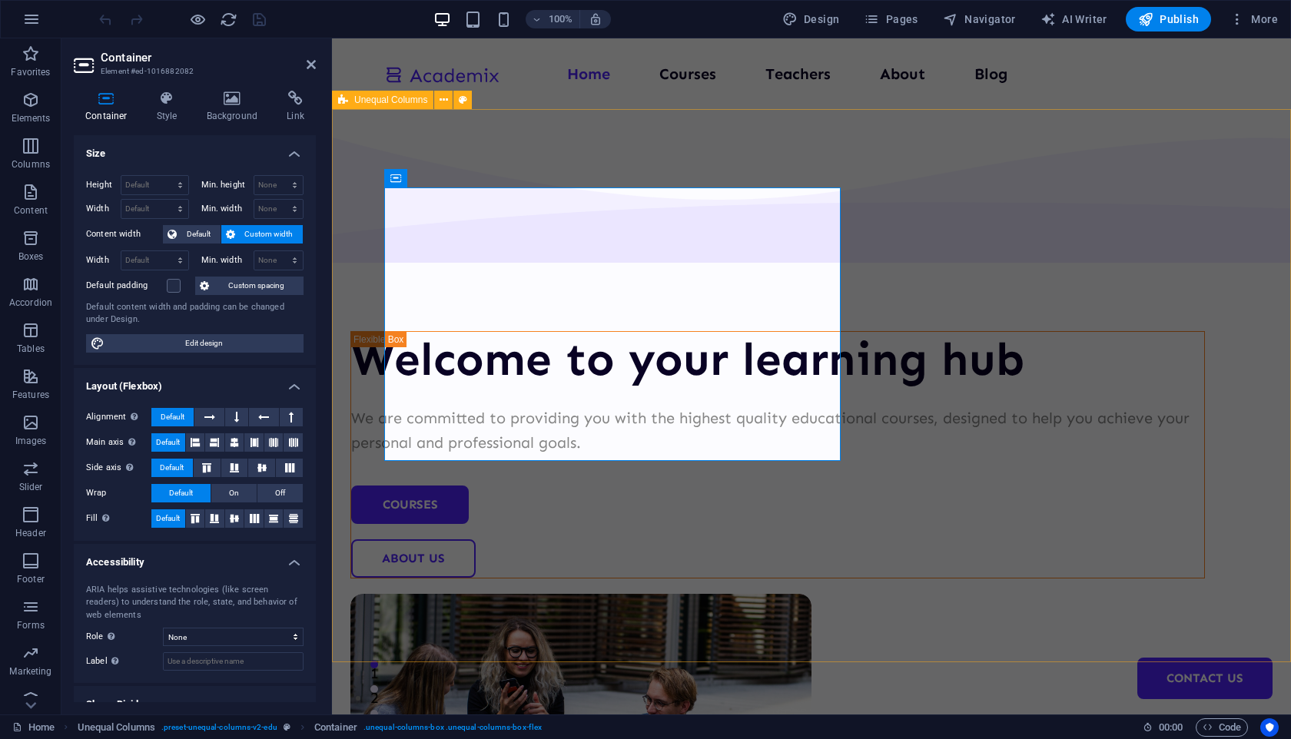
click at [361, 124] on div "Welcome to your learning hub We are committed to providing you with the highest…" at bounding box center [811, 597] width 959 height 976
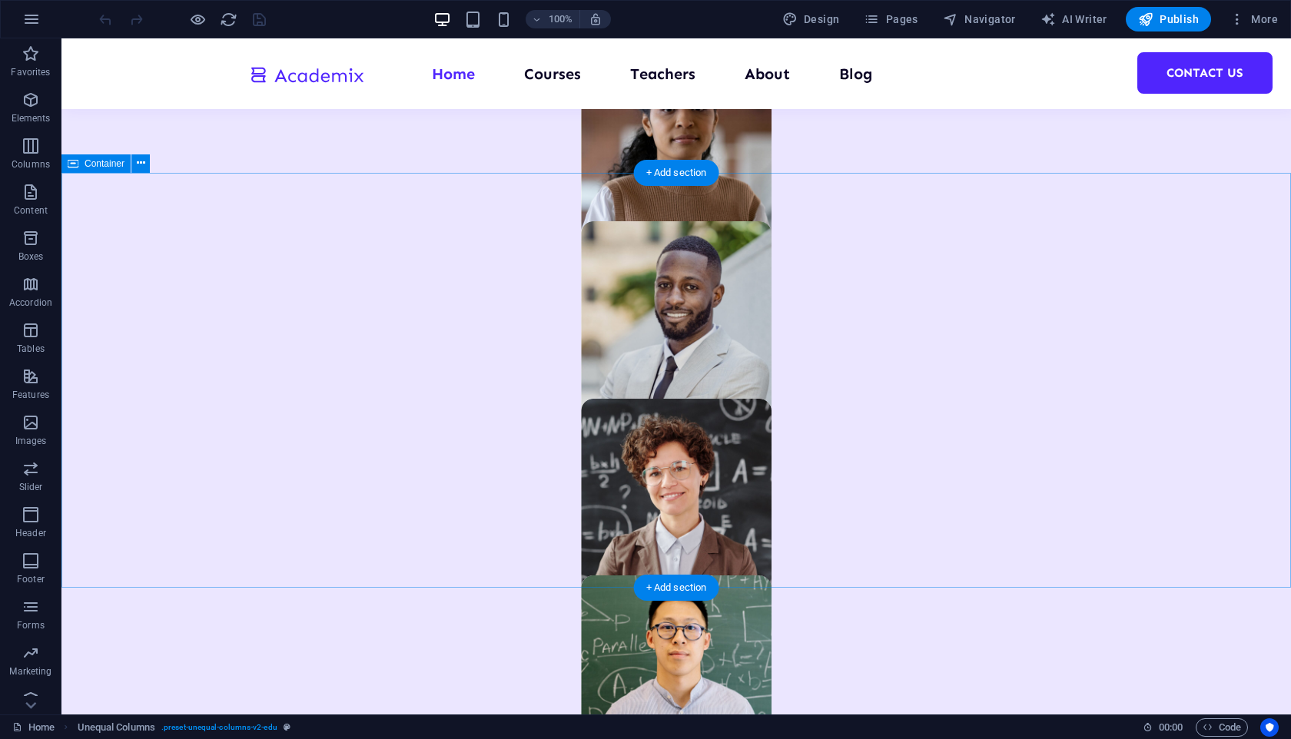
scroll to position [1424, 0]
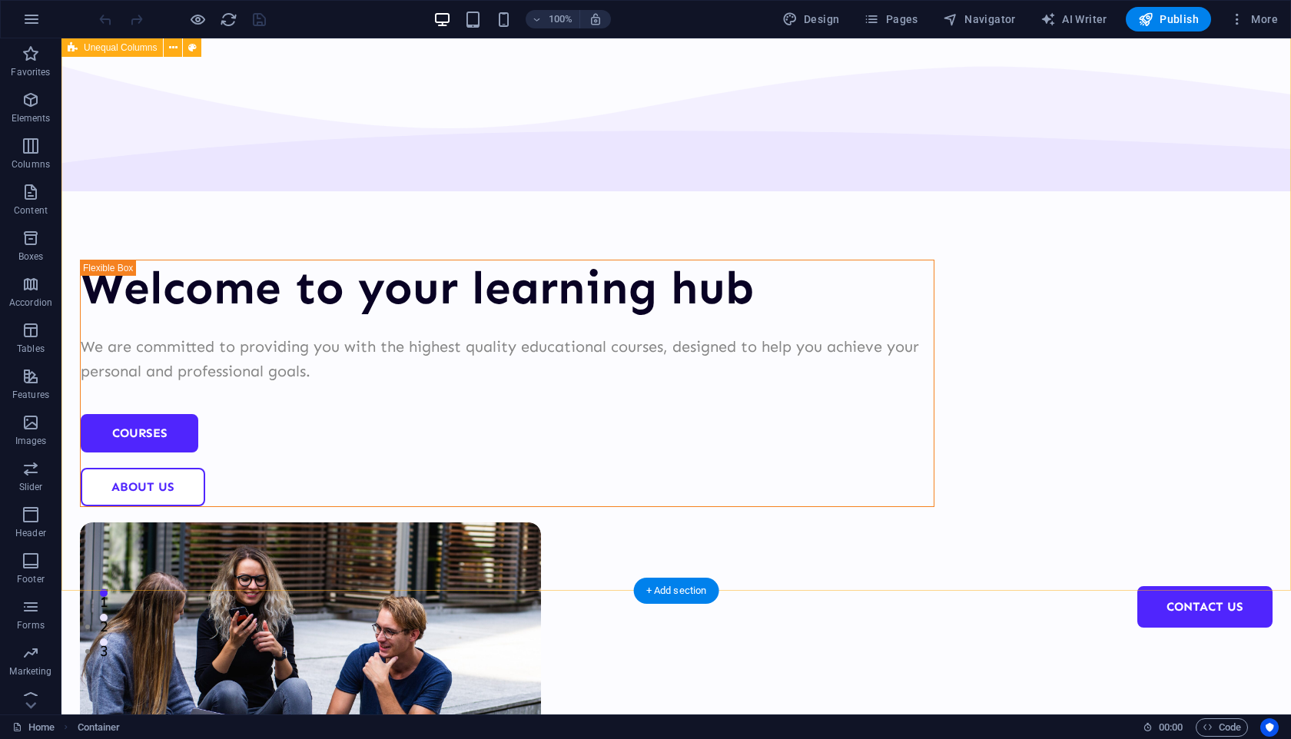
scroll to position [0, 0]
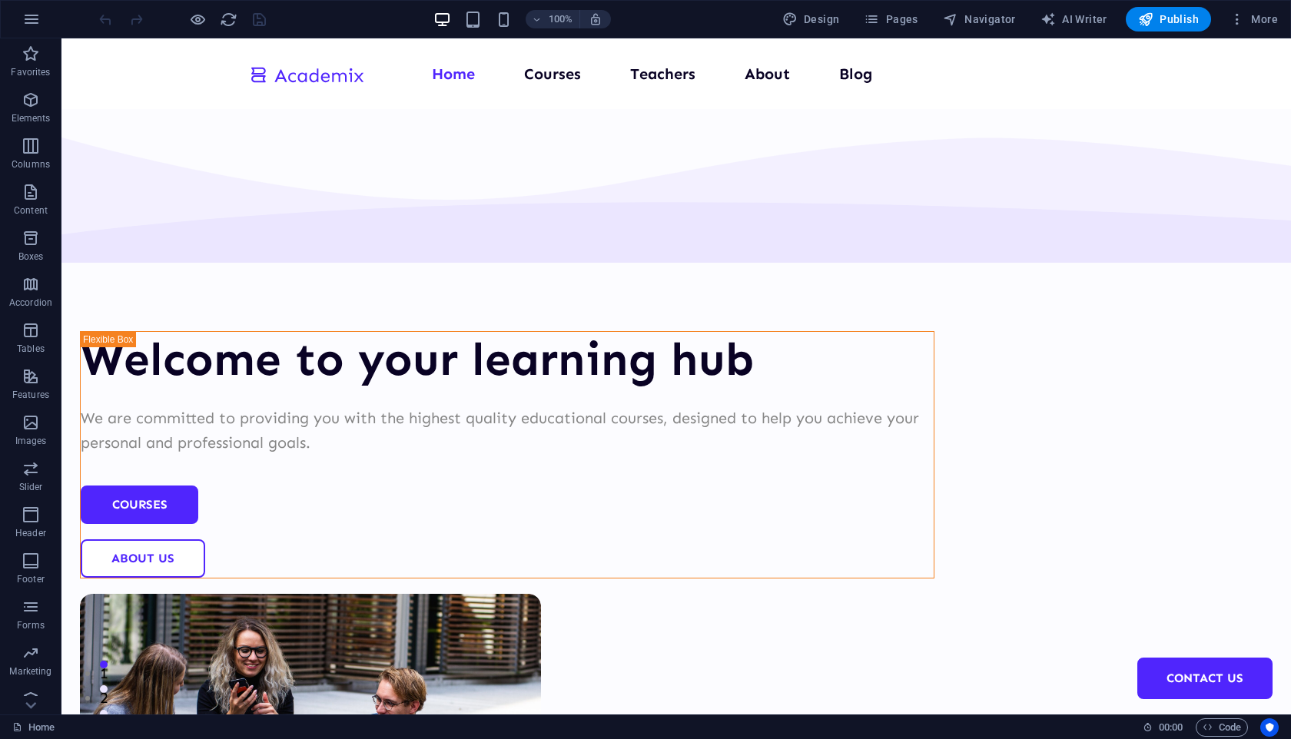
click at [721, 18] on div "100% Design Pages Navigator AI Writer Publish More" at bounding box center [690, 19] width 1188 height 25
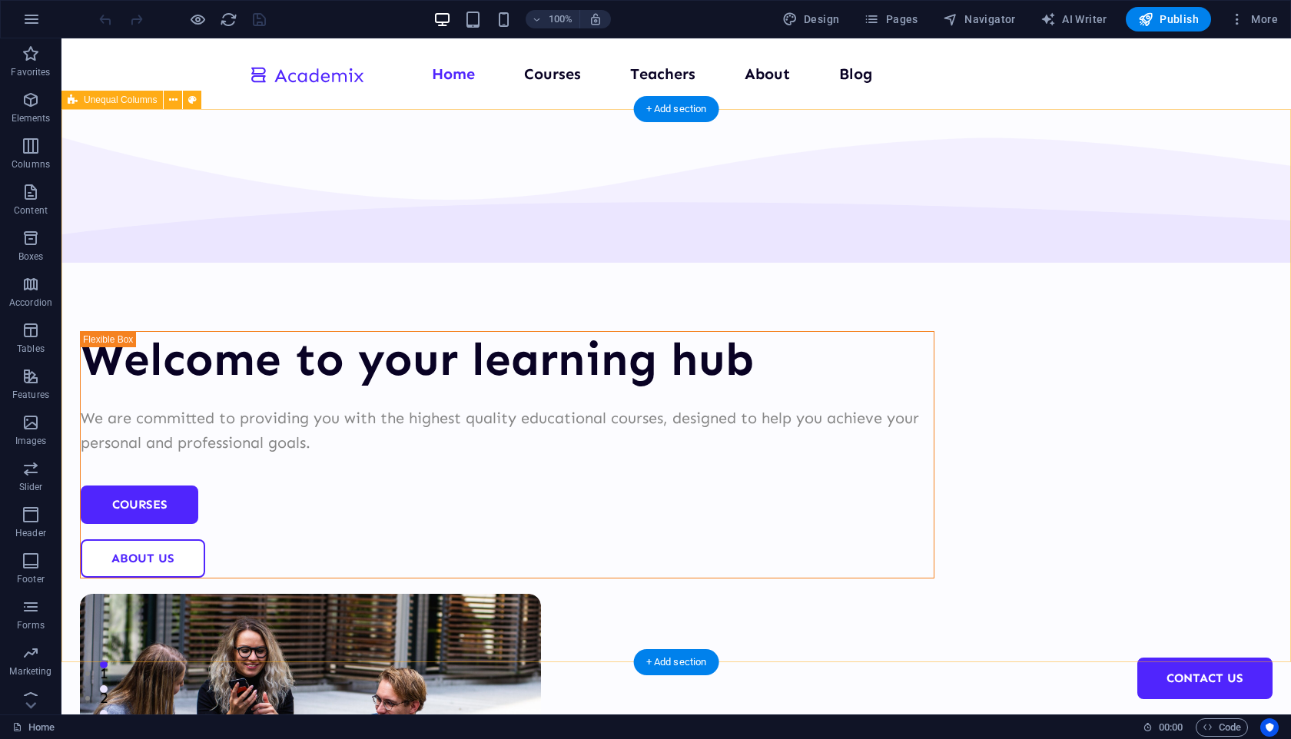
click at [242, 242] on div "Welcome to your learning hub We are committed to providing you with the highest…" at bounding box center [675, 597] width 1229 height 976
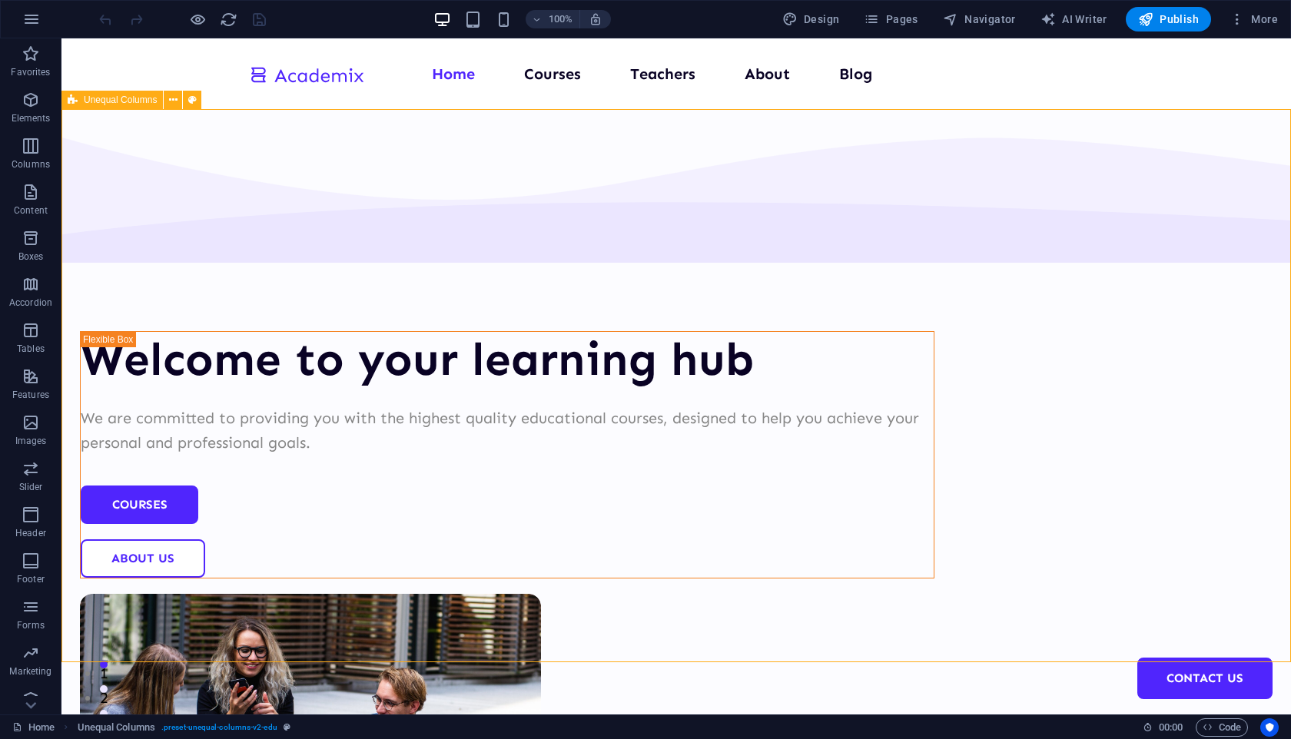
click at [138, 102] on span "Unequal Columns" at bounding box center [120, 99] width 73 height 9
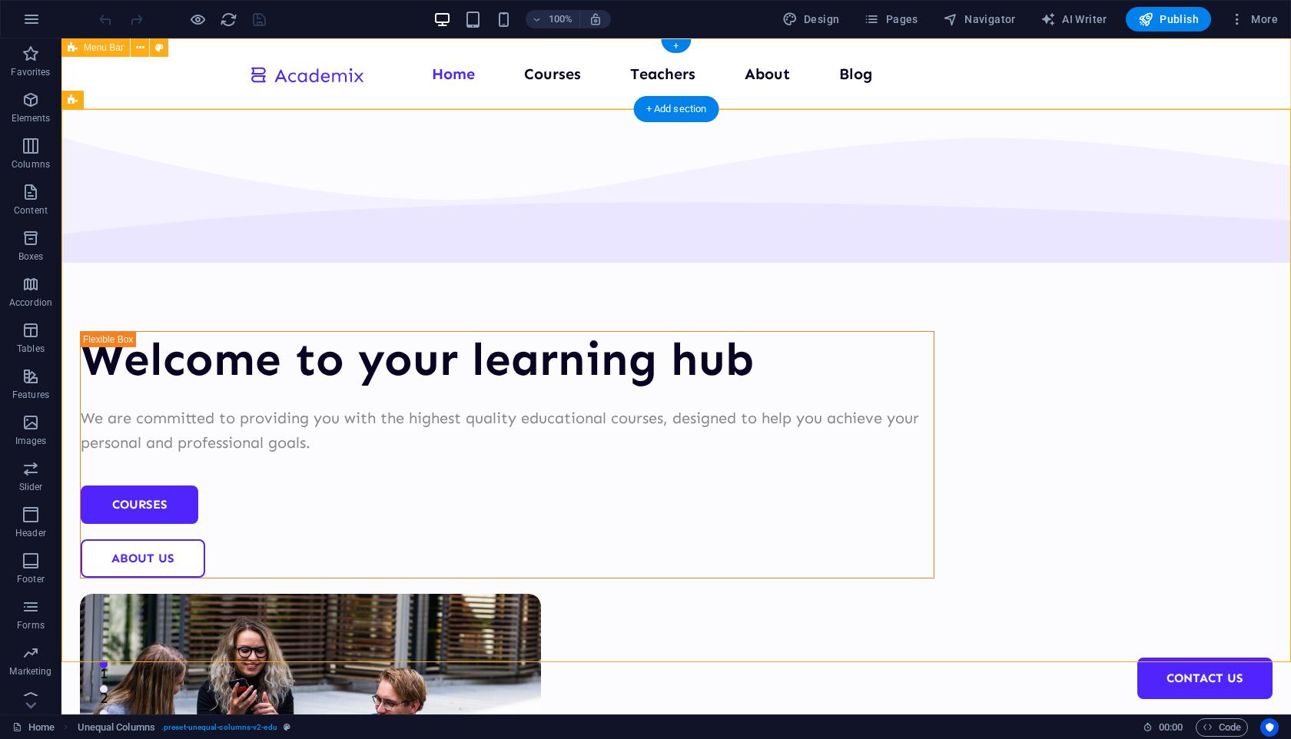
click at [147, 76] on div "Menu Home Courses Teachers About Blog Contact Us" at bounding box center [675, 73] width 1229 height 71
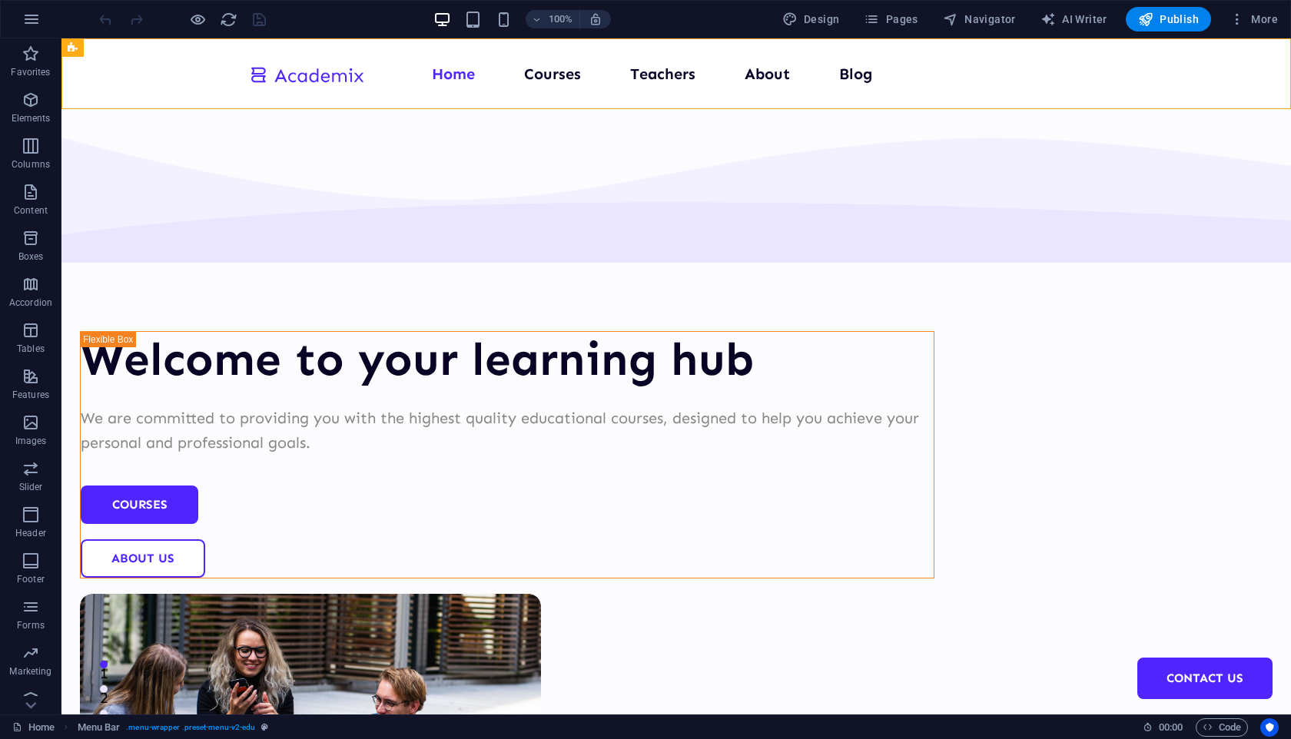
click at [317, 12] on div "100% Design Pages Navigator AI Writer Publish More" at bounding box center [690, 19] width 1188 height 25
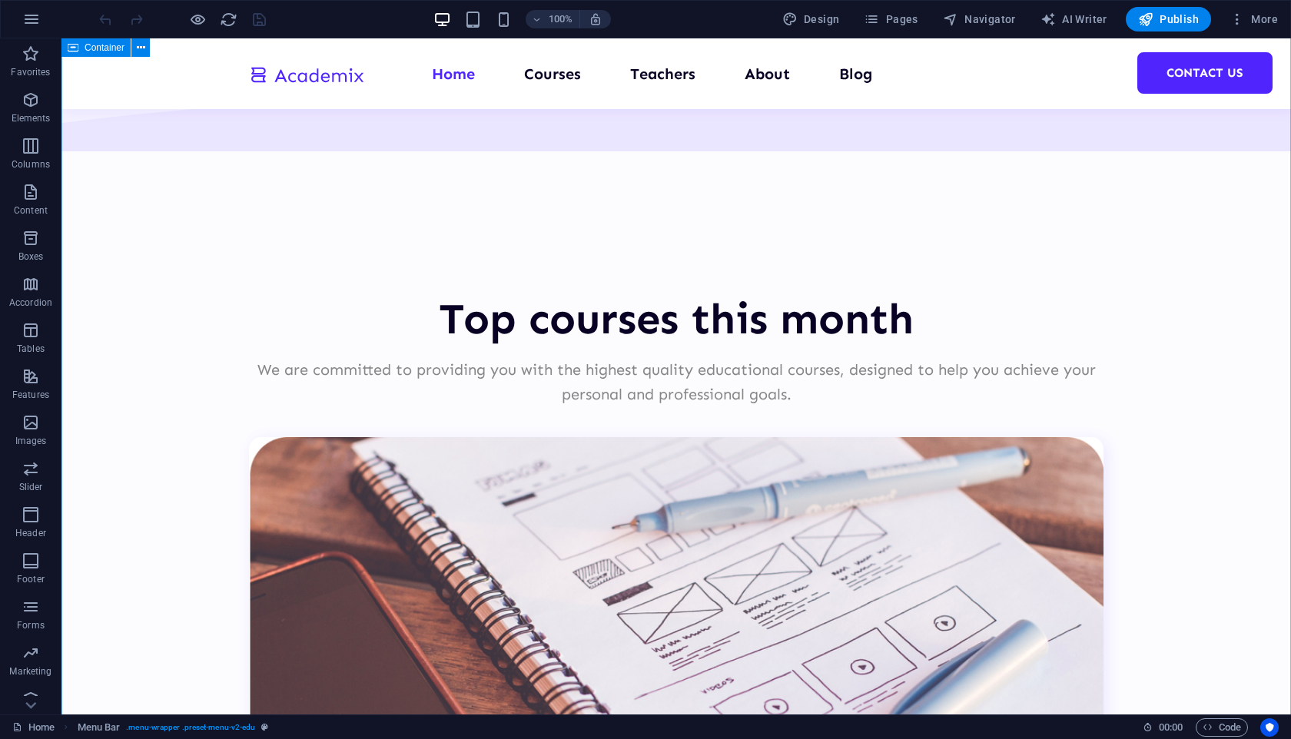
scroll to position [3309, 0]
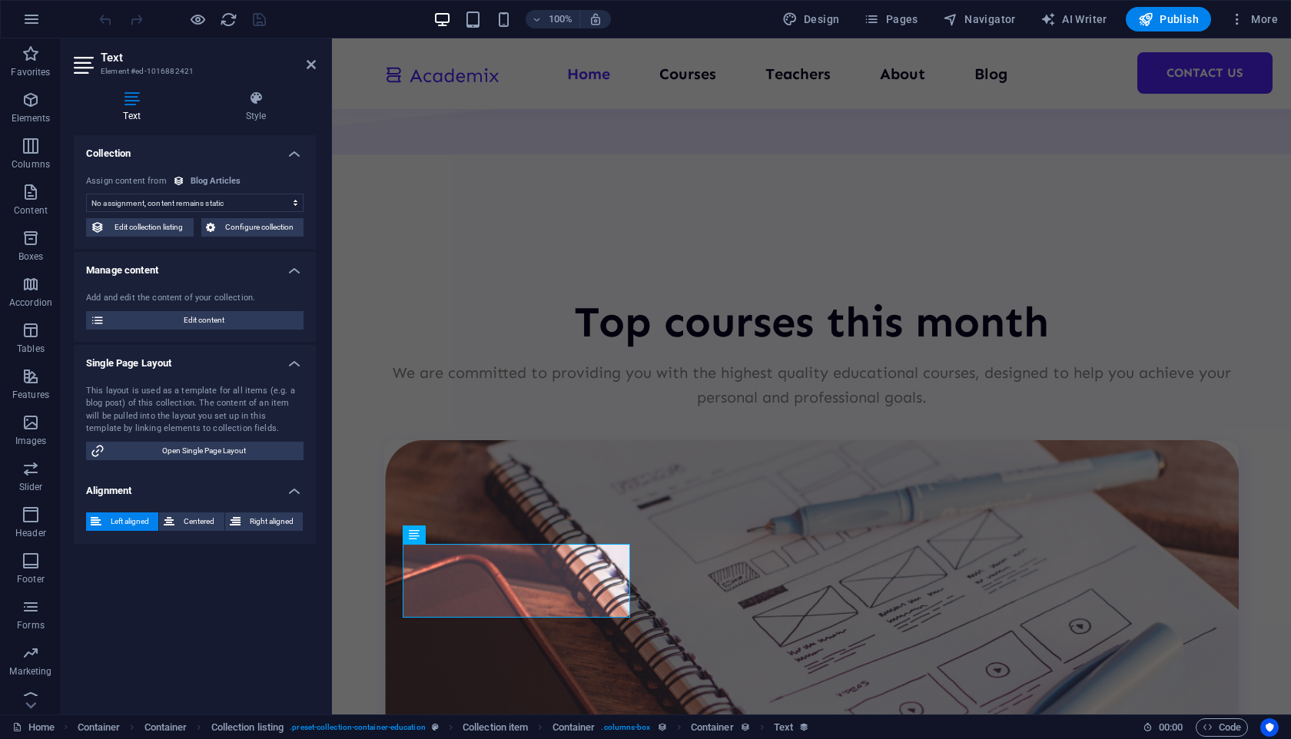
select select "article-short-intro"
click at [250, 113] on h4 "Style" at bounding box center [256, 107] width 120 height 32
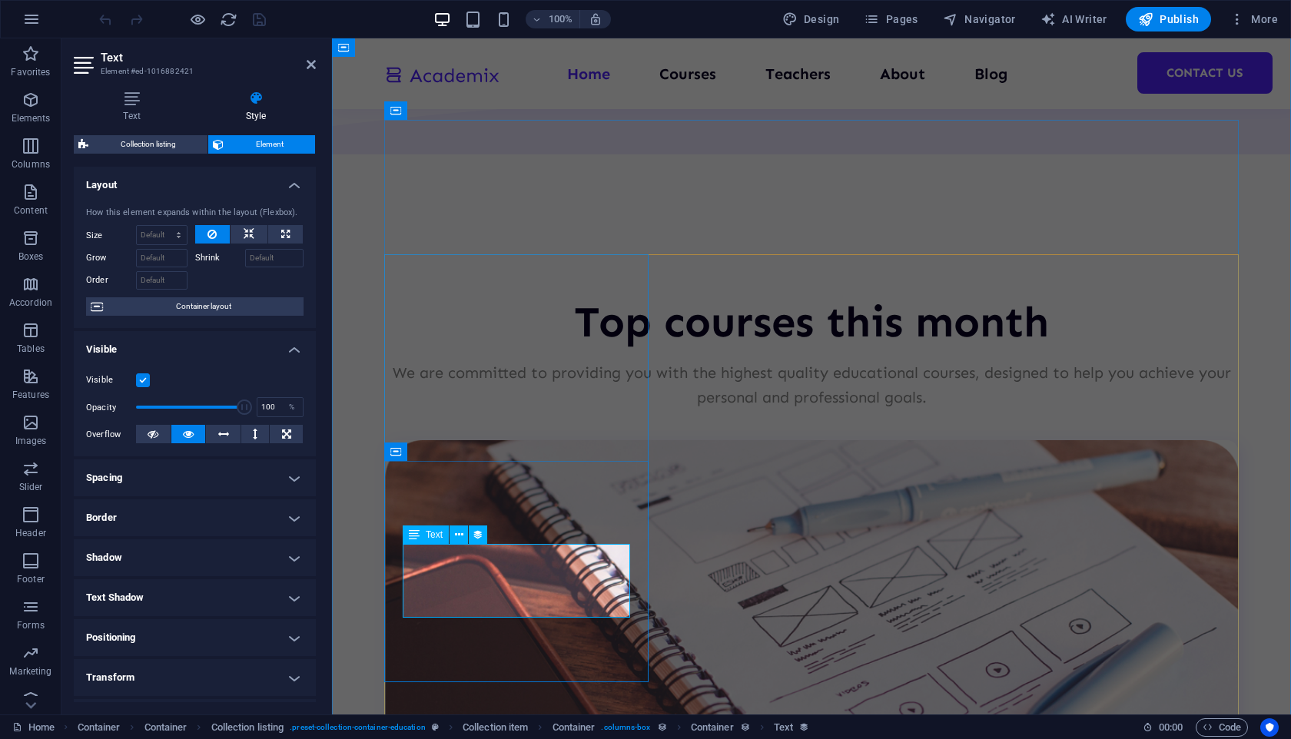
click at [138, 109] on h4 "Text" at bounding box center [135, 107] width 122 height 32
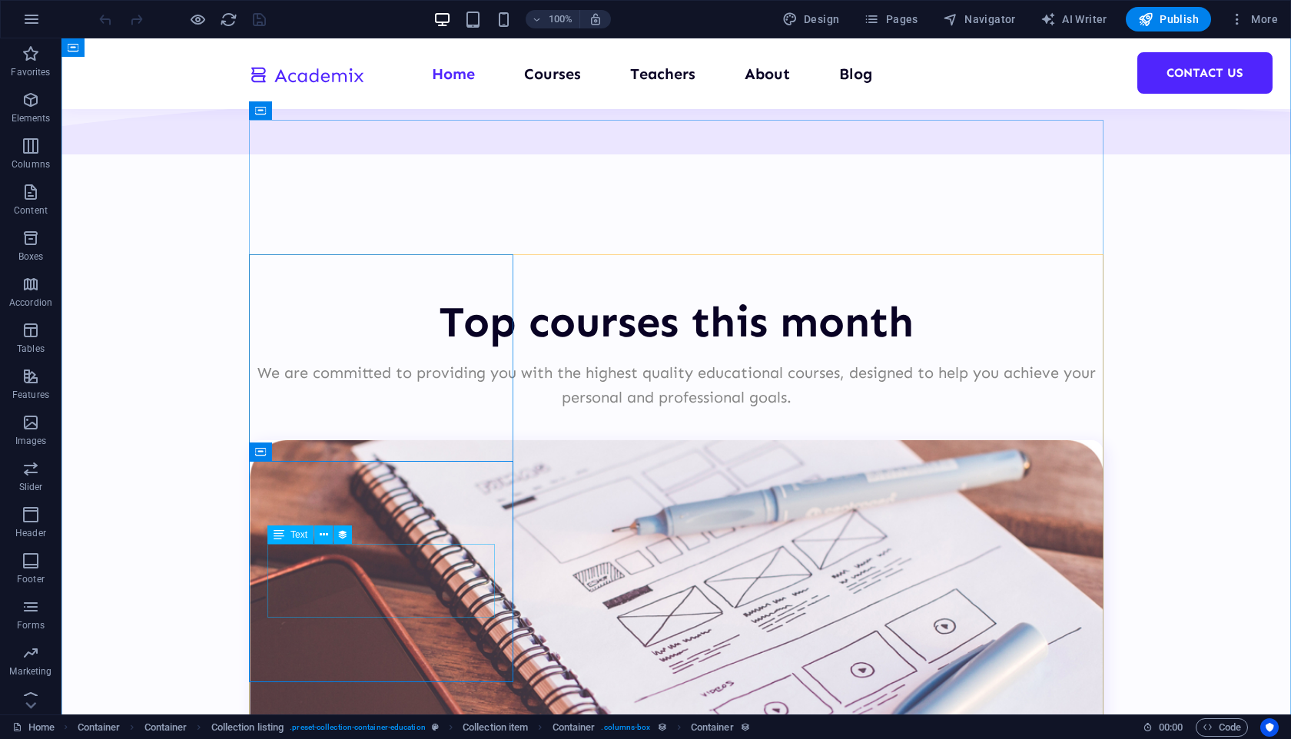
click at [326, 538] on icon at bounding box center [324, 535] width 8 height 16
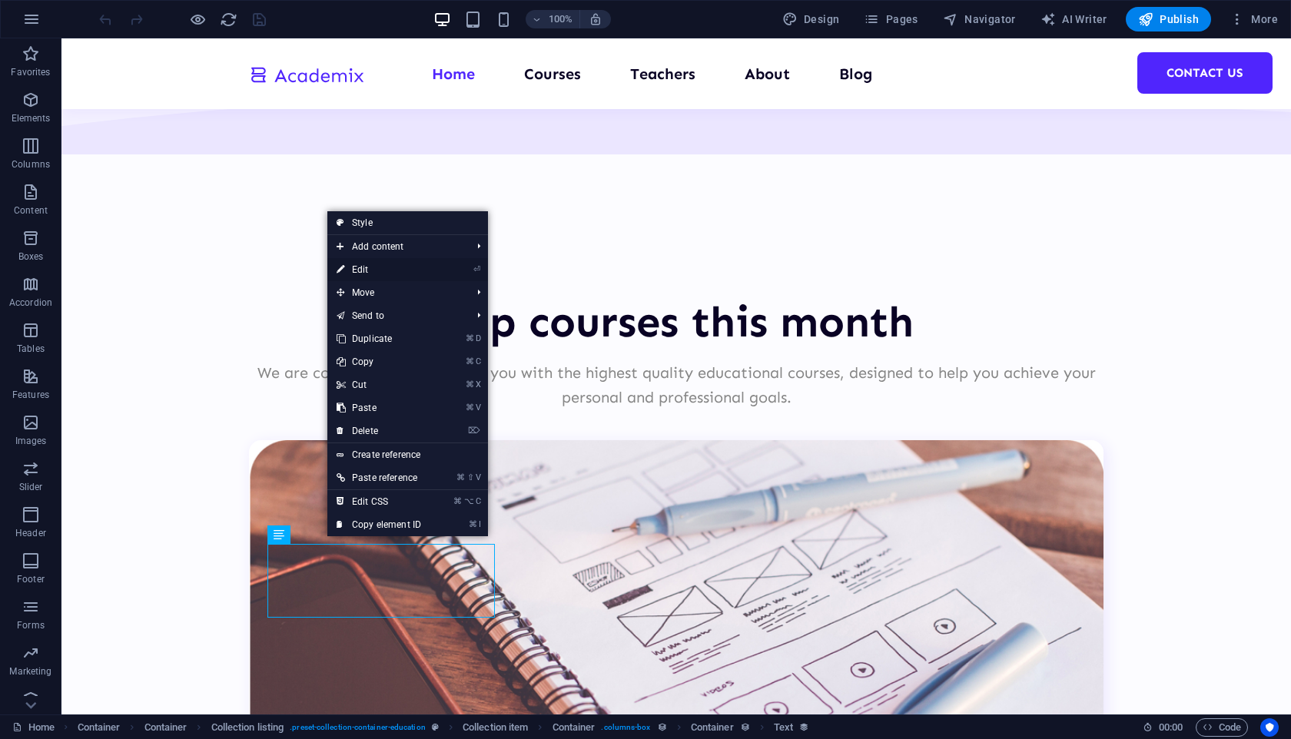
click at [407, 270] on link "⏎ Edit" at bounding box center [378, 269] width 103 height 23
select select "article-short-intro"
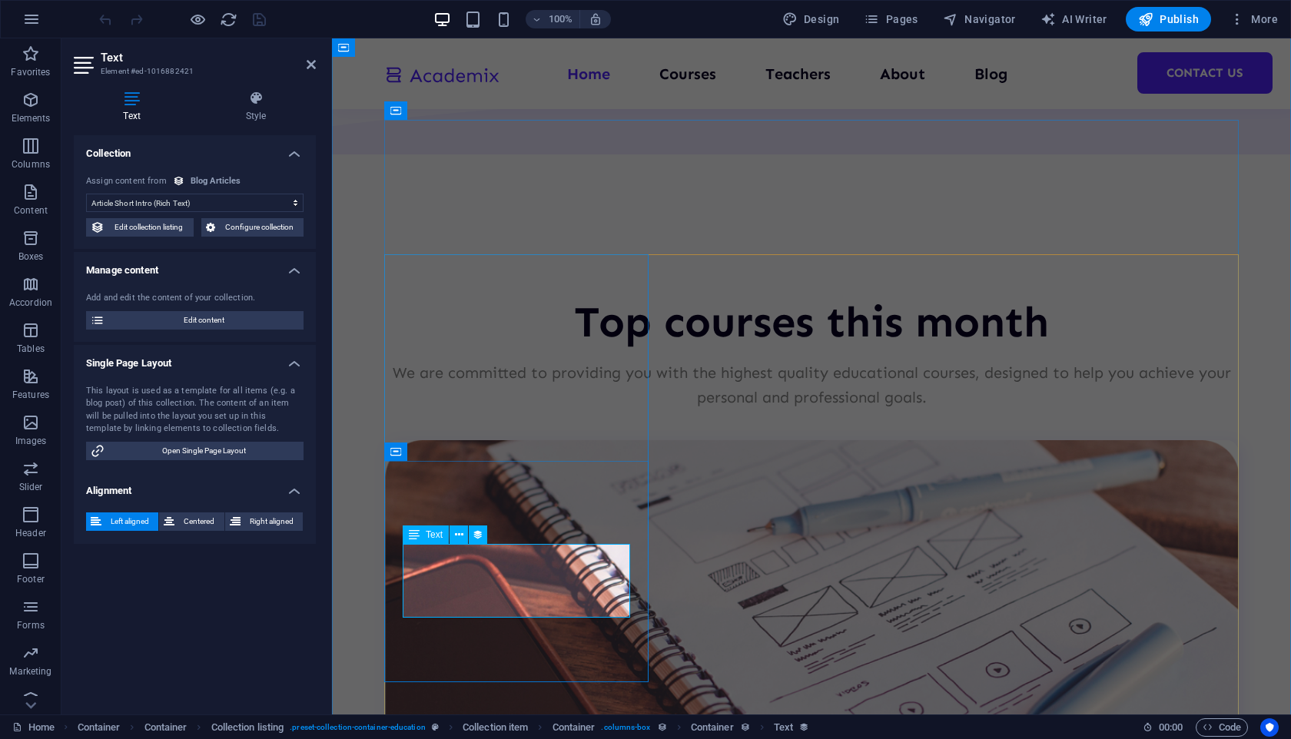
click at [182, 222] on span "Edit collection listing" at bounding box center [149, 227] width 80 height 18
select select "createdAt_DESC"
select select "columns.not-featured-article"
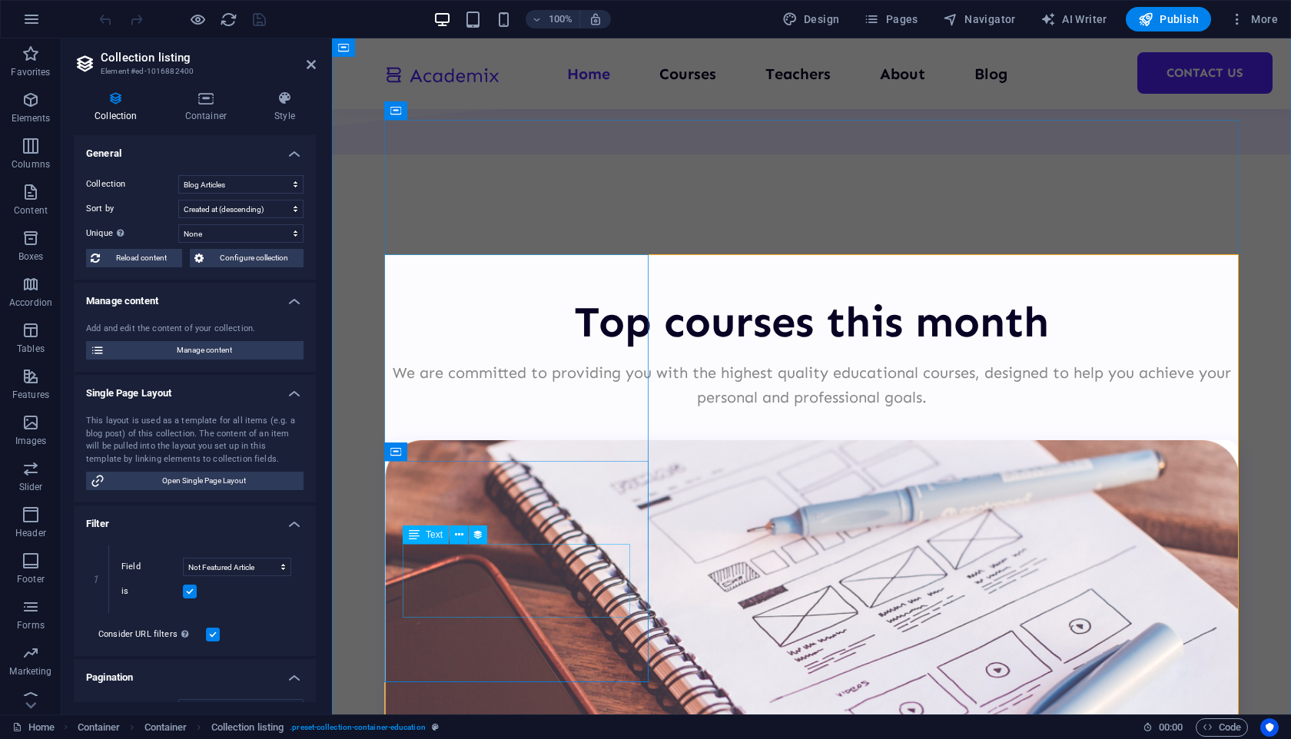
select select "article-short-intro"
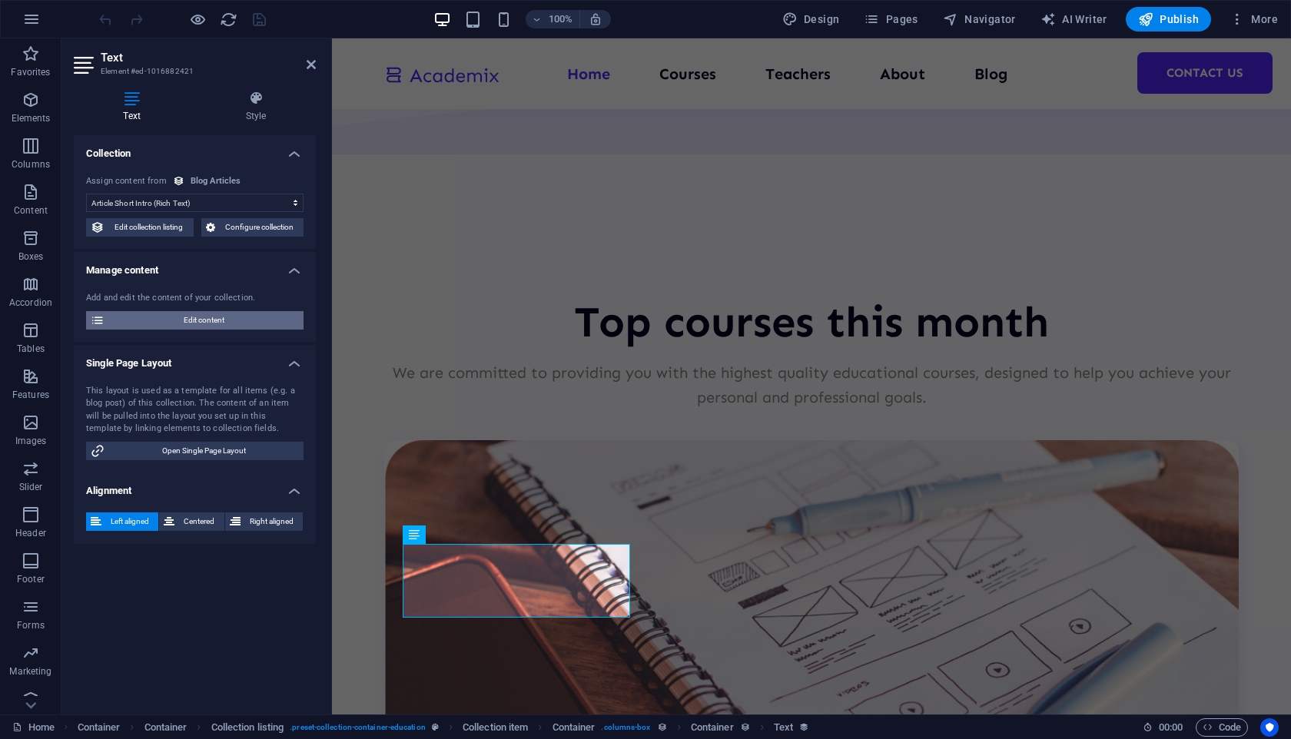
click at [239, 318] on span "Edit content" at bounding box center [204, 320] width 190 height 18
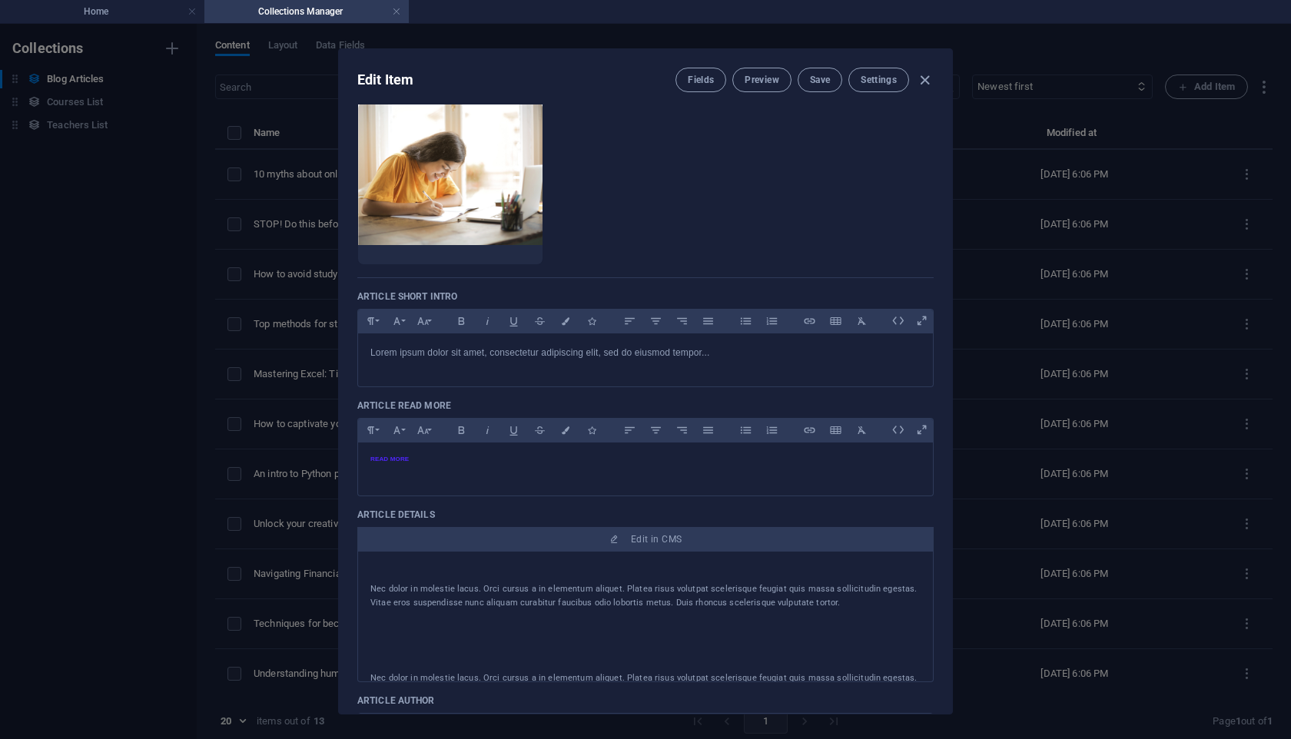
scroll to position [180, 0]
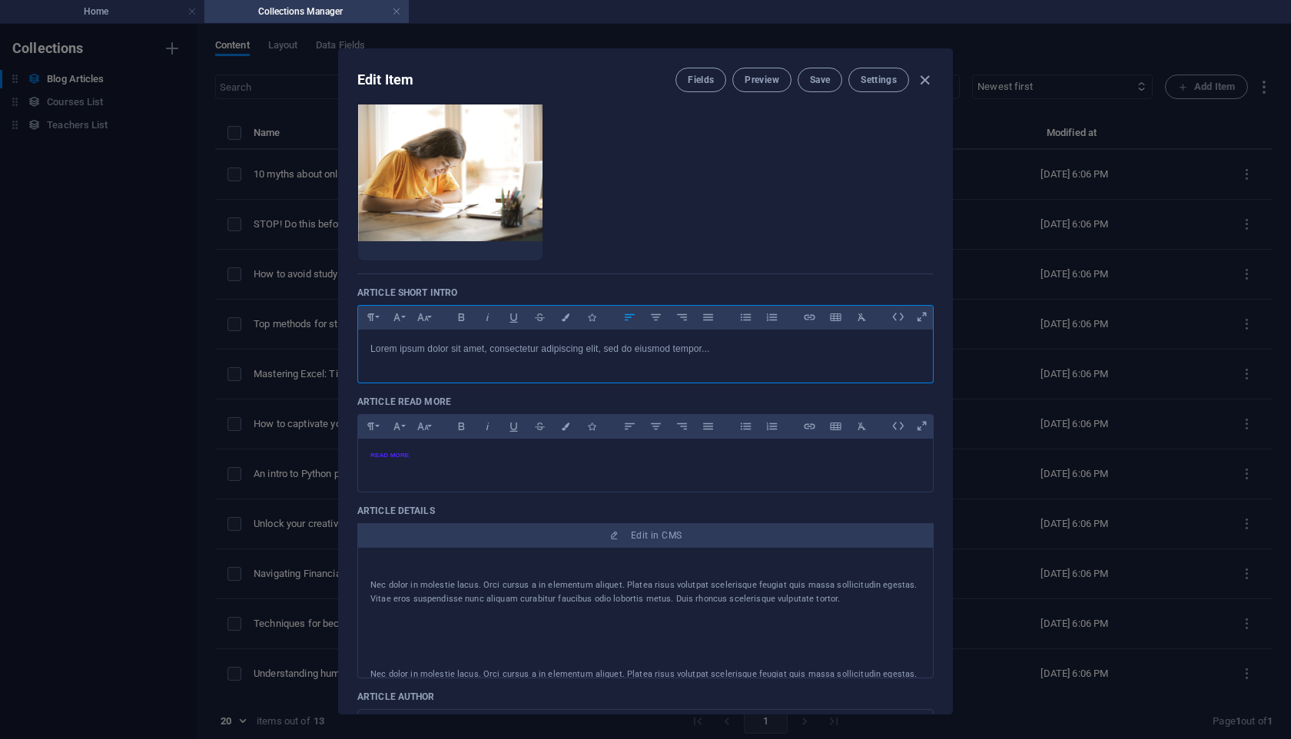
click at [638, 346] on p "Lorem ipsum dolor sit amet, consectetur adipiscing elit, sed do eiusmod tempor.…" at bounding box center [645, 349] width 550 height 15
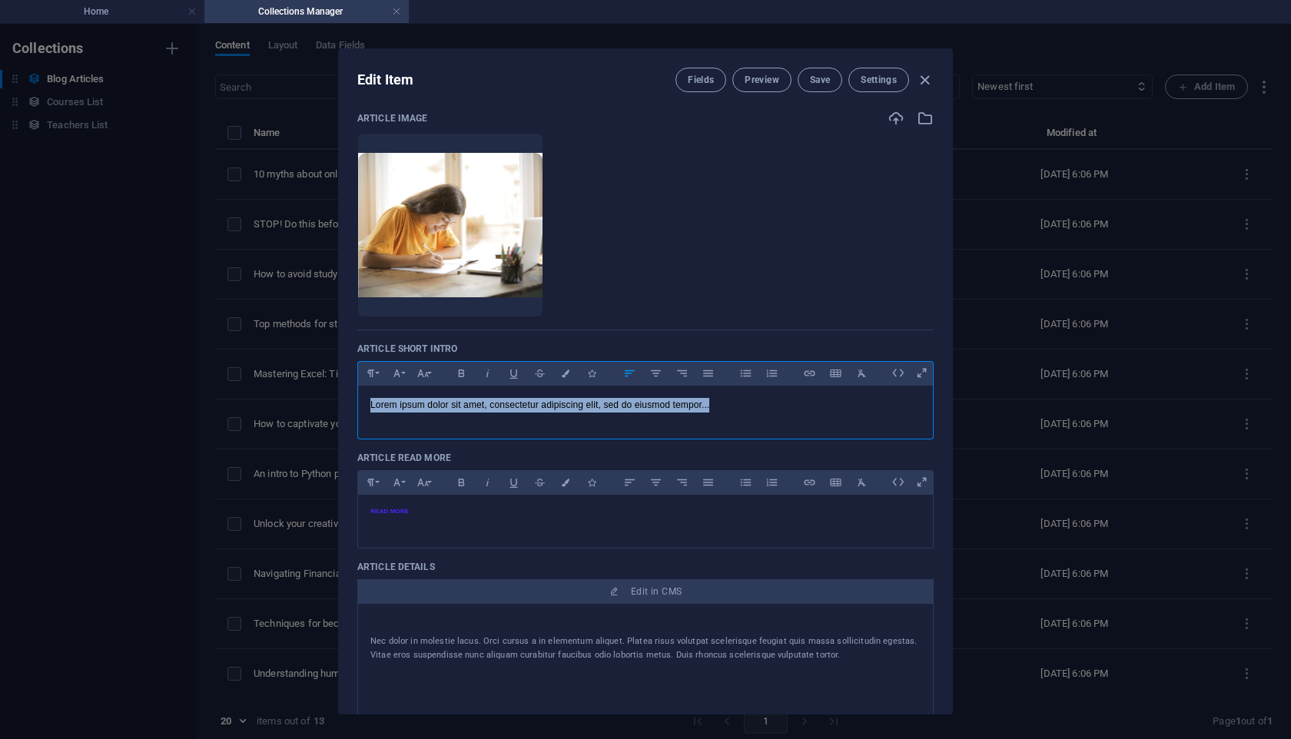
scroll to position [0, 0]
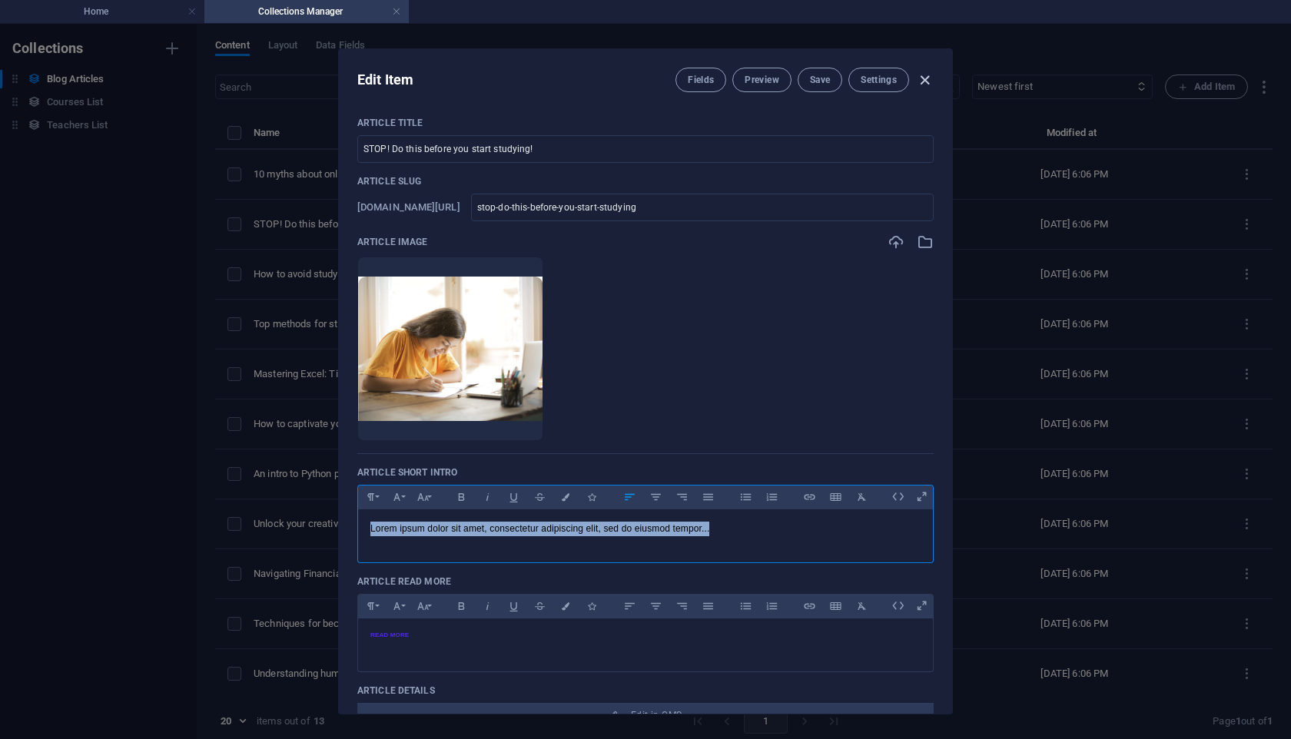
click at [926, 76] on icon "button" at bounding box center [925, 80] width 18 height 18
type input "2025-10-05"
checkbox input "false"
type input "stop-do-this-before-you-start-studying"
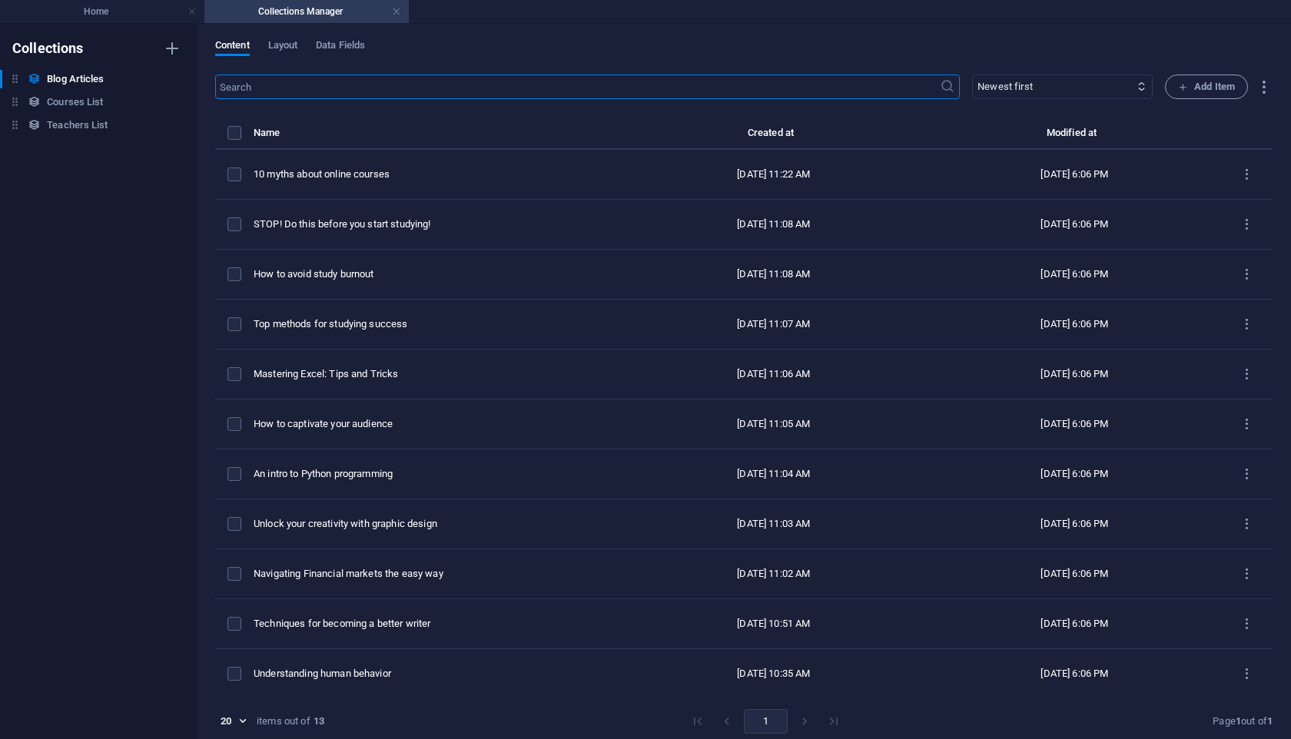
click at [402, 10] on h4 "Collections Manager" at bounding box center [306, 11] width 204 height 17
click at [397, 10] on link at bounding box center [396, 12] width 9 height 15
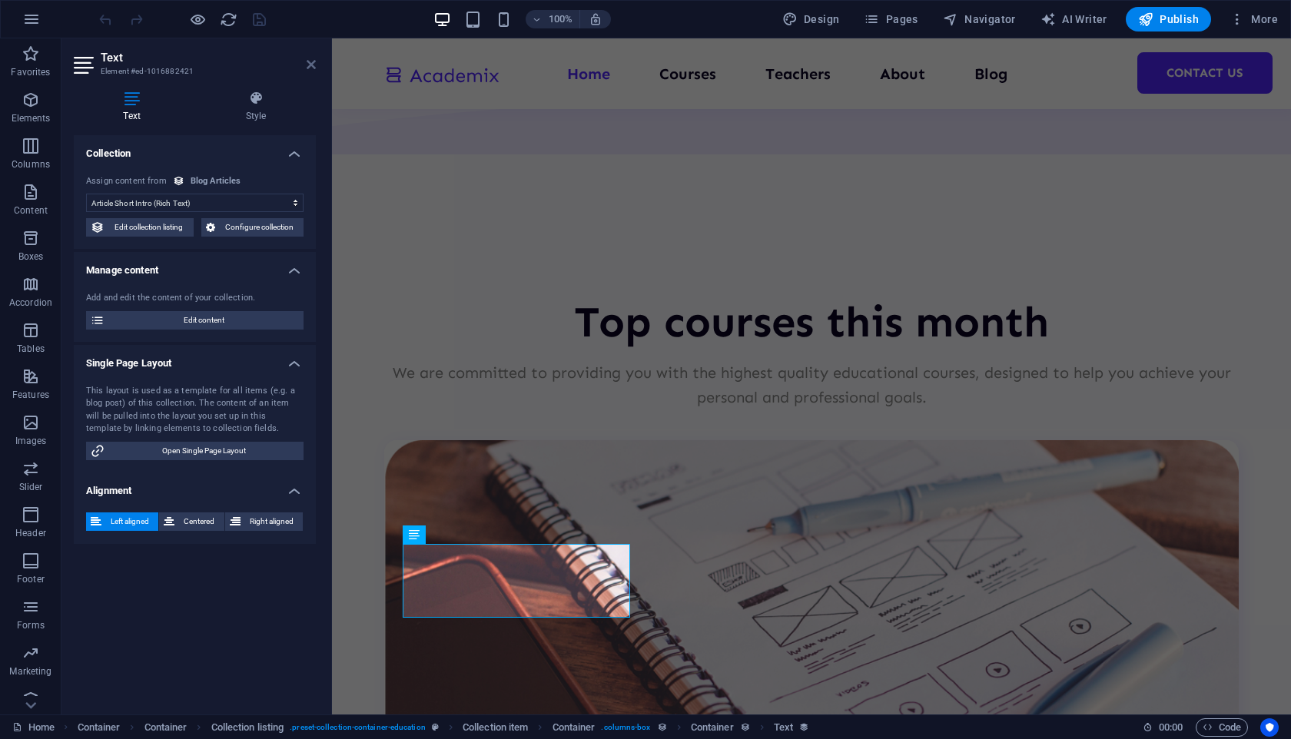
click at [313, 68] on icon at bounding box center [311, 64] width 9 height 12
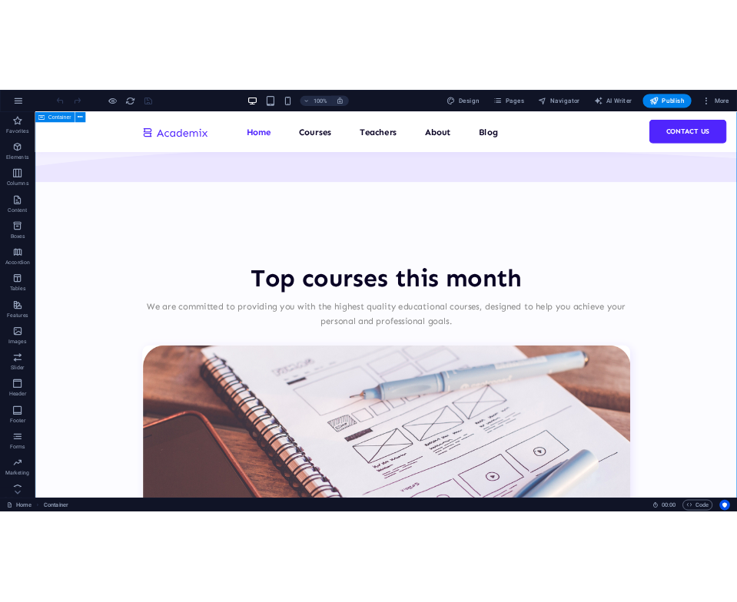
scroll to position [3303, 0]
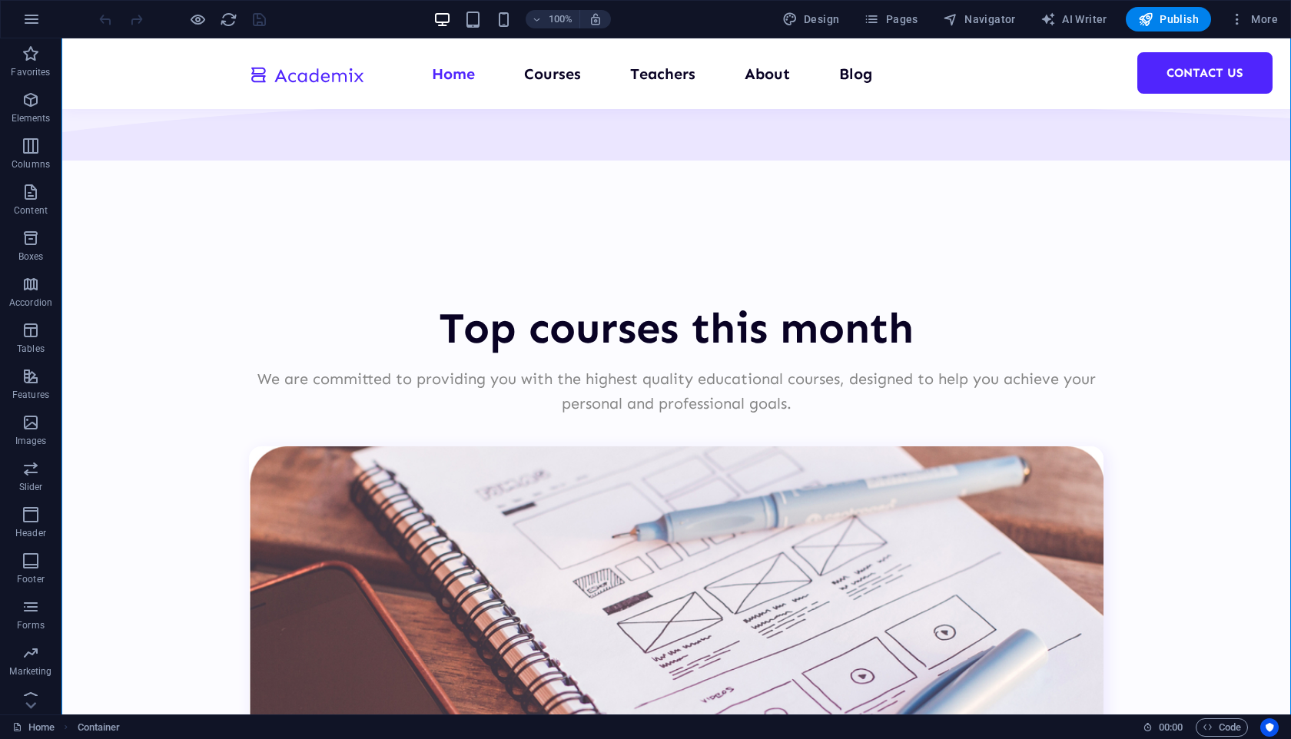
click at [355, 7] on div "100% Design Pages Navigator AI Writer Publish More" at bounding box center [690, 19] width 1188 height 25
